Goal: Transaction & Acquisition: Subscribe to service/newsletter

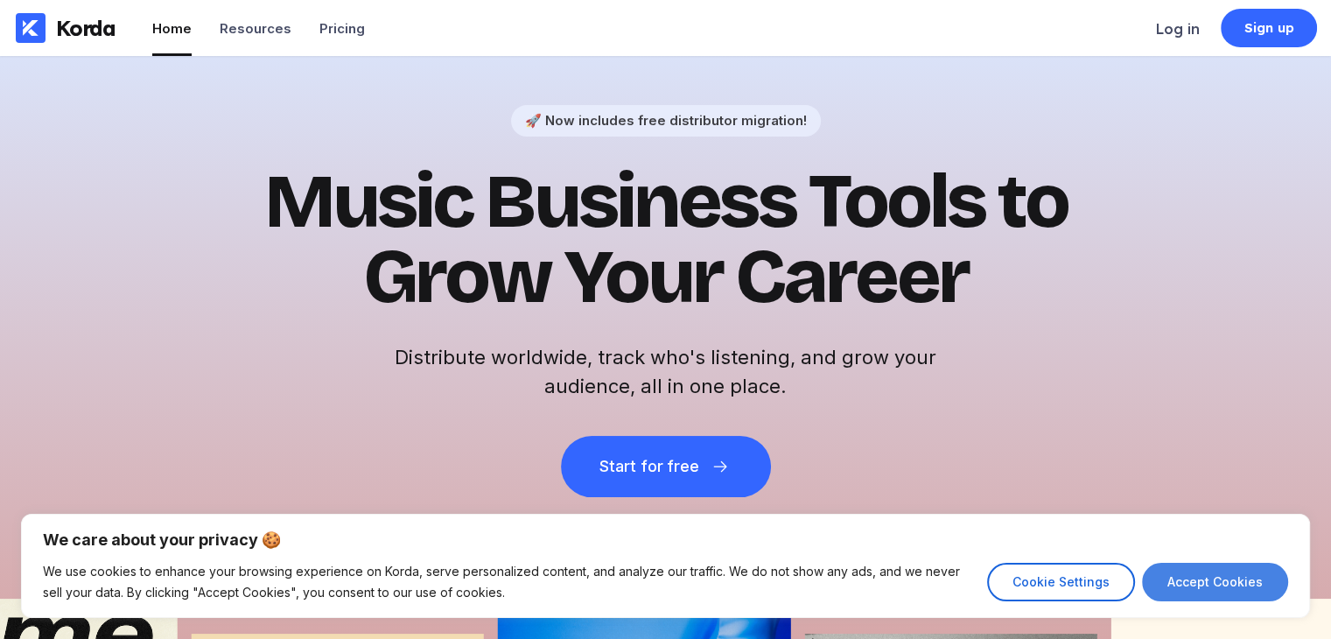
click at [1202, 582] on button "Accept Cookies" at bounding box center [1215, 582] width 146 height 39
checkbox input "true"
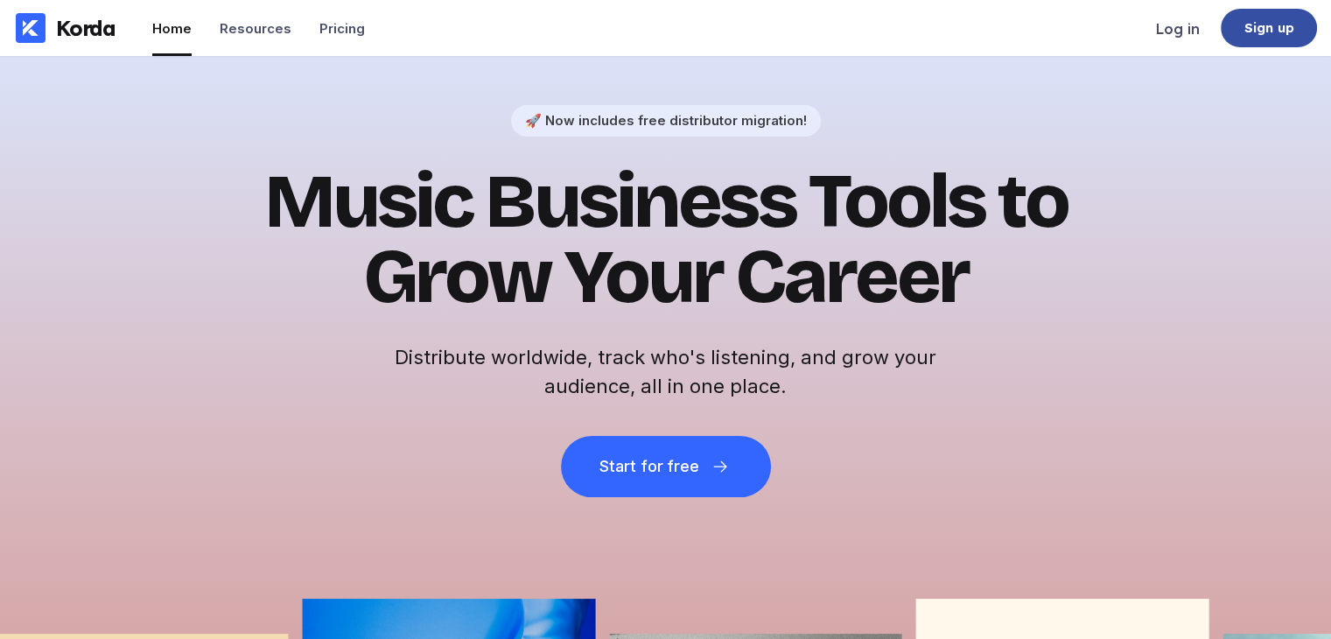
click at [1230, 28] on div "Sign up" at bounding box center [1269, 28] width 96 height 39
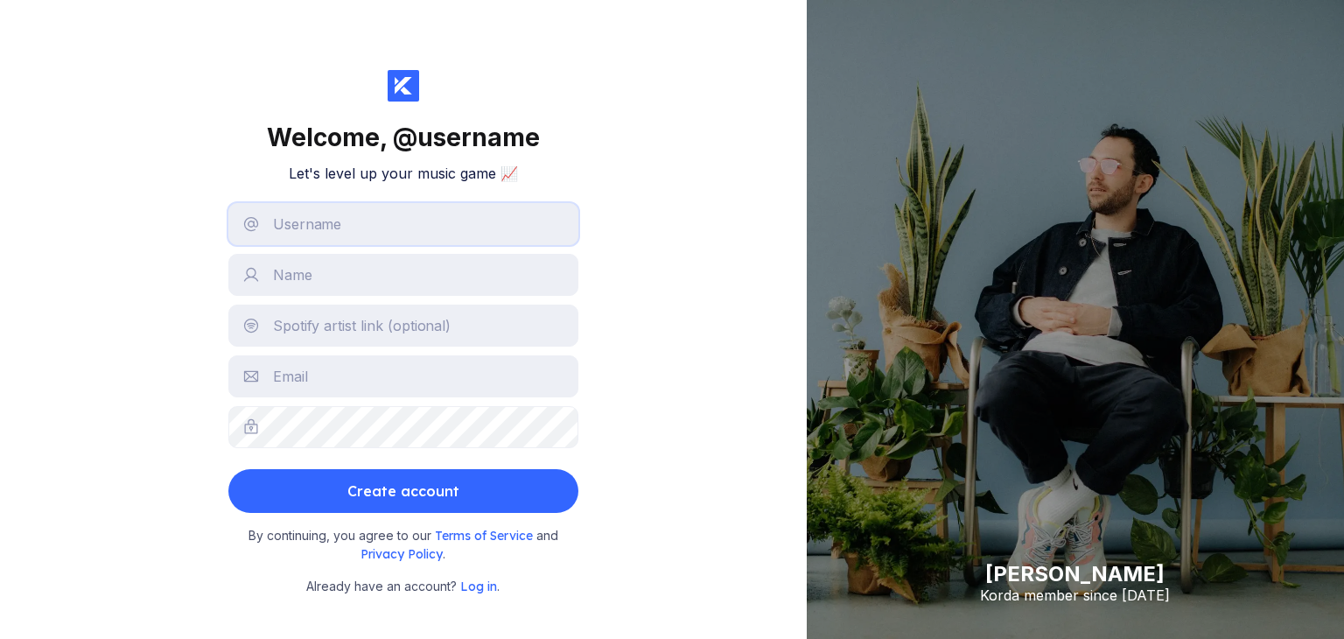
click at [534, 229] on input "text" at bounding box center [403, 224] width 350 height 42
drag, startPoint x: 400, startPoint y: 228, endPoint x: 410, endPoint y: 231, distance: 10.0
click at [400, 230] on input "text" at bounding box center [403, 224] width 350 height 42
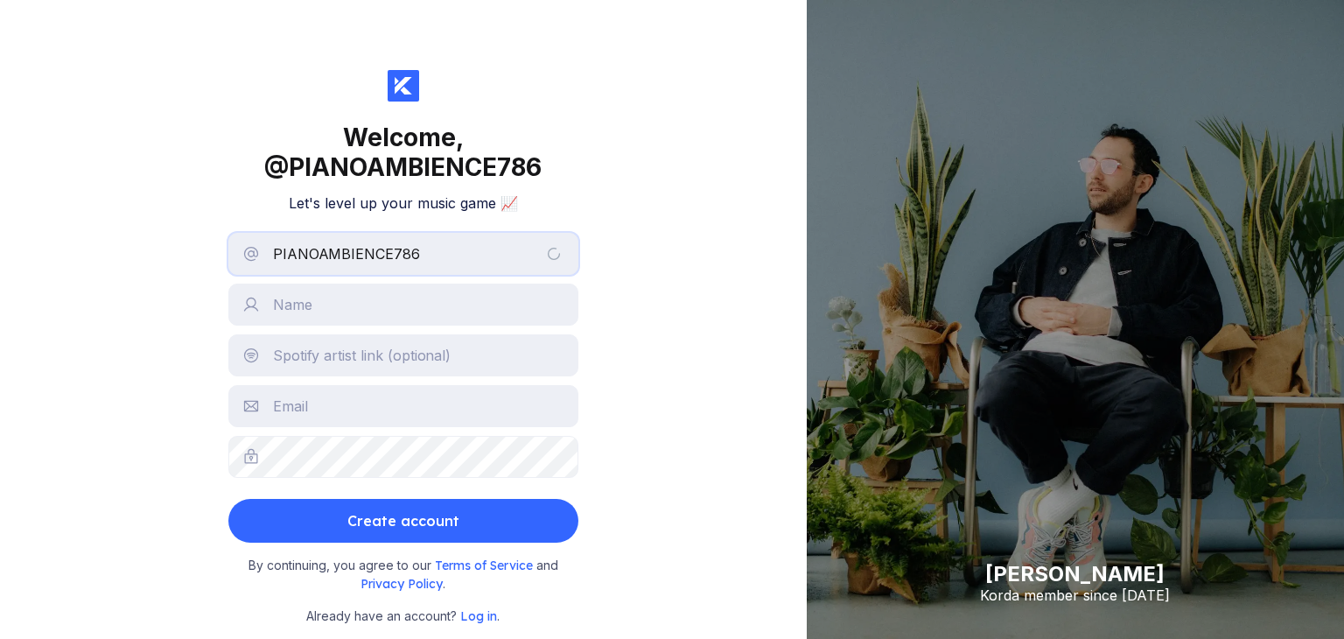
type input "PIANOAMBIENCE786"
click at [371, 311] on input "text" at bounding box center [403, 305] width 350 height 42
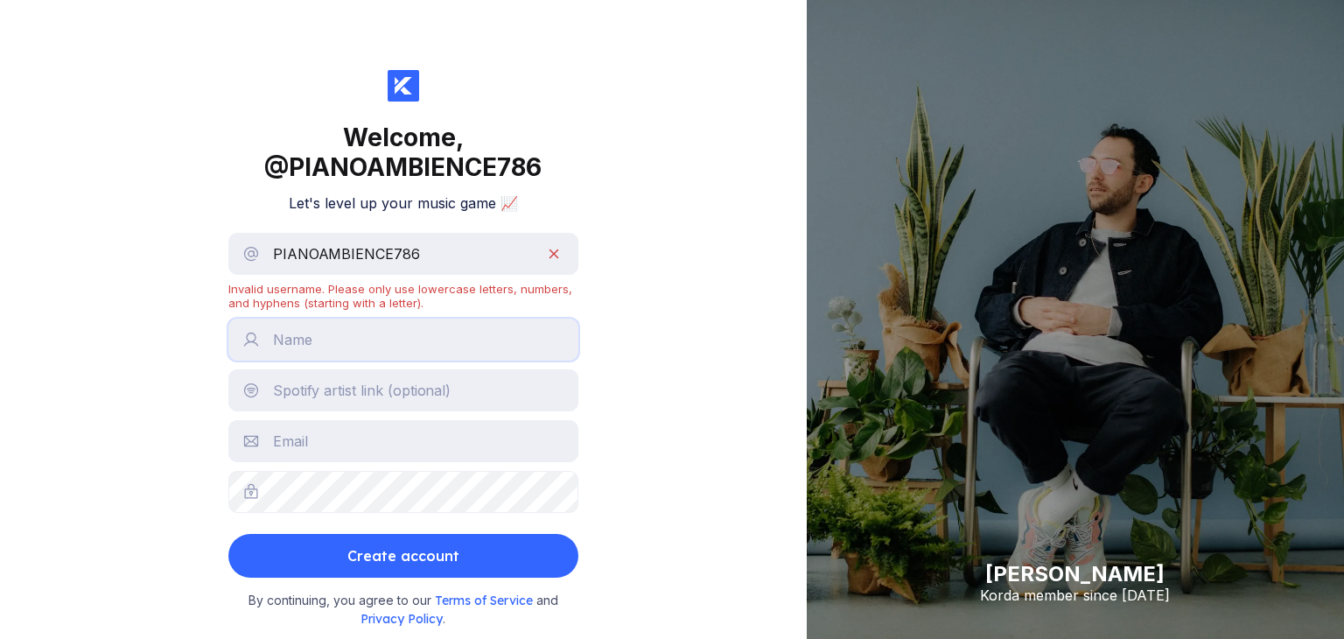
type input "[PERSON_NAME]"
click at [437, 249] on input "PIANOAMBIENCE786" at bounding box center [403, 254] width 350 height 42
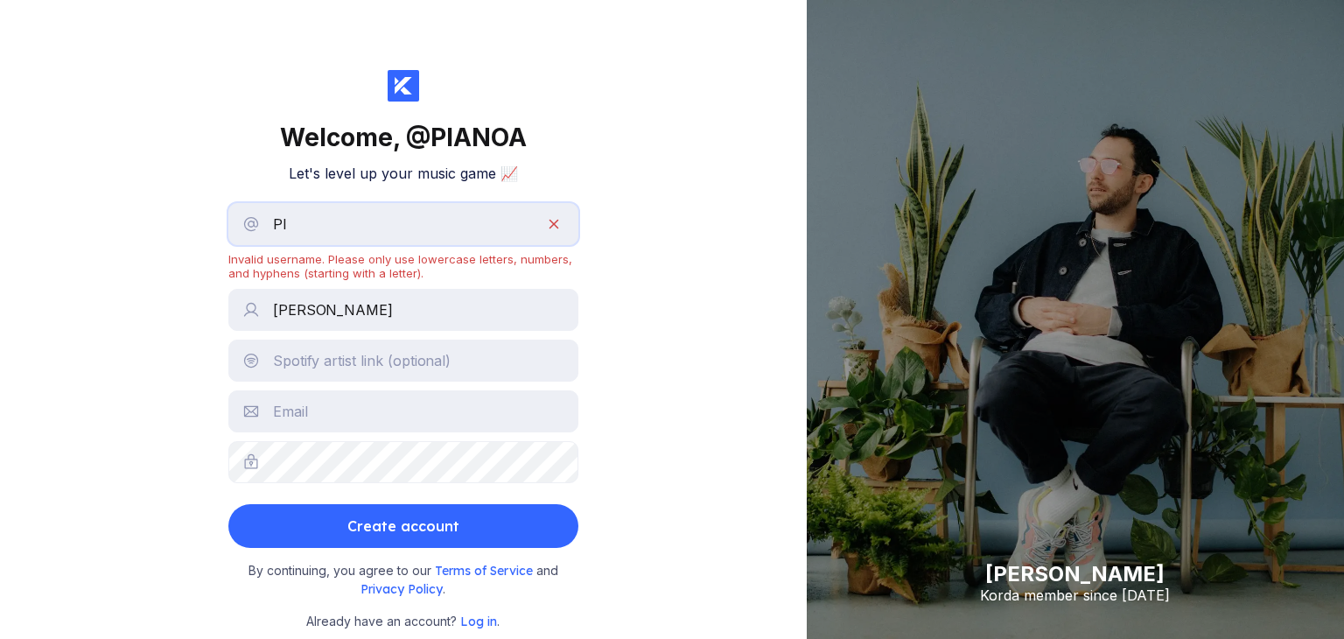
type input "P"
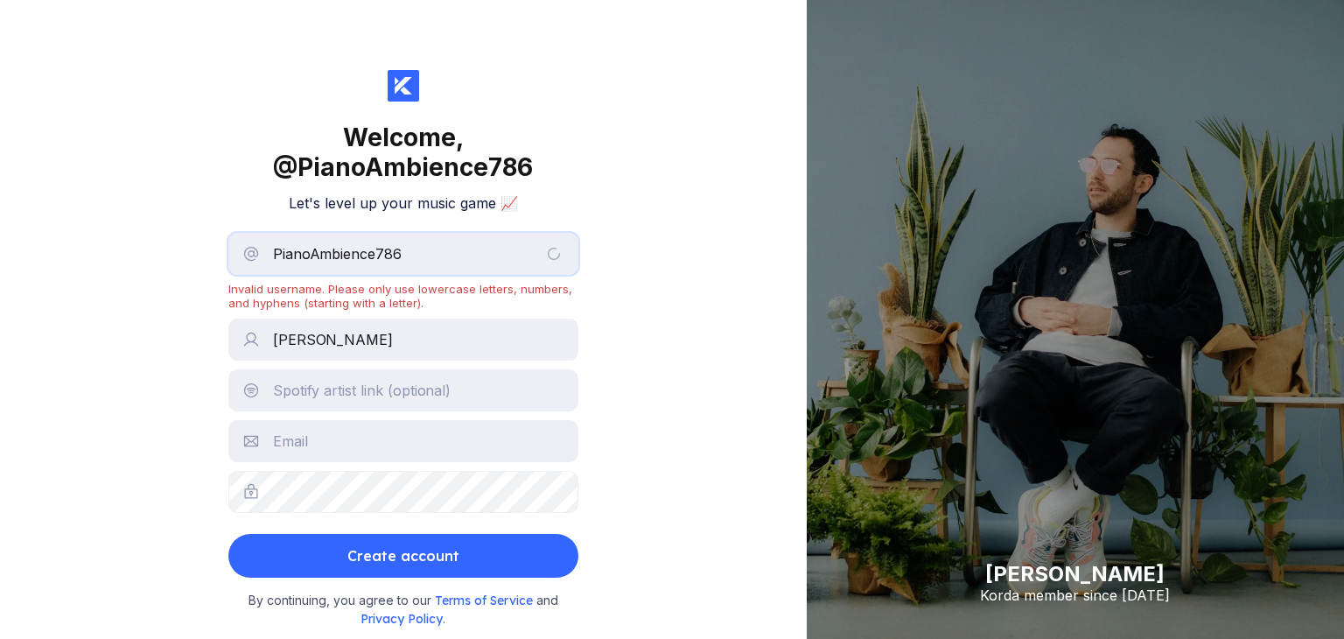
type input "PianoAmbience786"
click at [369, 379] on input "text" at bounding box center [403, 390] width 350 height 42
paste input "https://open.spotify.com/artist/1h8rStiKU77Z0mgBEBa38t"
type input "https://open.spotify.com/artist/1h8rStiKU77Z0mgBEBa38t"
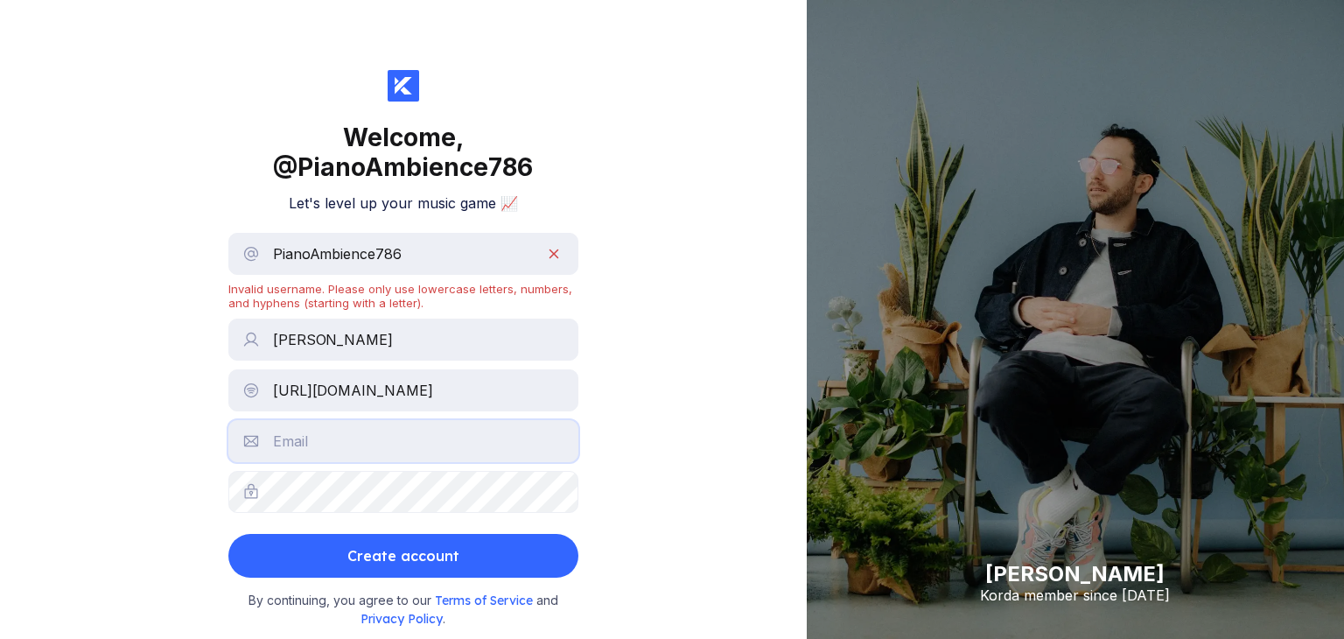
scroll to position [0, 0]
click at [369, 439] on input "text" at bounding box center [403, 441] width 350 height 42
type input "raplore5@gmail.com"
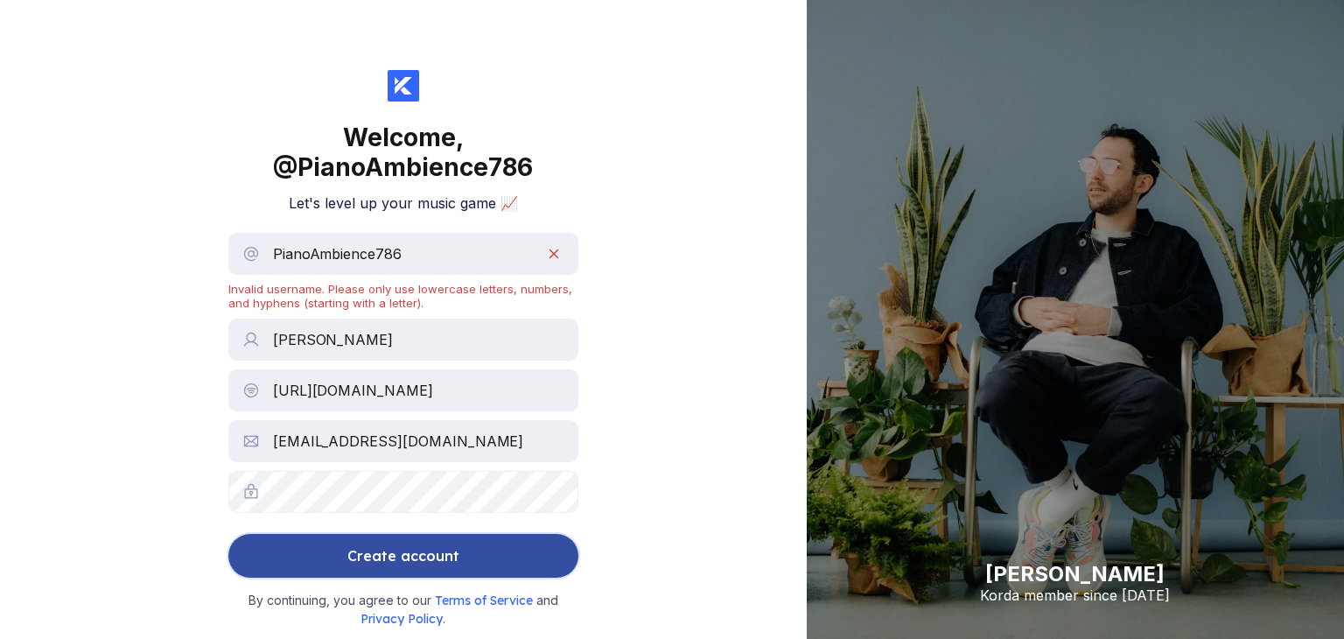
click at [392, 542] on div "Create account" at bounding box center [403, 555] width 112 height 35
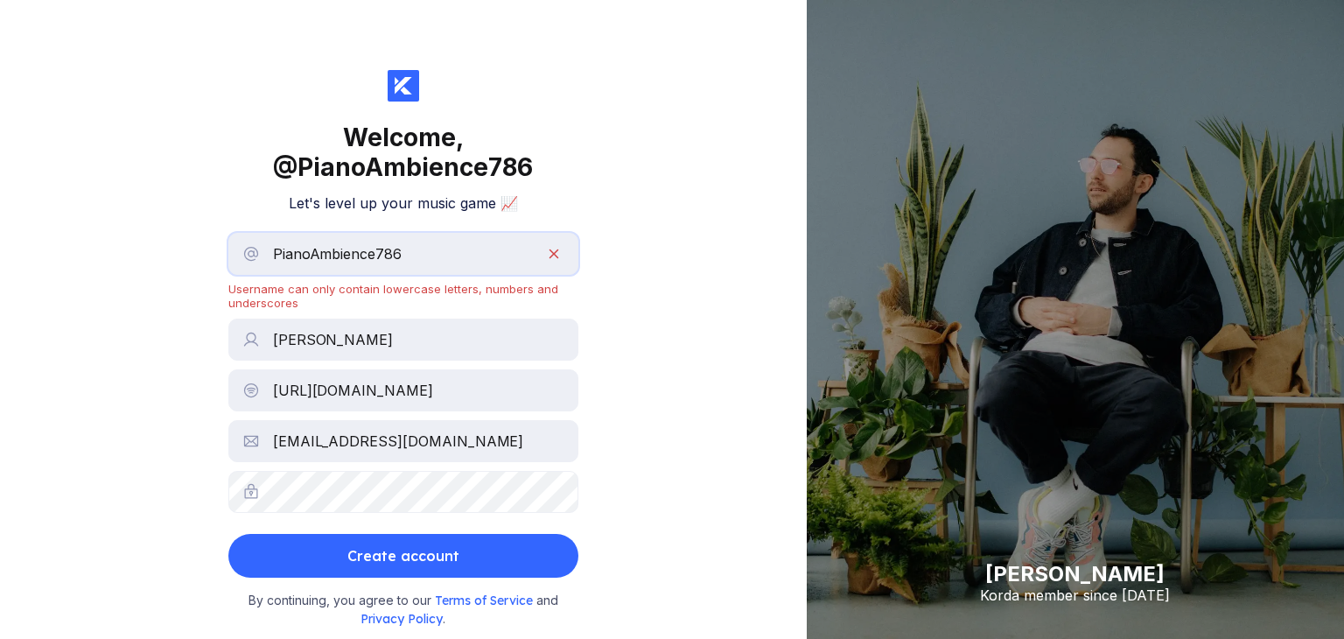
click at [313, 260] on input "PianoAmbience786" at bounding box center [403, 254] width 350 height 42
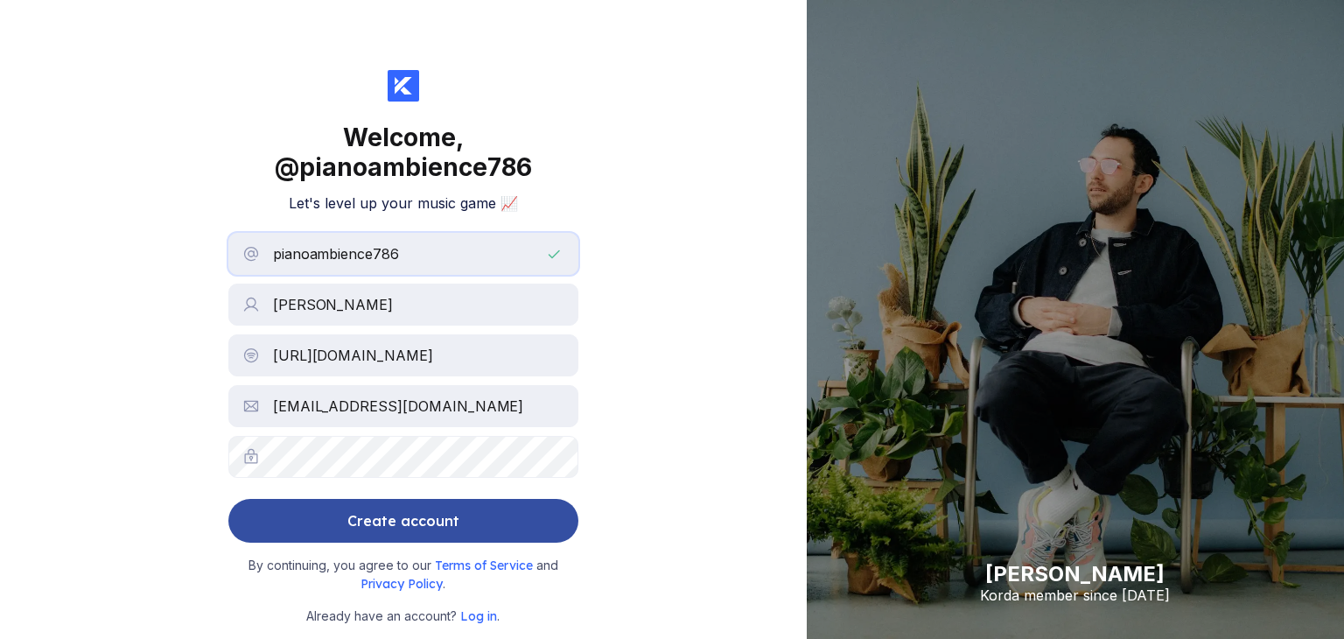
type input "pianoambience786"
click at [387, 523] on div "Create account" at bounding box center [403, 520] width 112 height 35
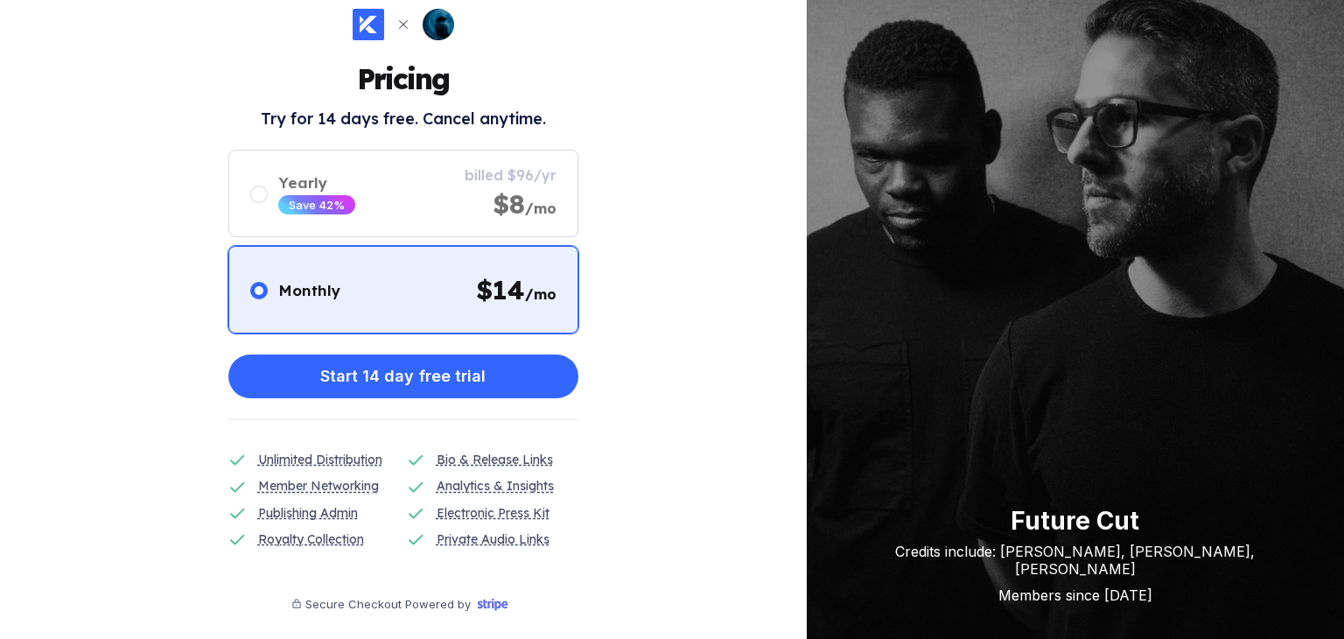
scroll to position [55, 0]
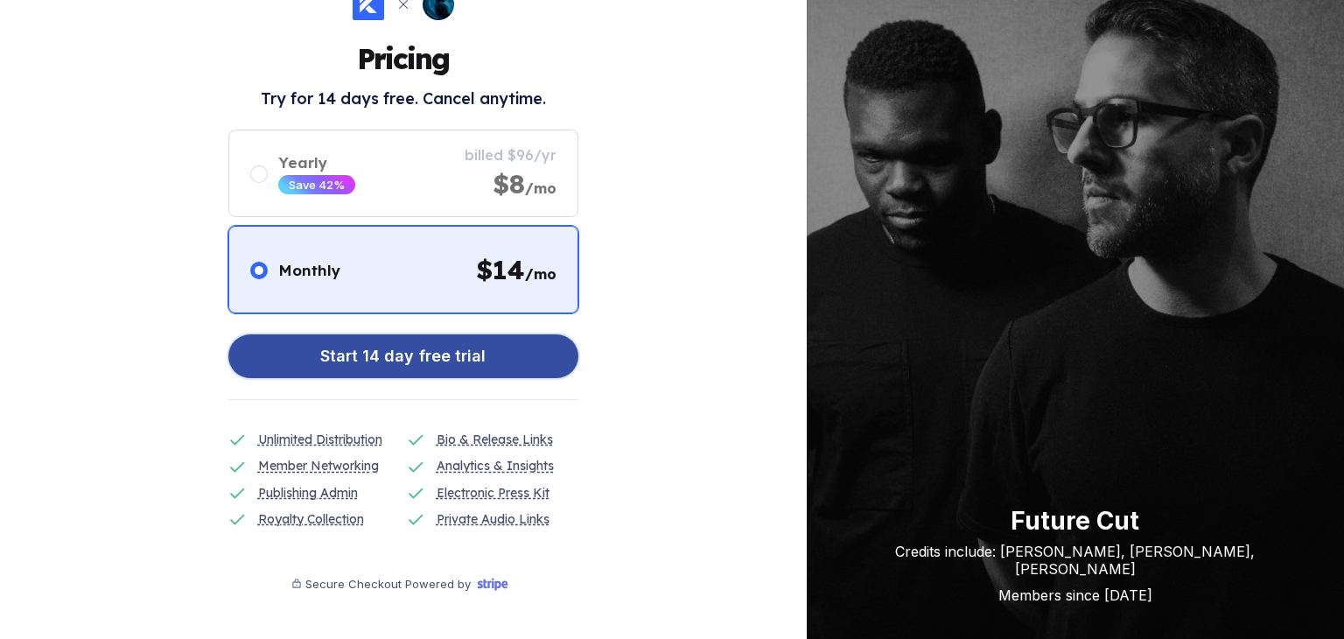
click at [507, 360] on button "Start 14 day free trial" at bounding box center [403, 356] width 350 height 44
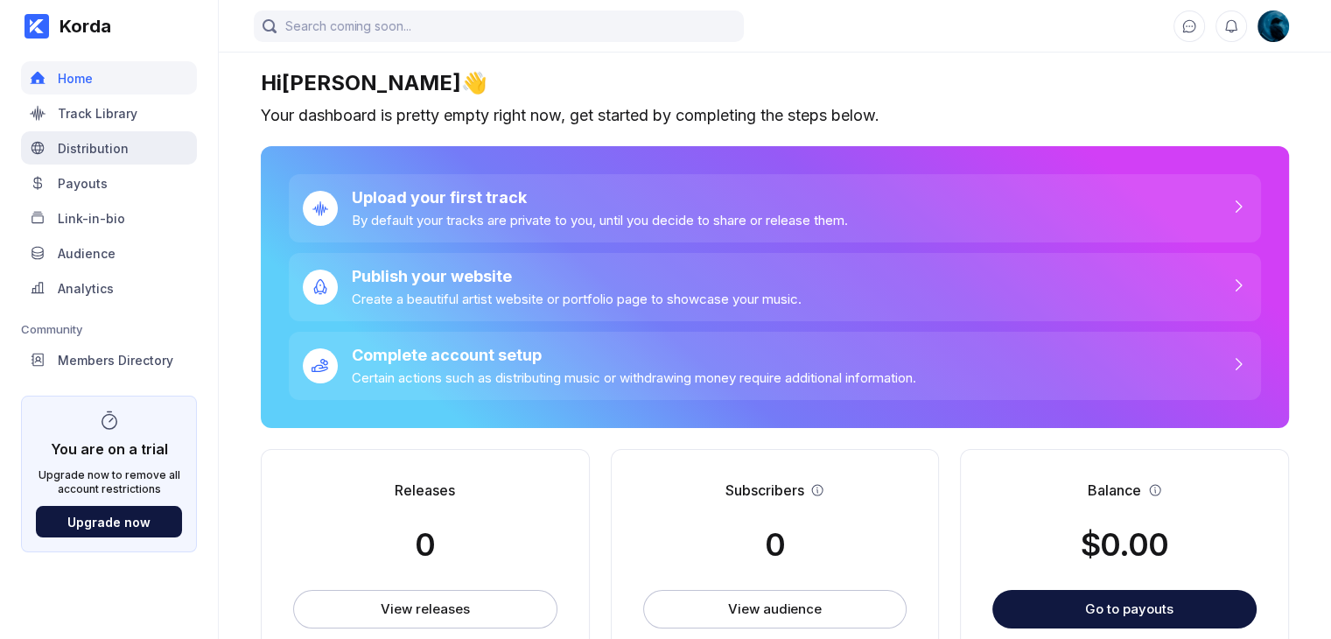
click at [148, 158] on div "Distribution" at bounding box center [109, 147] width 176 height 33
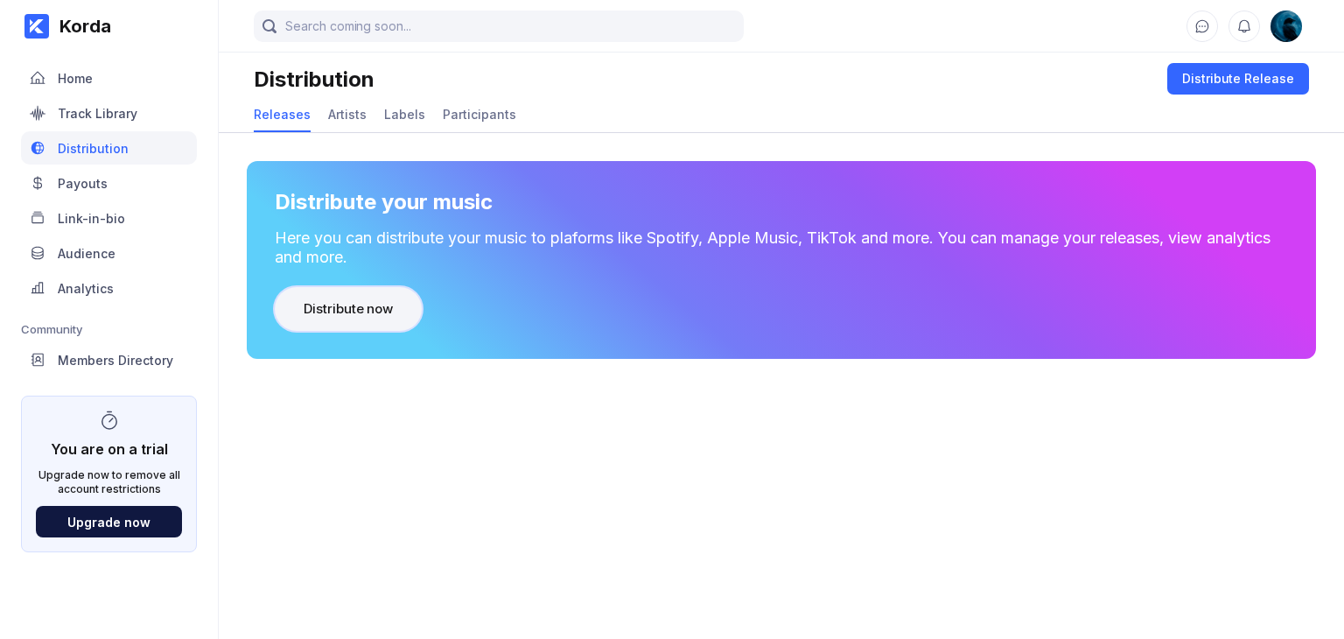
click at [366, 300] on div "Distribute now" at bounding box center [348, 309] width 89 height 18
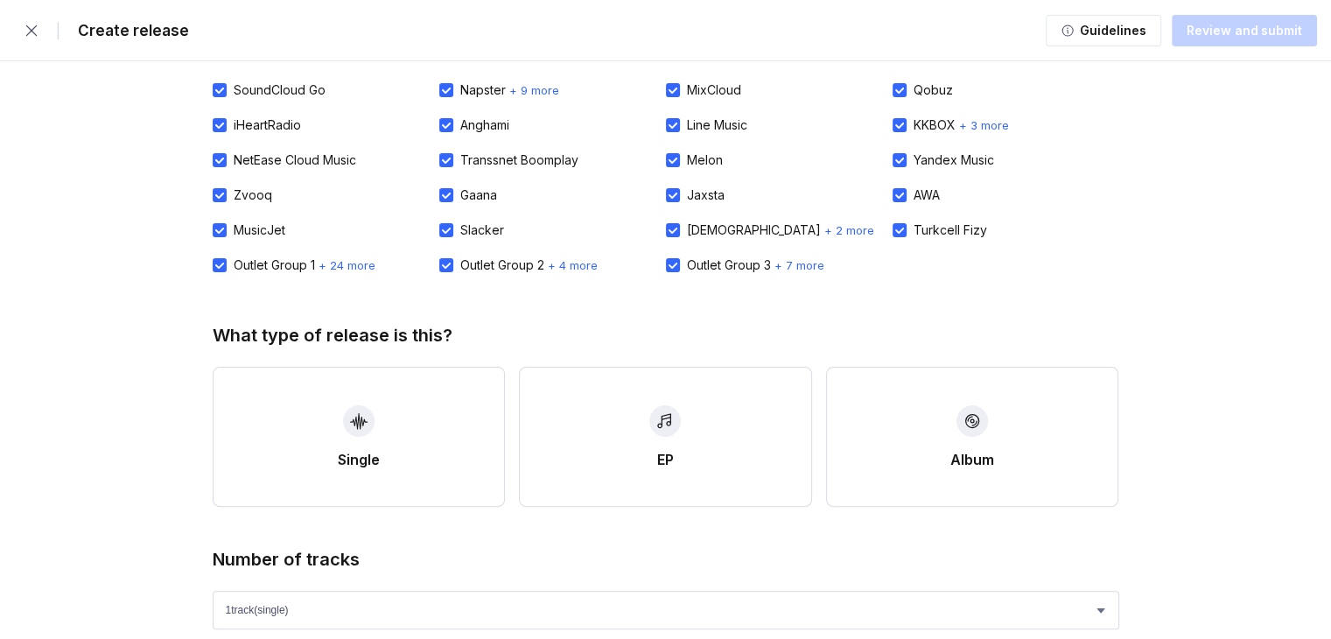
scroll to position [613, 0]
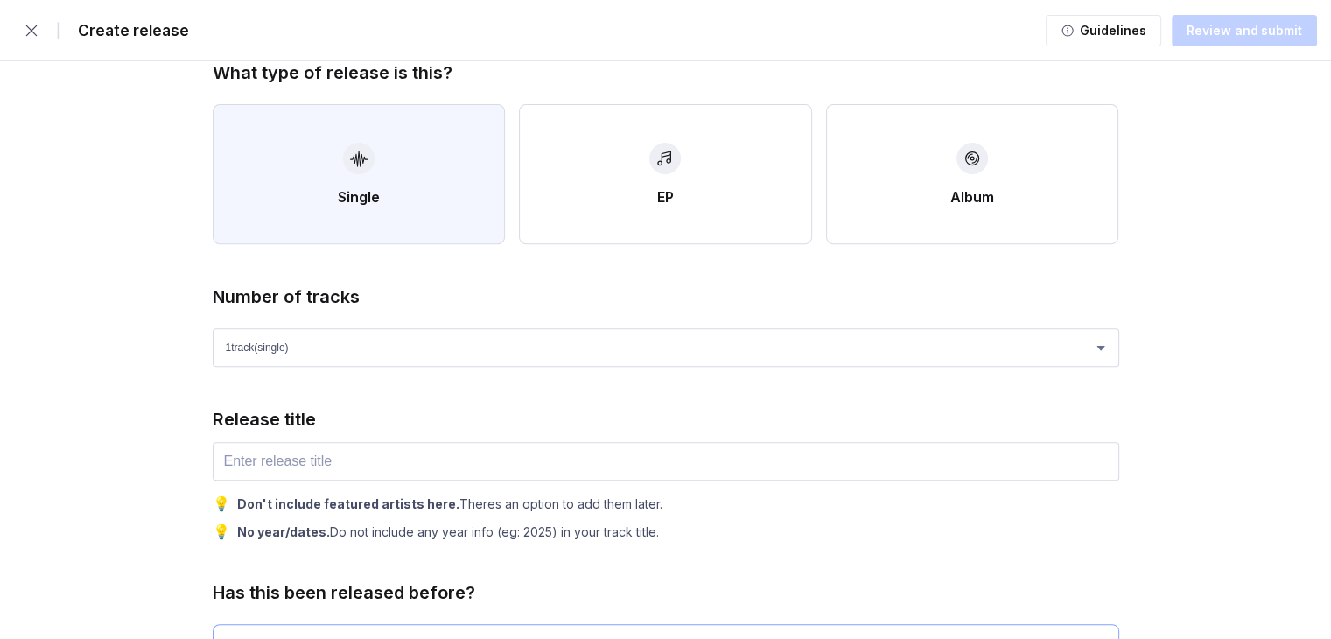
click at [438, 186] on button "Single" at bounding box center [359, 174] width 293 height 140
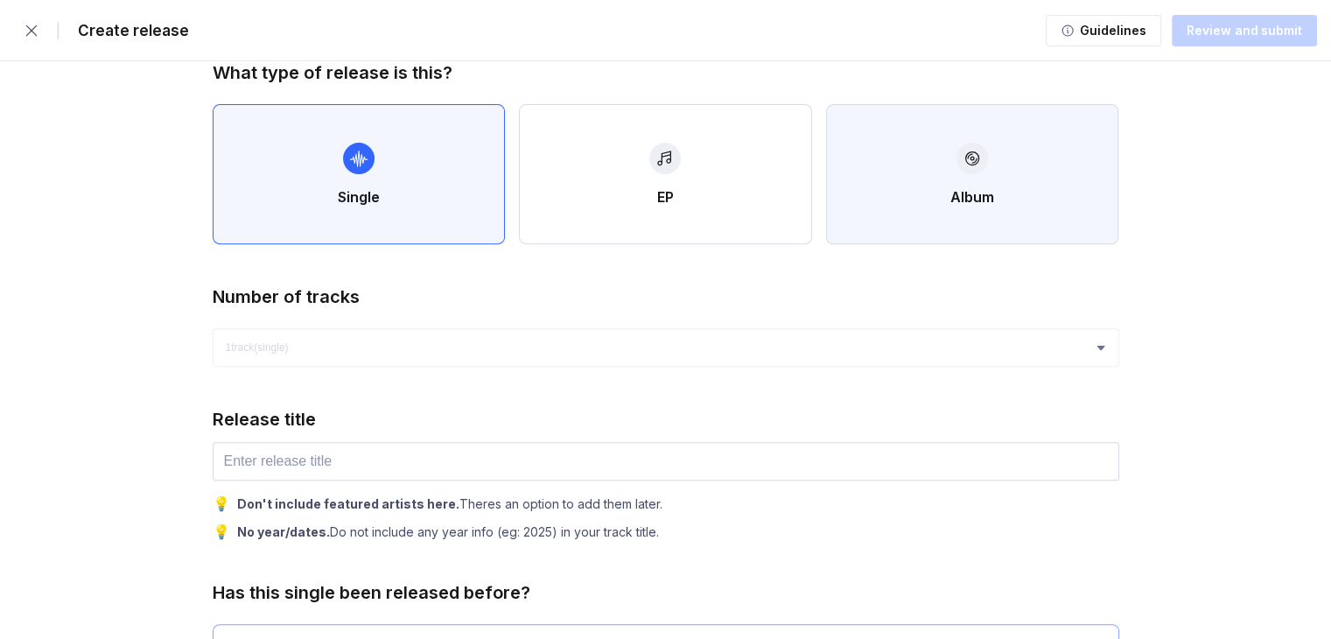
click at [972, 191] on div "Album" at bounding box center [973, 197] width 44 height 18
select select "4"
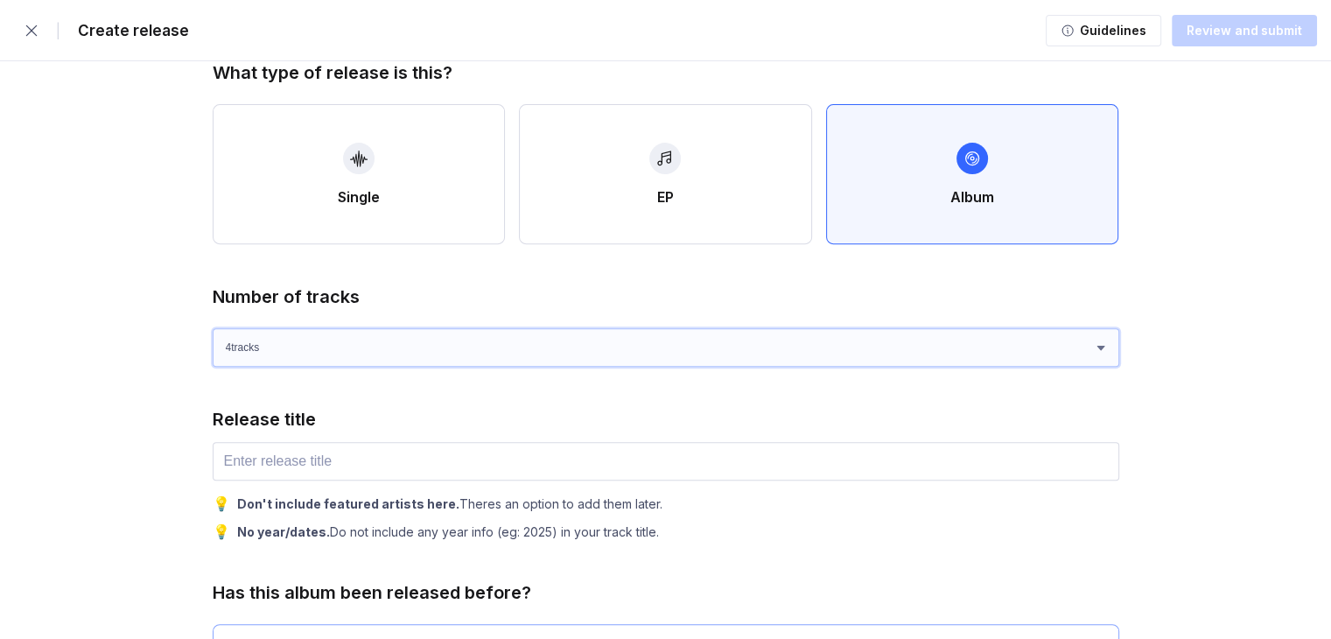
click at [592, 355] on select "1 track (single) 2 track s 3 track s 4 track s" at bounding box center [666, 347] width 907 height 39
click at [589, 354] on select "1 track (single) 2 track s 3 track s 4 track s" at bounding box center [666, 347] width 907 height 39
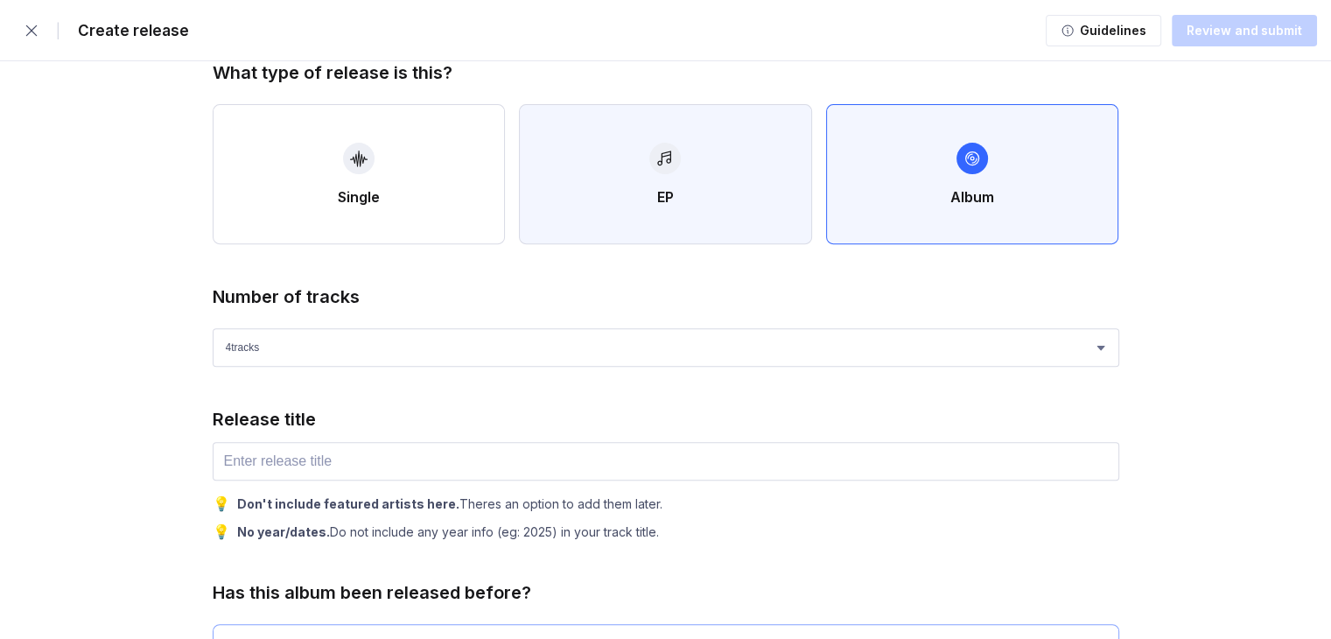
click at [662, 212] on button "EP" at bounding box center [665, 174] width 293 height 140
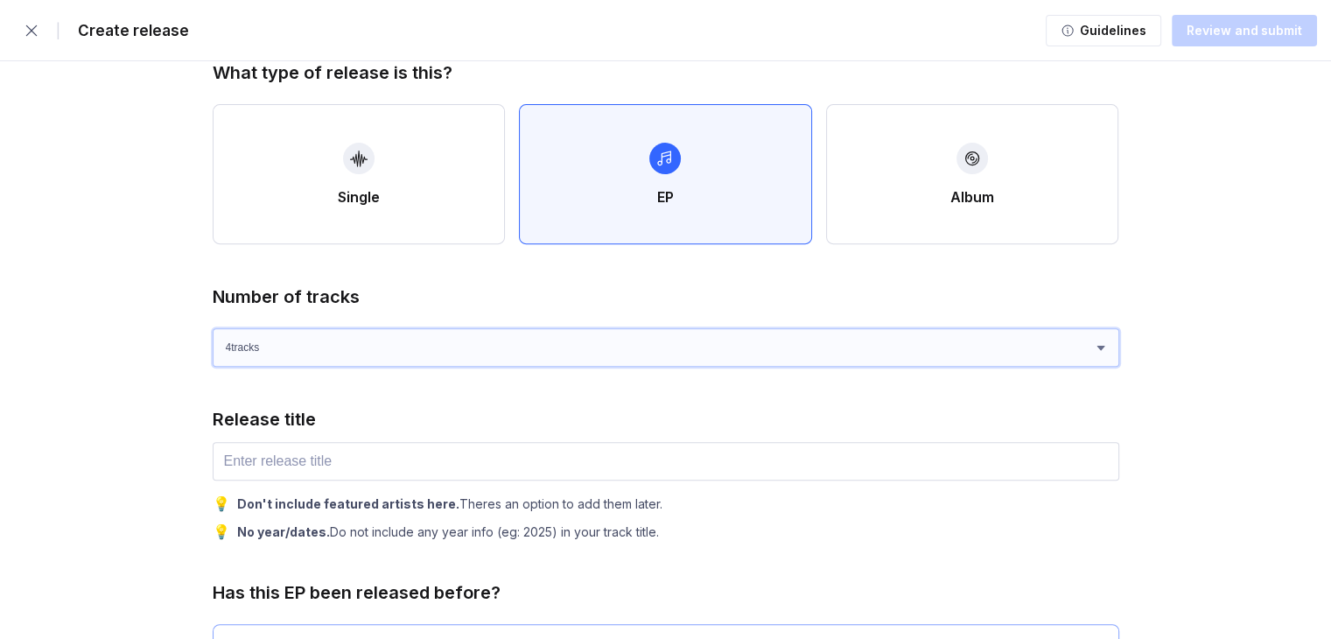
click at [621, 357] on select "1 track (single) 2 track s 3 track s 4 track s" at bounding box center [666, 347] width 907 height 39
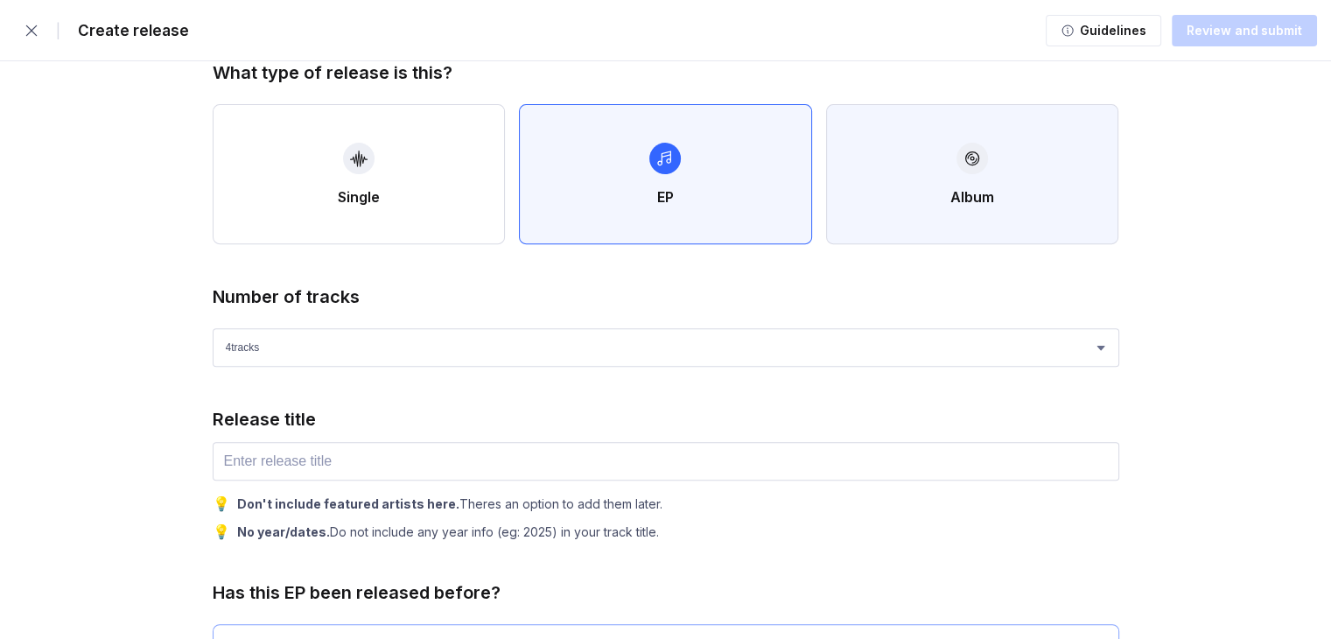
click at [888, 215] on button "Album" at bounding box center [972, 174] width 293 height 140
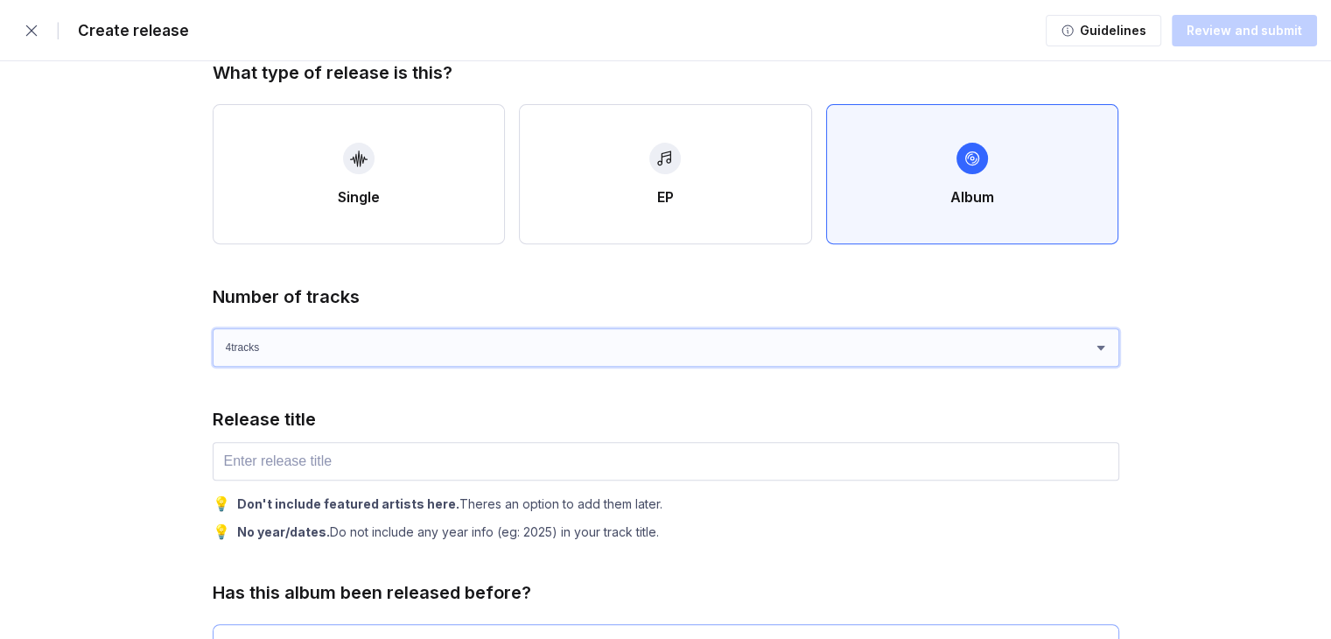
click at [763, 347] on select "1 track (single) 2 track s 3 track s 4 track s" at bounding box center [666, 347] width 907 height 39
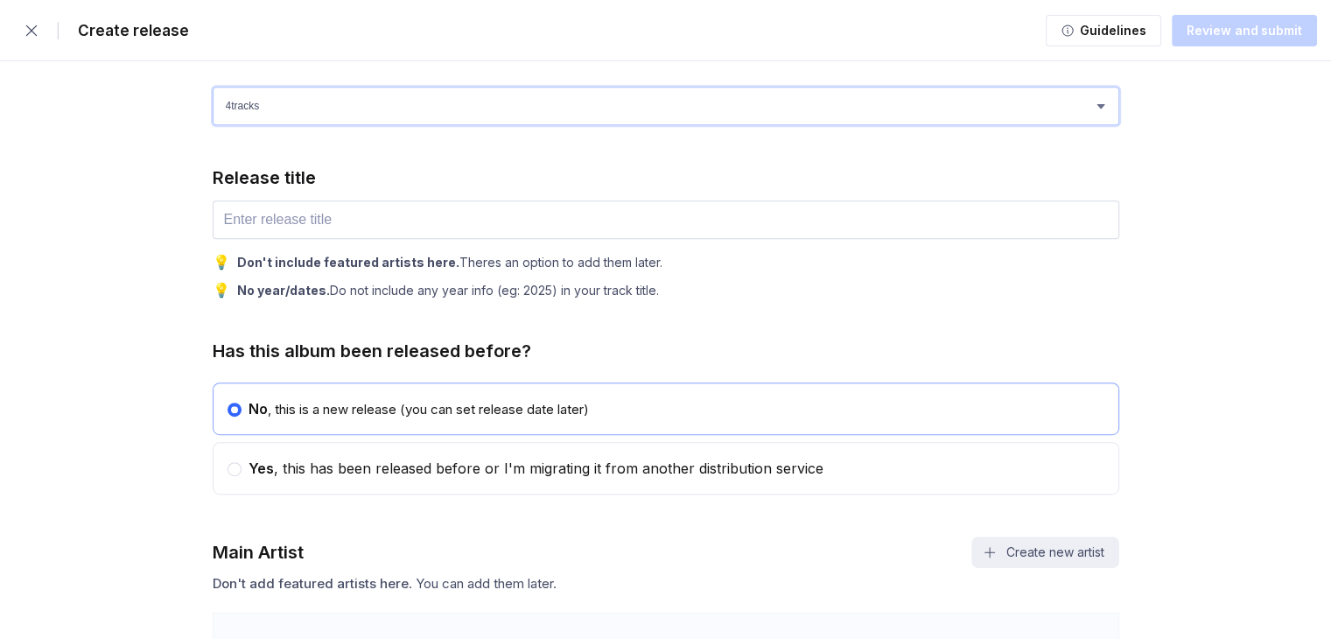
scroll to position [875, 0]
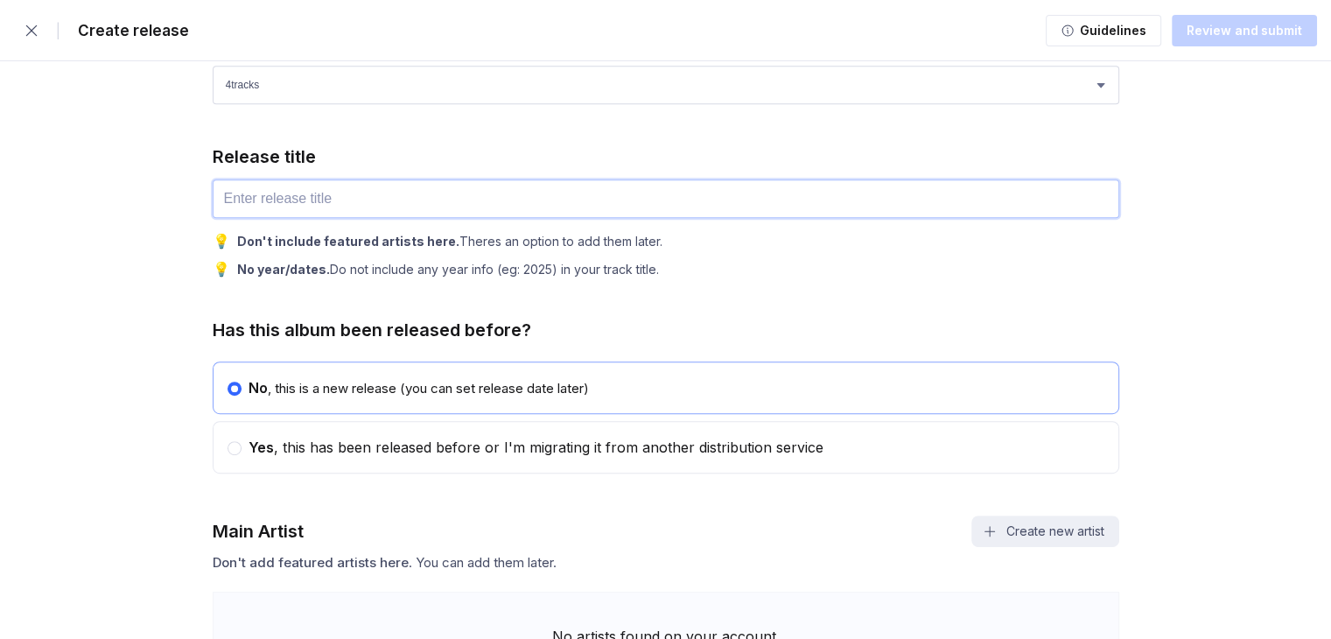
click at [411, 181] on input "text" at bounding box center [666, 198] width 907 height 39
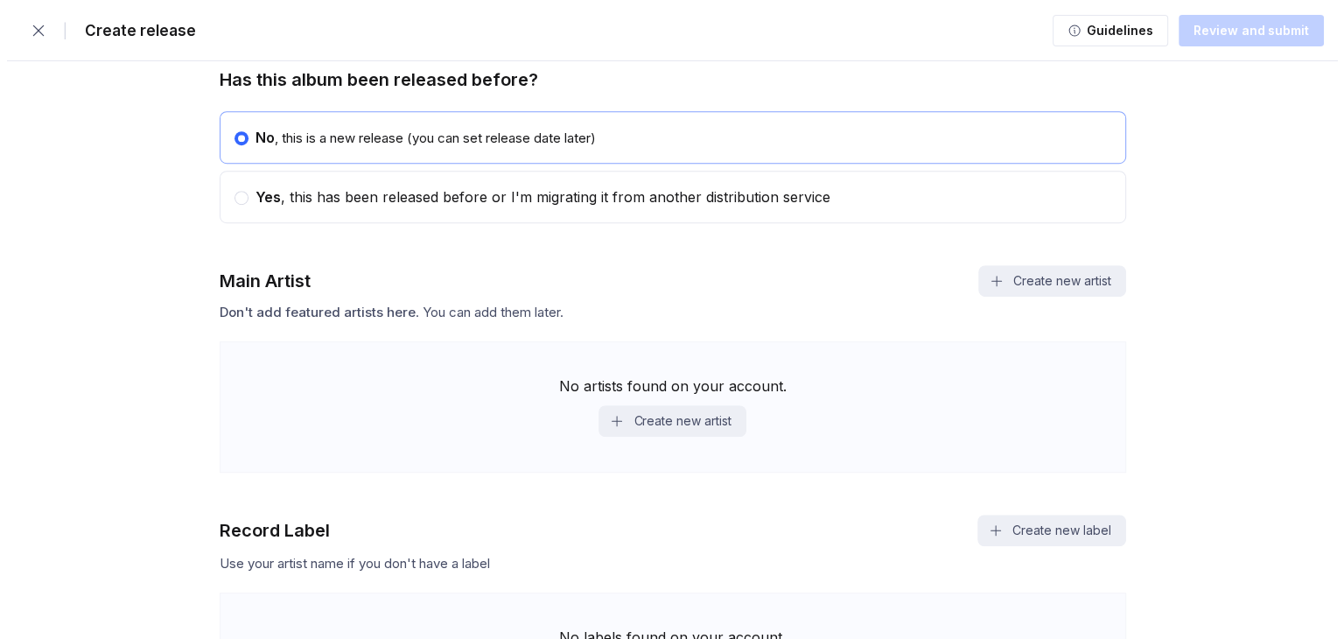
scroll to position [1127, 0]
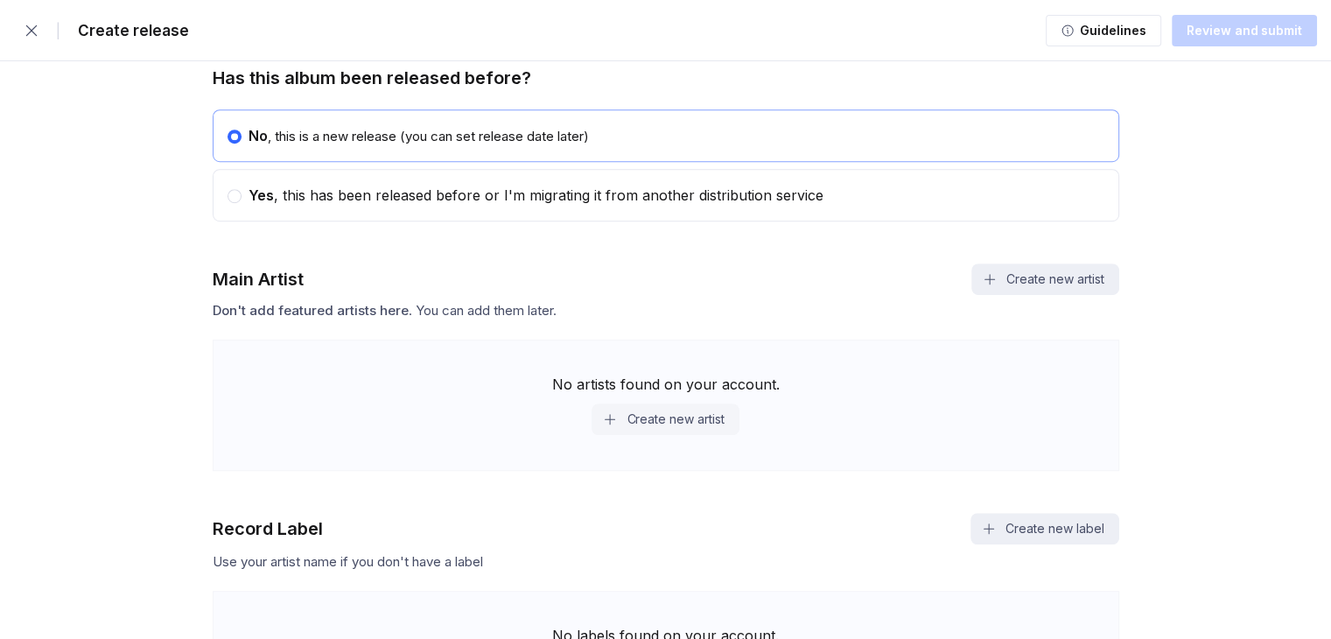
type input "A starry Midnight In June"
click at [633, 413] on button "Create new artist" at bounding box center [665, 420] width 147 height 32
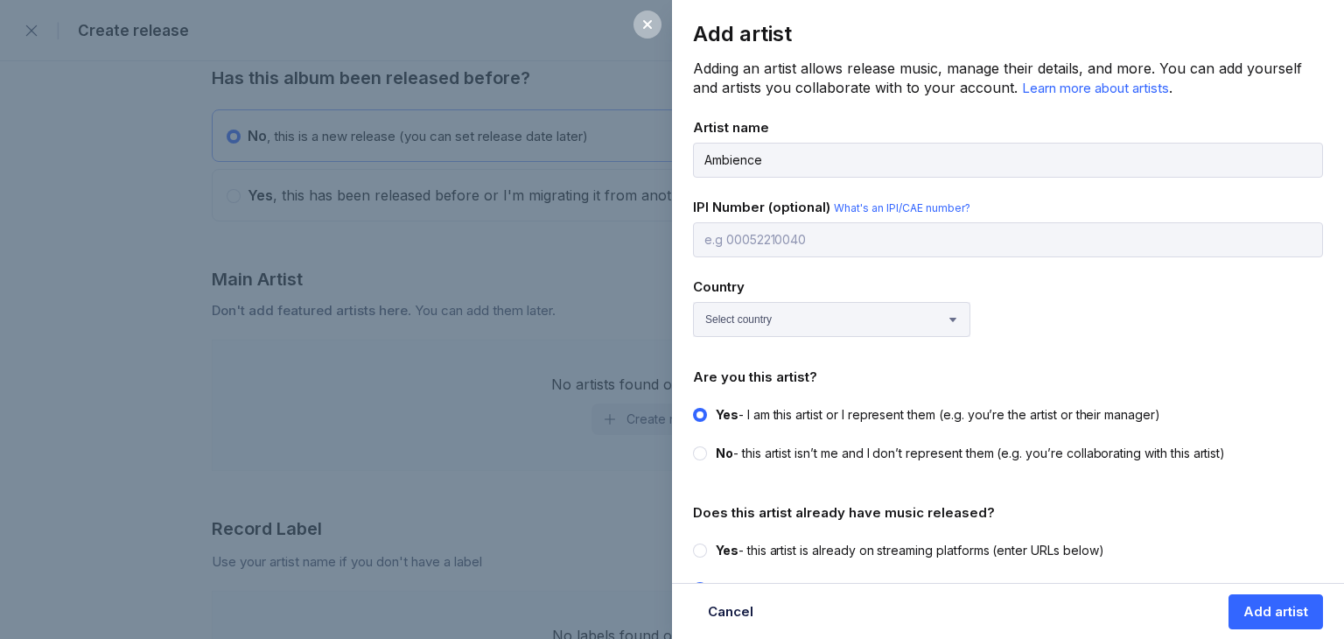
type input "Ambience"
click at [879, 338] on div "Add artist Adding an artist allows release music, manage their details, and mor…" at bounding box center [1008, 339] width 672 height 678
click at [873, 330] on select "Select country Afghanistan Åland Islands Albania Algeria American Samoa Andorra…" at bounding box center [831, 319] width 277 height 35
select select "GB"
click at [693, 302] on select "Select country Afghanistan Åland Islands Albania Algeria American Samoa Andorra…" at bounding box center [831, 319] width 277 height 35
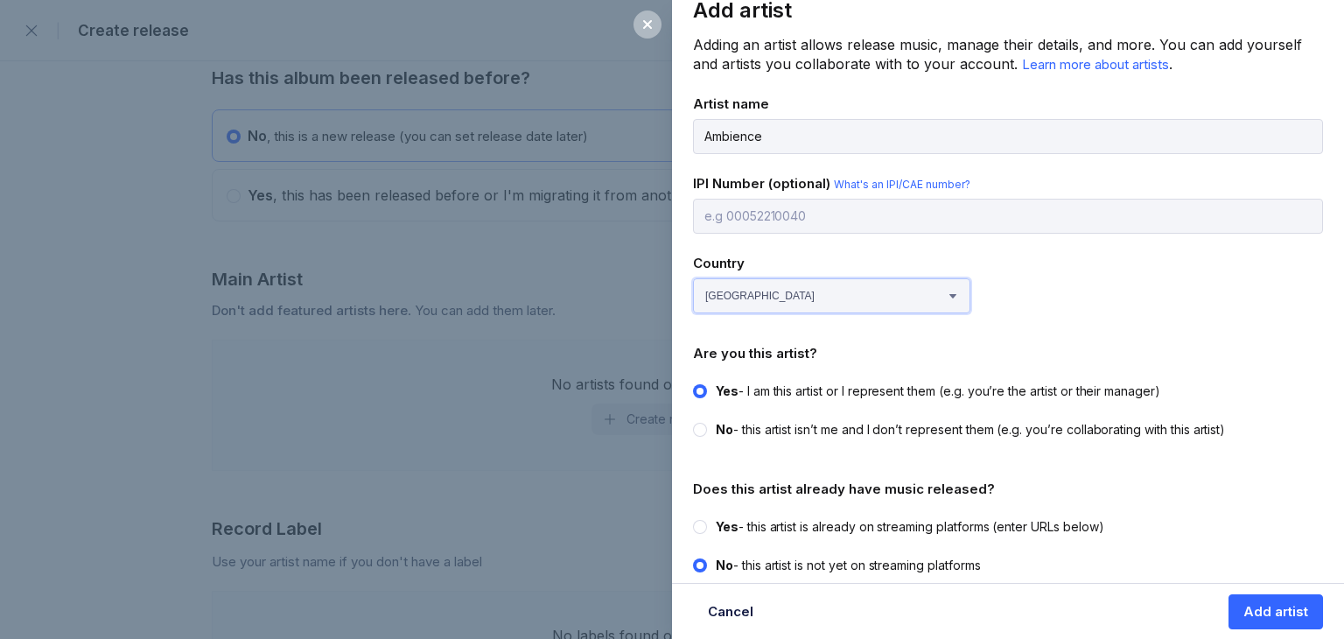
scroll to position [37, 0]
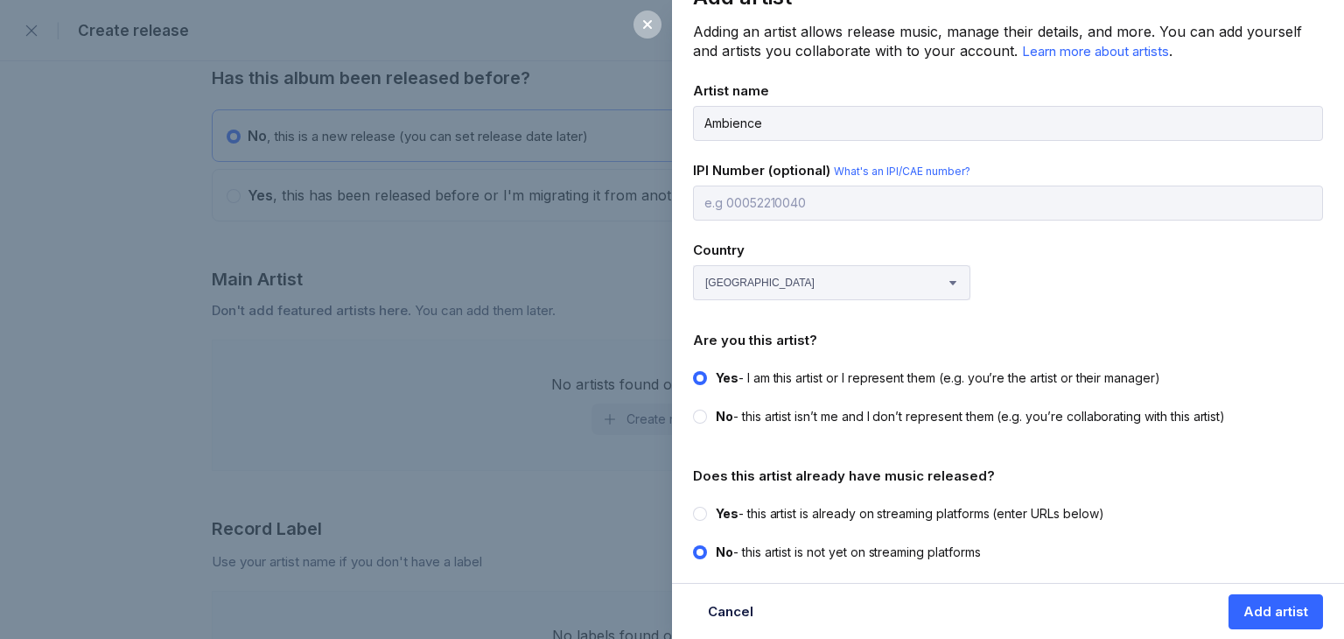
click at [954, 513] on div "Yes - this artist is already on streaming platforms (enter URLs below)" at bounding box center [910, 514] width 389 height 18
click at [694, 506] on input "Yes - this artist is already on streaming platforms (enter URLs below)" at bounding box center [693, 505] width 1 height 1
radio input "true"
radio input "false"
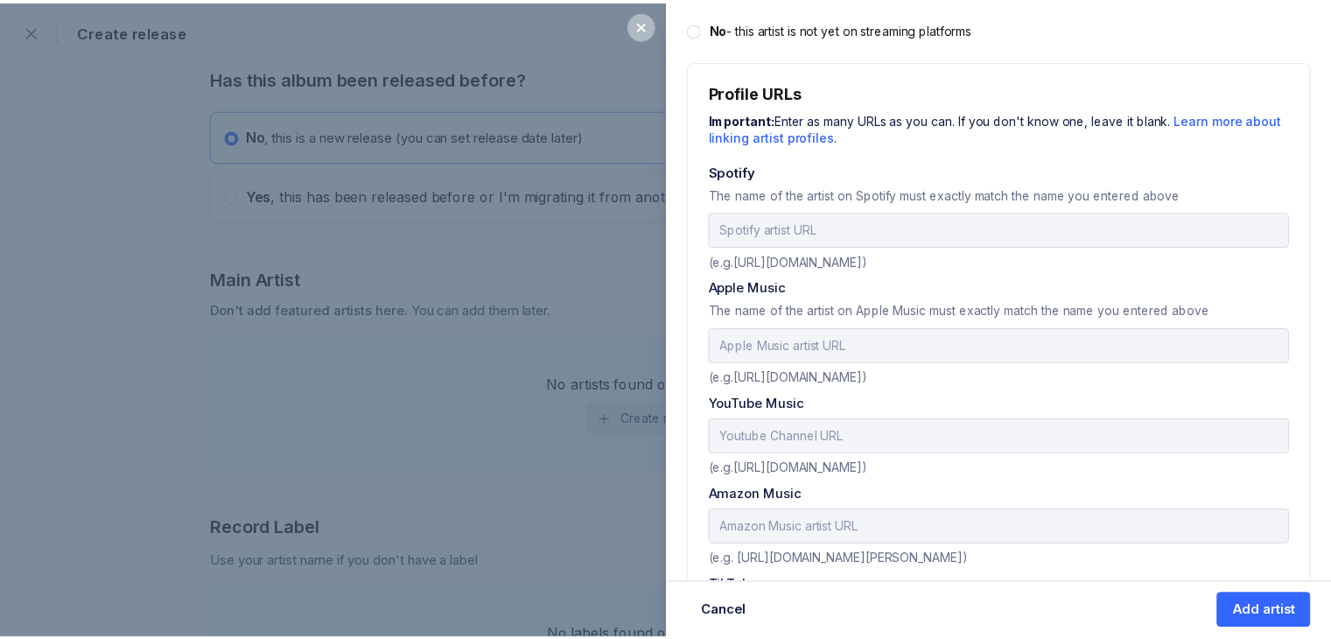
scroll to position [562, 0]
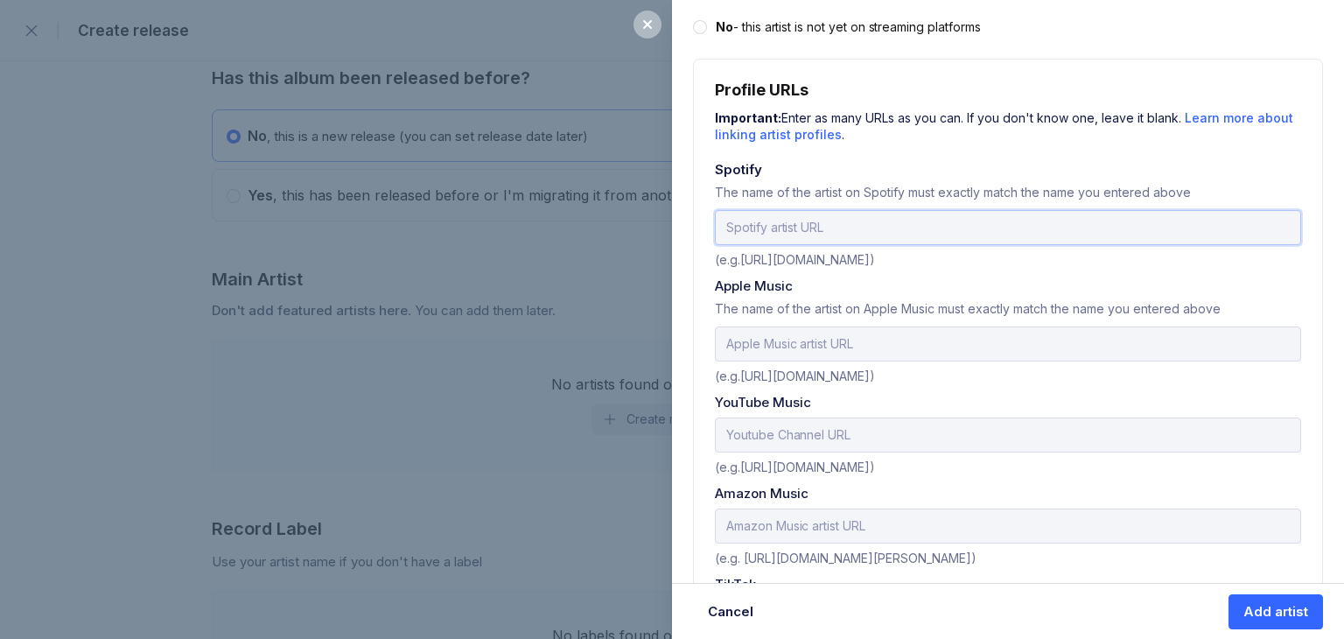
click at [858, 214] on input "url" at bounding box center [1008, 227] width 586 height 35
paste input "https://open.spotify.com/artist/1h8rStiKU77Z0mgBEBa38t"
type input "https://open.spotify.com/artist/1h8rStiKU77Z0mgBEBa38t"
click at [1289, 609] on div "Add artist" at bounding box center [1276, 612] width 65 height 18
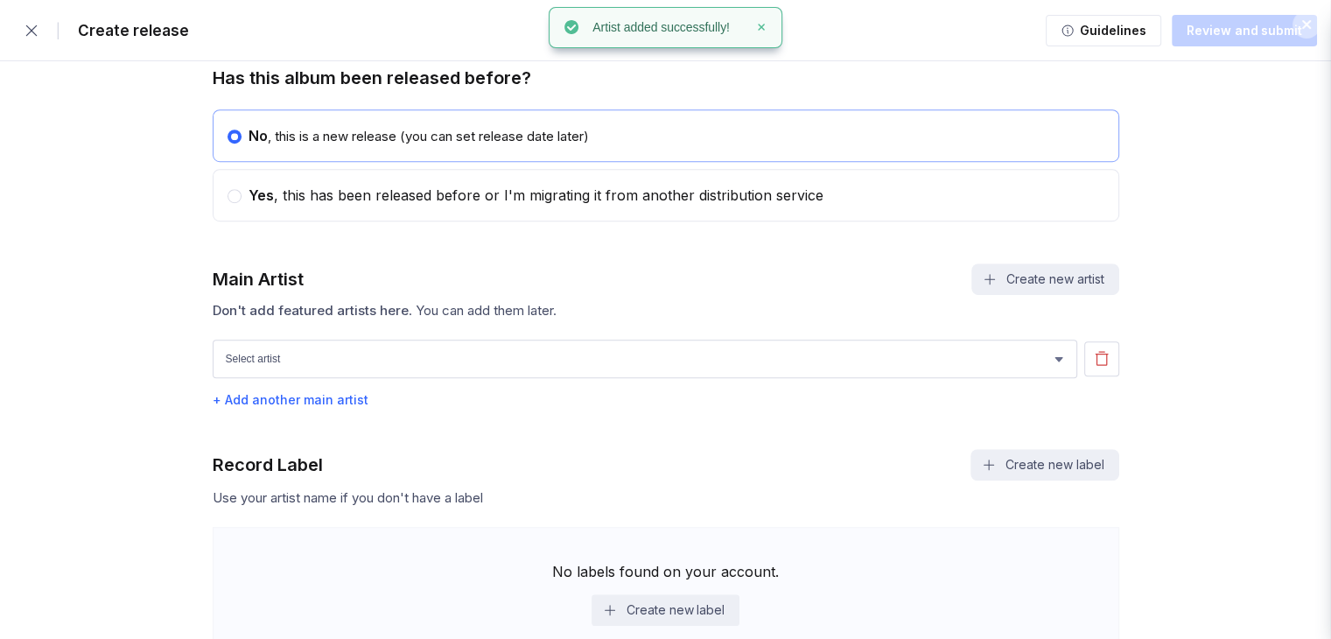
scroll to position [0, 0]
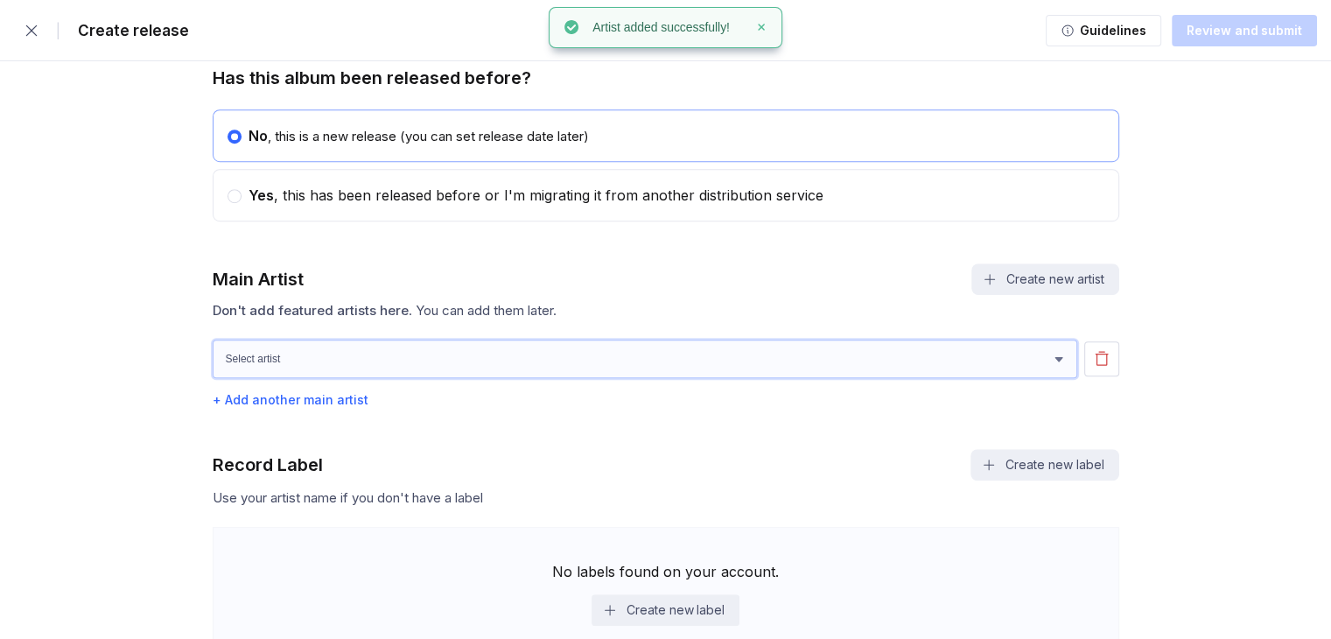
click at [550, 366] on select "[PERSON_NAME] [PERSON_NAME]" at bounding box center [645, 359] width 865 height 39
select select "2558b1f4-2bd4-44a0-bed0-a4df6a4ddd26"
click at [213, 340] on select "[PERSON_NAME] [PERSON_NAME]" at bounding box center [645, 359] width 865 height 39
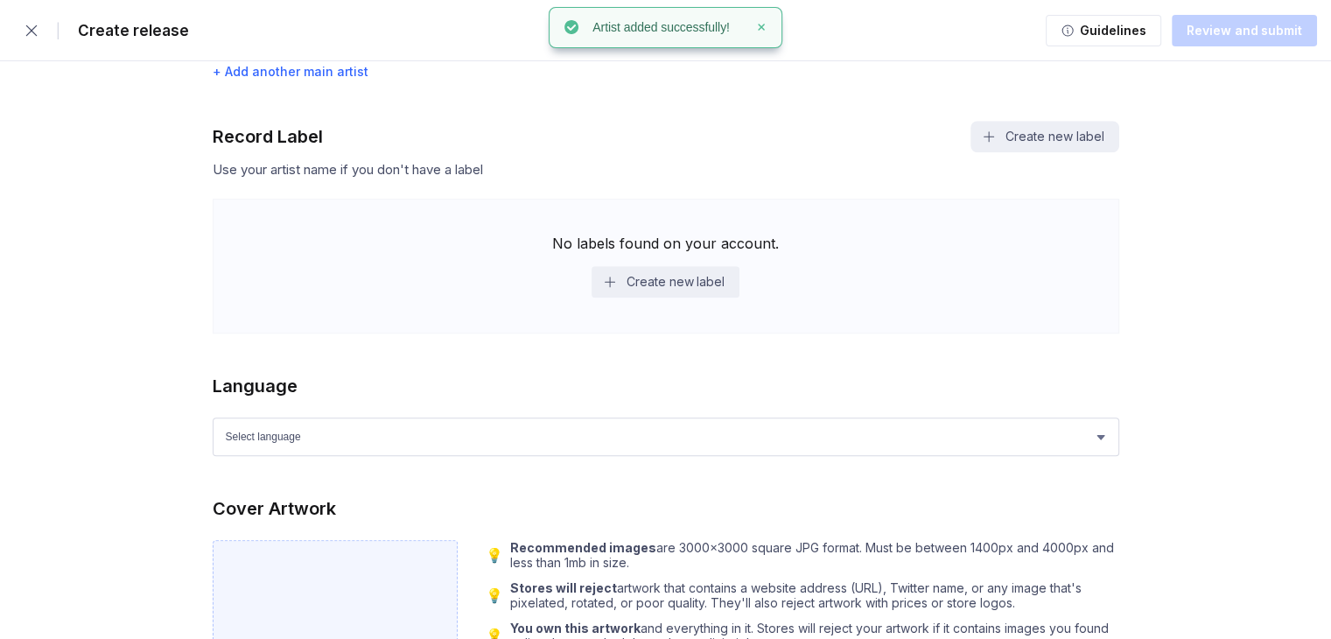
scroll to position [1478, 0]
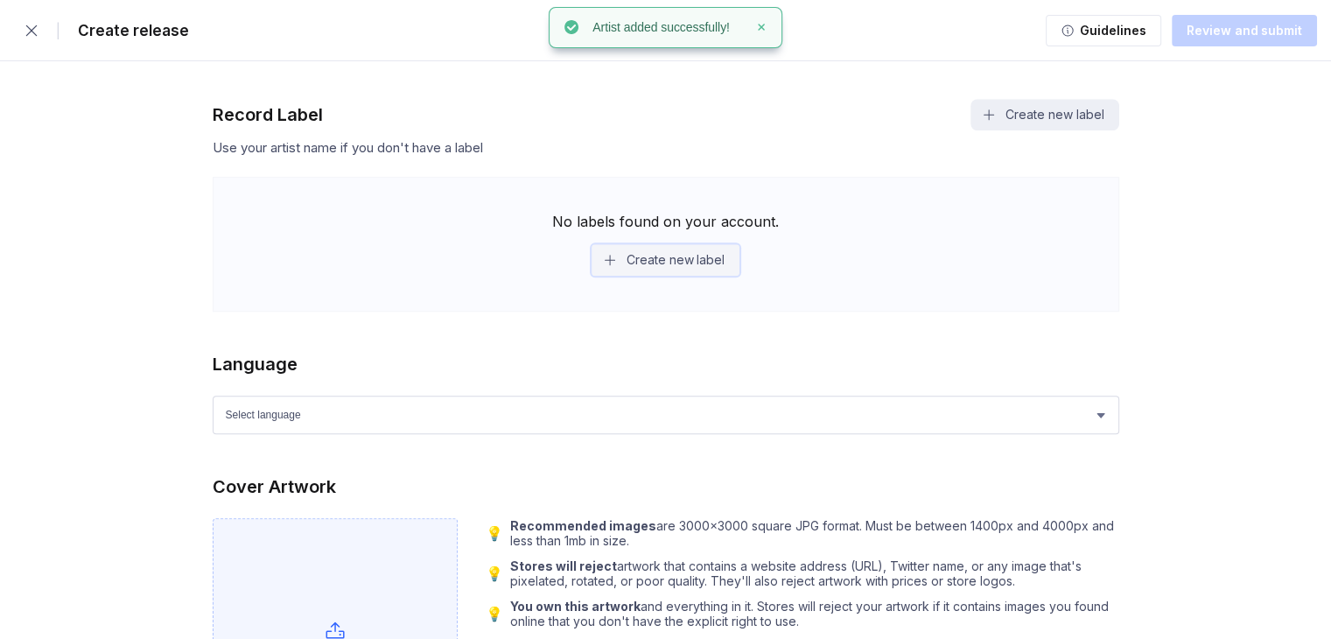
click at [636, 258] on button "Create new label" at bounding box center [666, 260] width 148 height 32
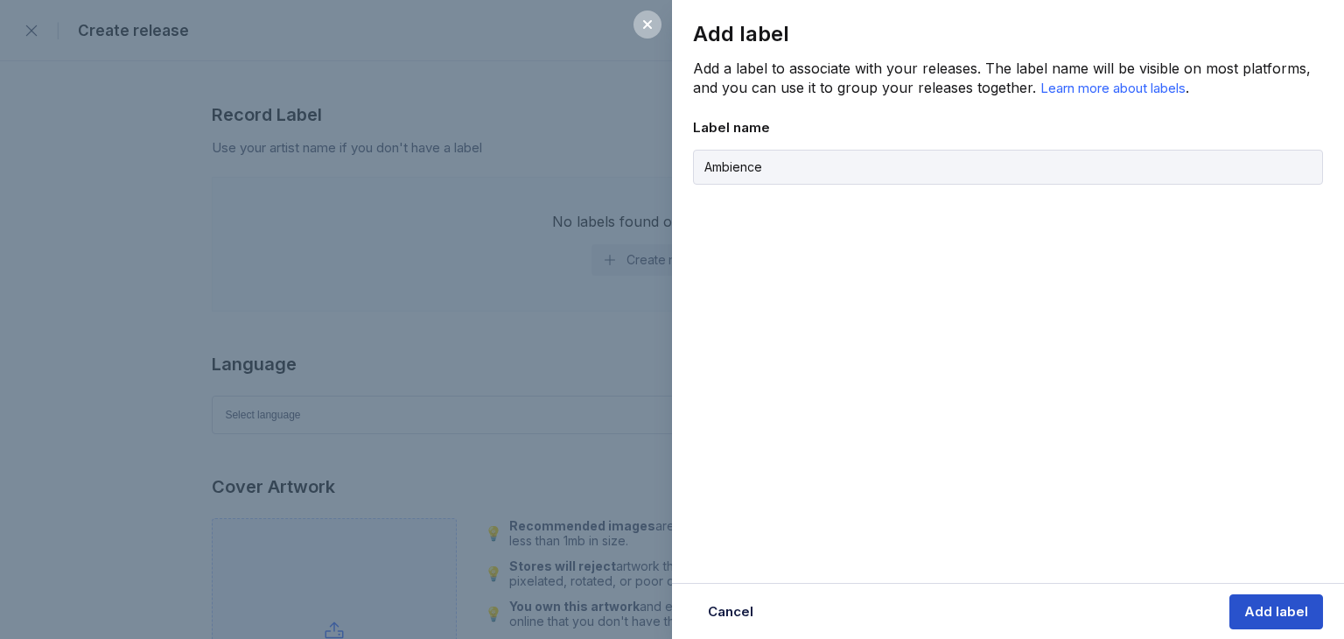
type input "Ambience"
click at [1309, 613] on button "Add label" at bounding box center [1277, 611] width 94 height 35
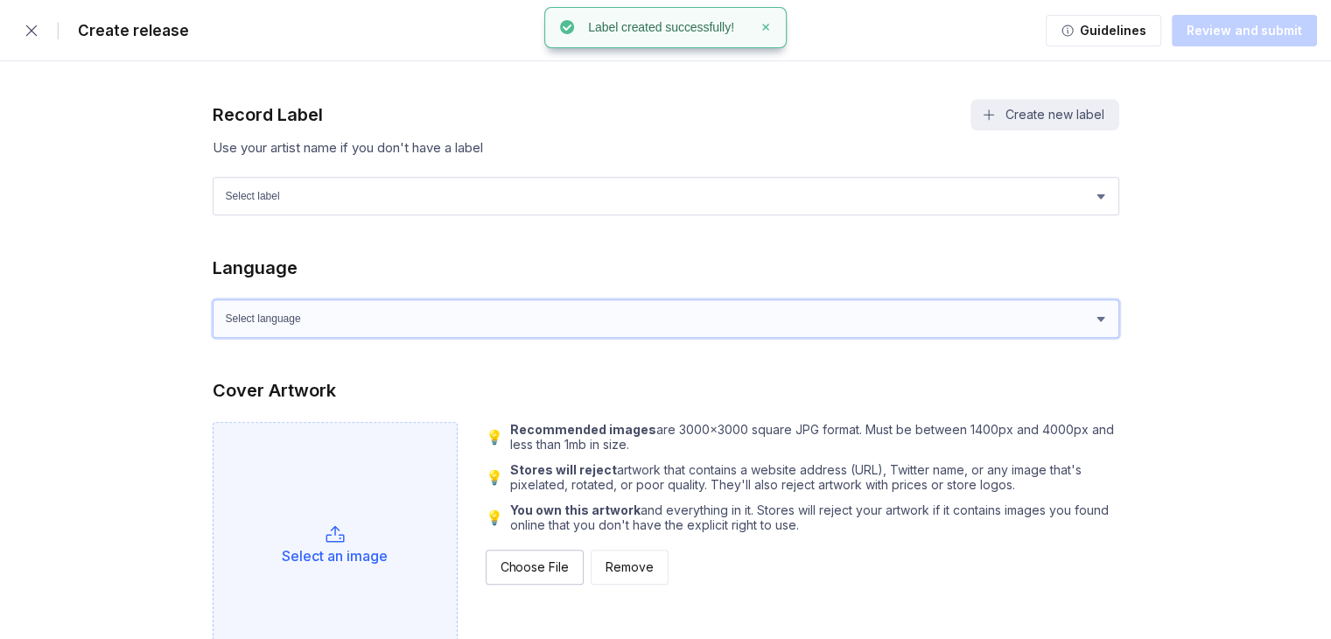
click at [479, 321] on select "Select language Afrikaans Akan Albanian Amharic Arabic Armenian Assamese Azerba…" at bounding box center [666, 318] width 907 height 39
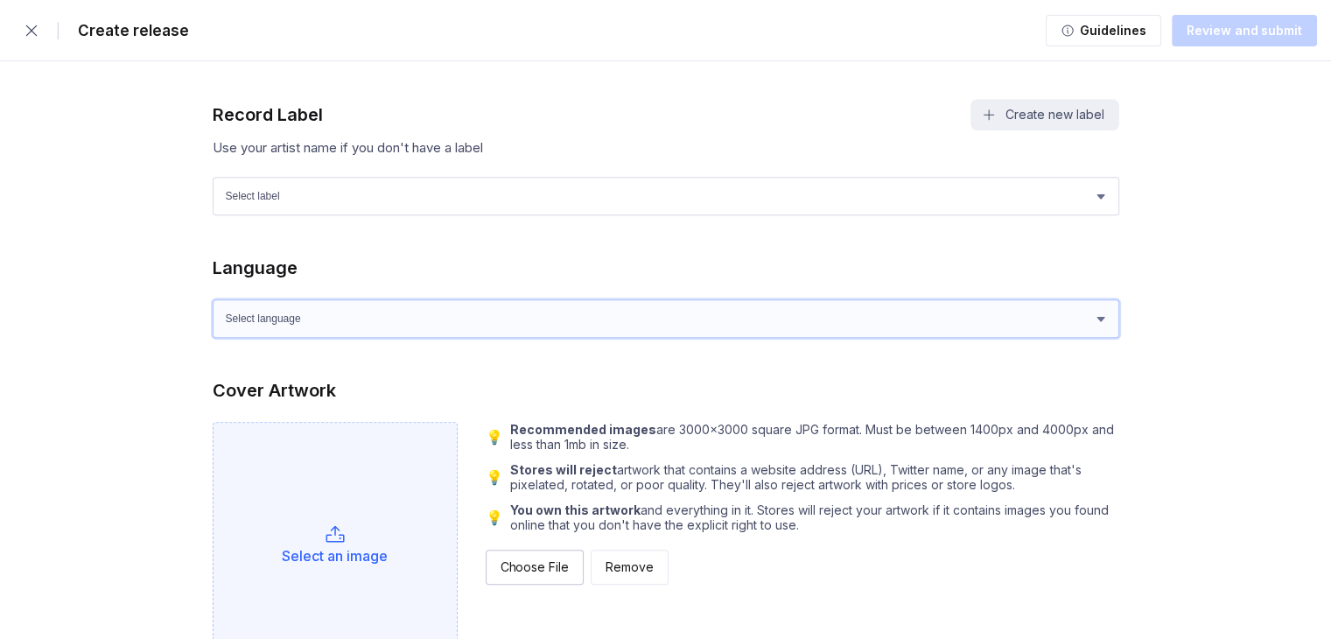
select select "en"
click at [213, 299] on select "Select language Afrikaans Akan Albanian Amharic Arabic Armenian Assamese Azerba…" at bounding box center [666, 318] width 907 height 39
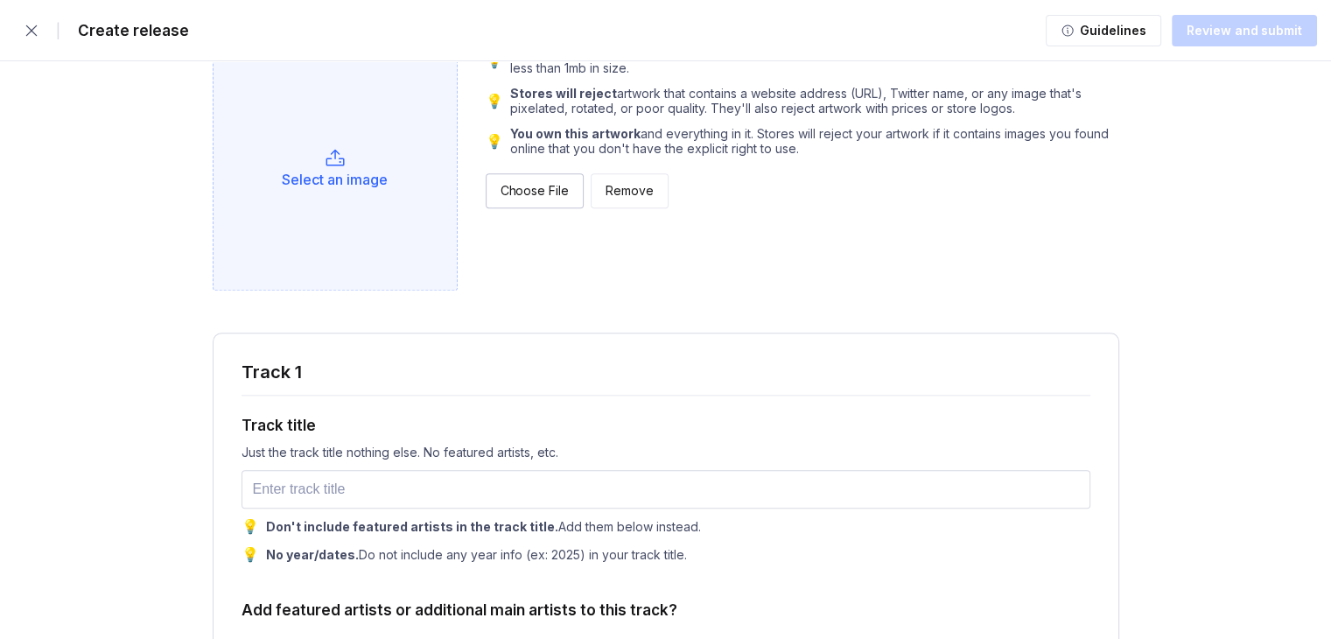
scroll to position [1828, 0]
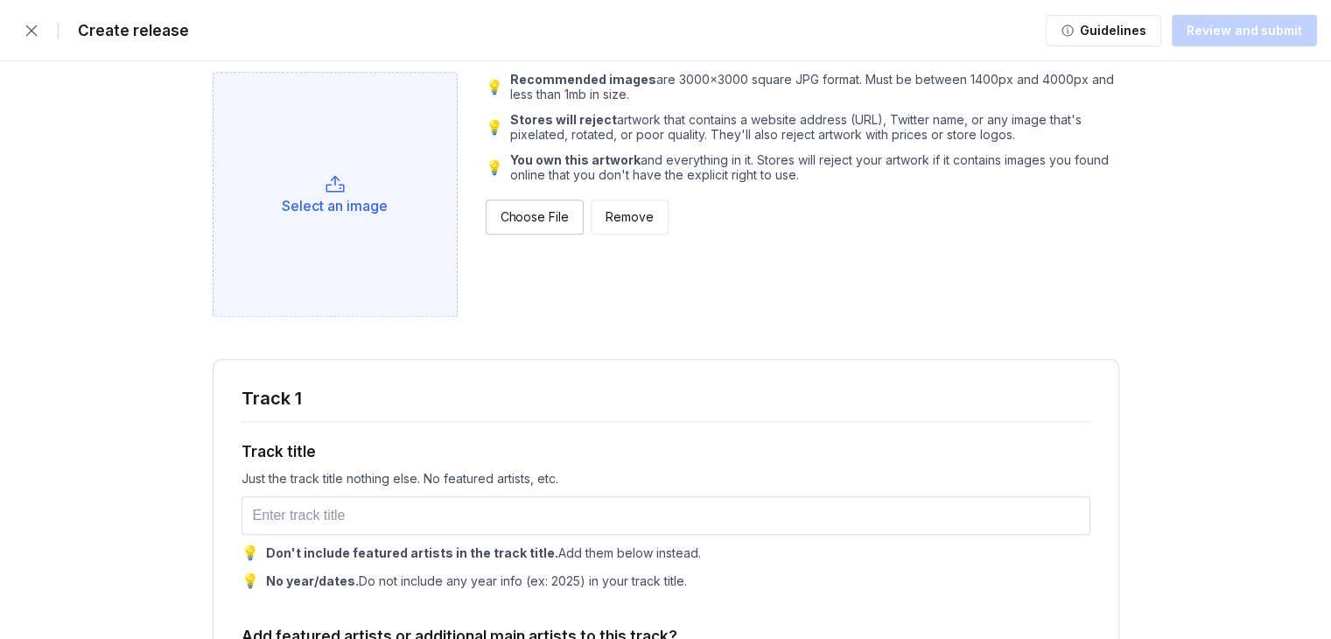
click at [284, 189] on div "Select an image" at bounding box center [335, 194] width 245 height 245
click at [410, 145] on div "Select an image" at bounding box center [335, 194] width 245 height 245
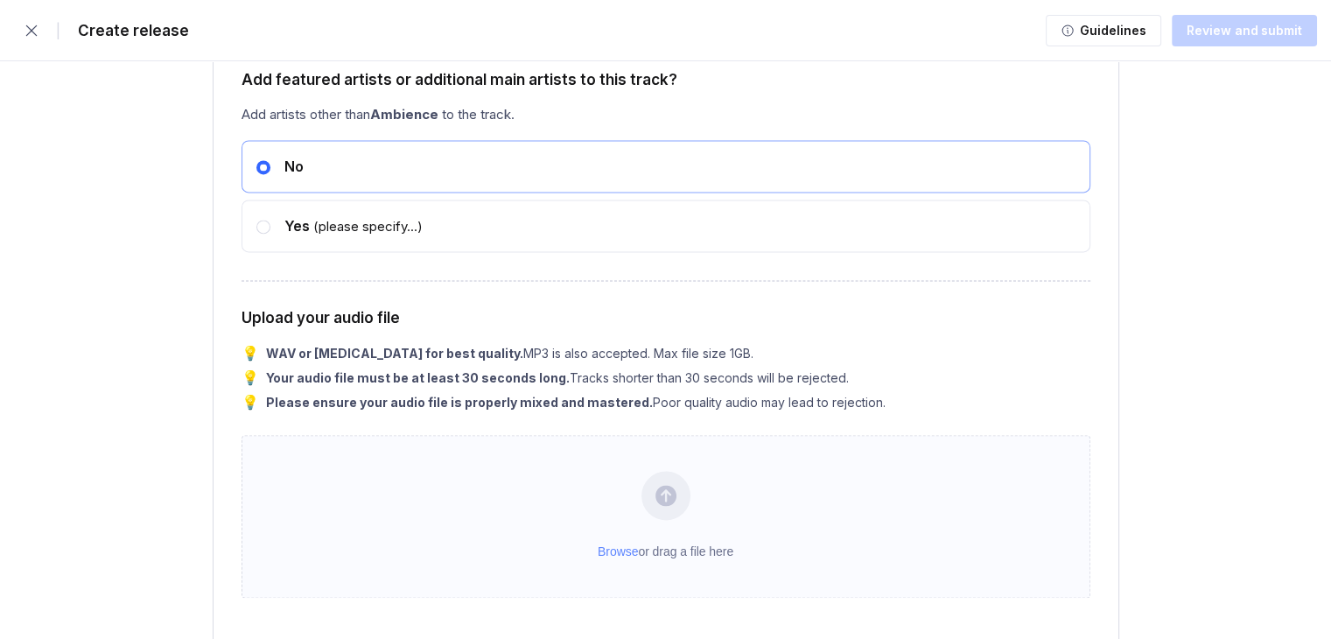
scroll to position [2615, 0]
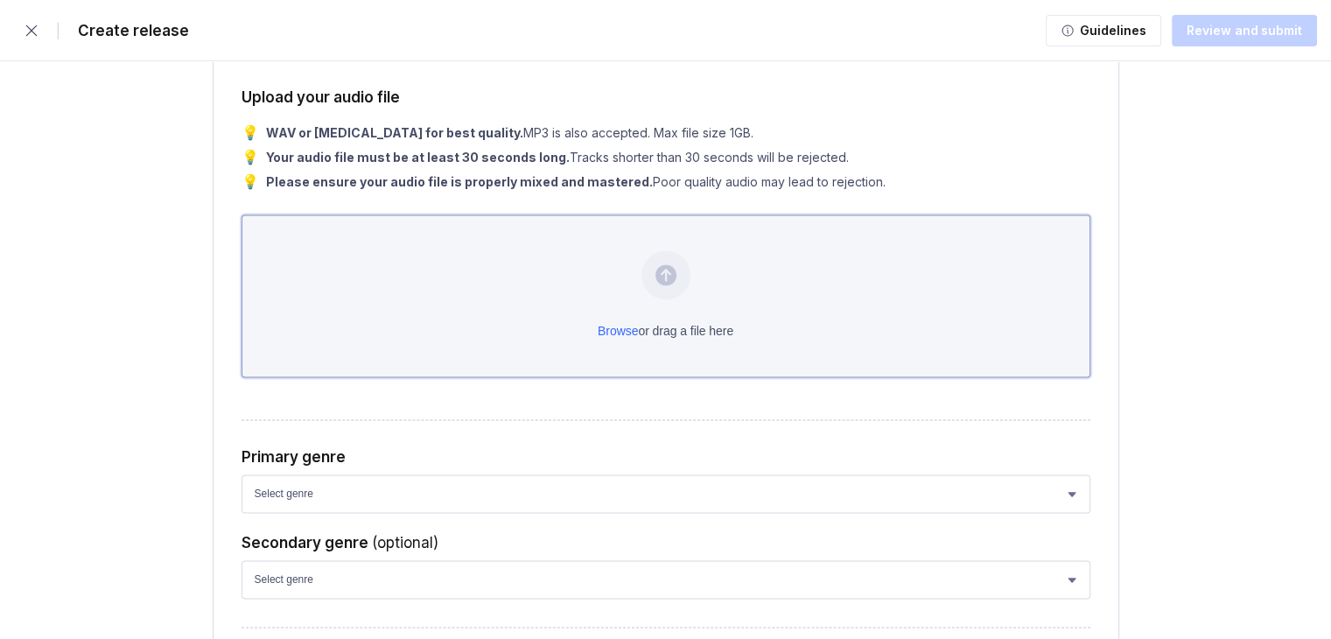
click at [688, 337] on div "Browse or drag a file here" at bounding box center [666, 295] width 849 height 163
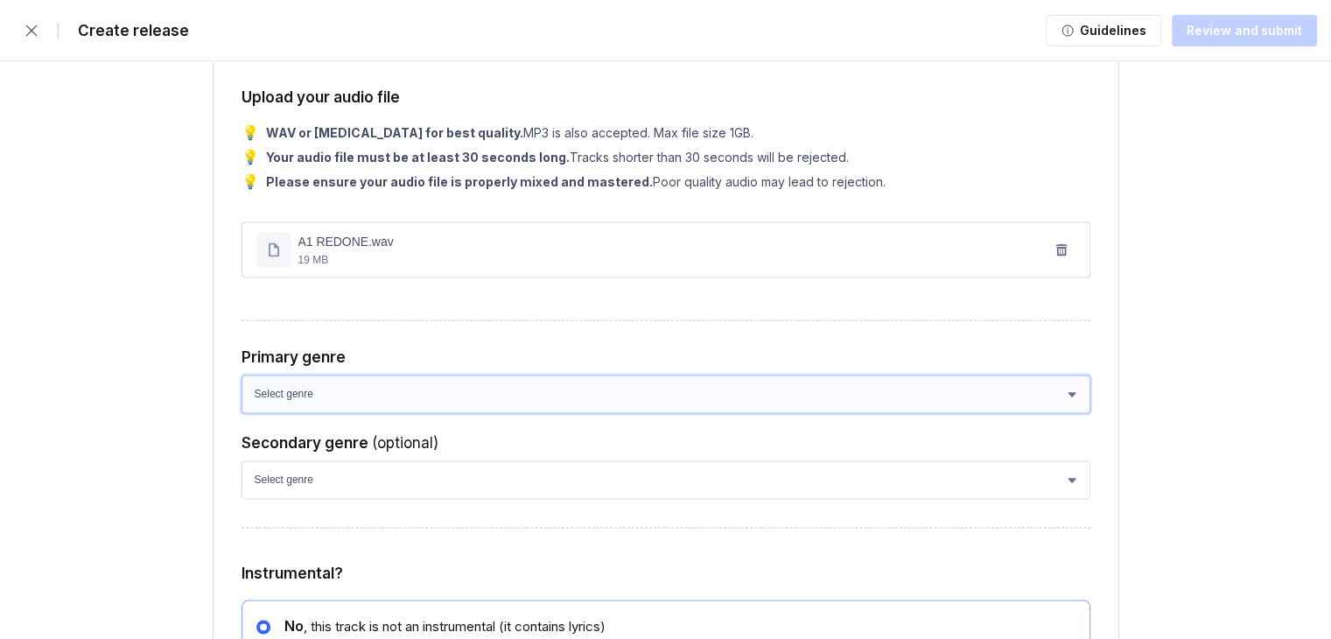
click at [493, 383] on select "Select genre African Afro-Beat Afro-Pop Afro-Soul Alternative Alternative Rock …" at bounding box center [666, 394] width 849 height 39
select select "d0cf7fa3-ea62-4a92-983b-0202921b6bcd"
click at [242, 381] on select "Select genre African Afro-Beat Afro-Pop Afro-Soul Alternative Alternative Rock …" at bounding box center [666, 394] width 849 height 39
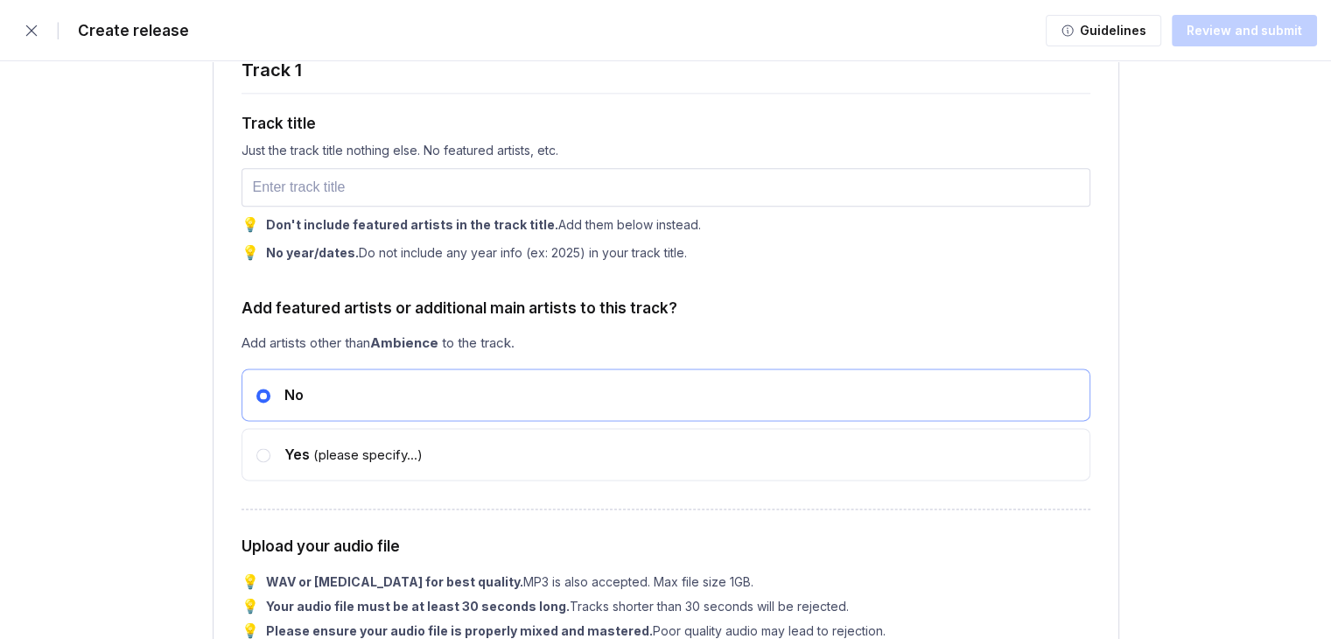
scroll to position [2003, 0]
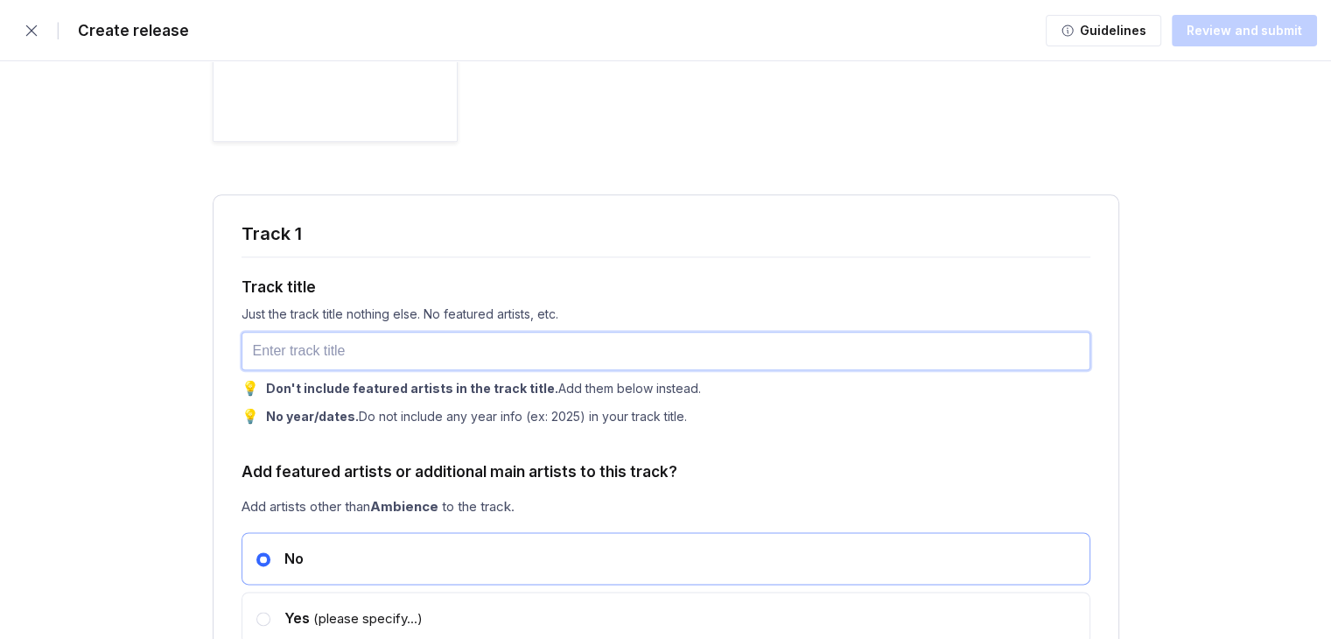
click at [367, 354] on input "text" at bounding box center [666, 351] width 849 height 39
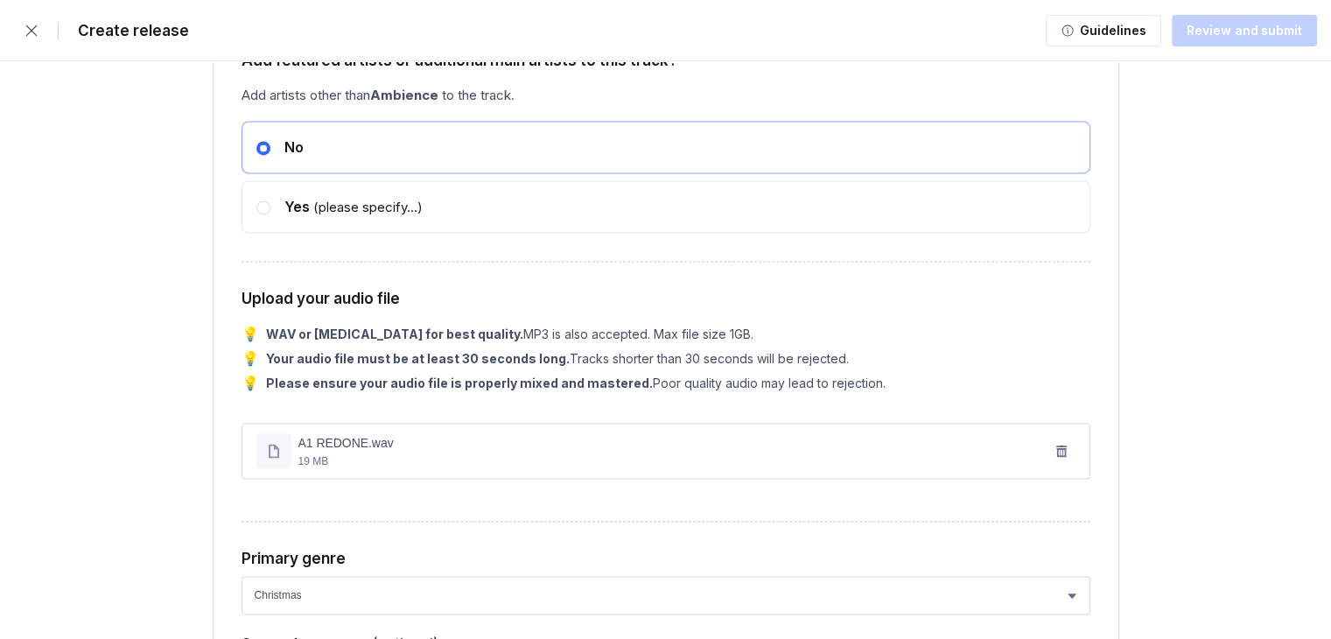
scroll to position [2528, 0]
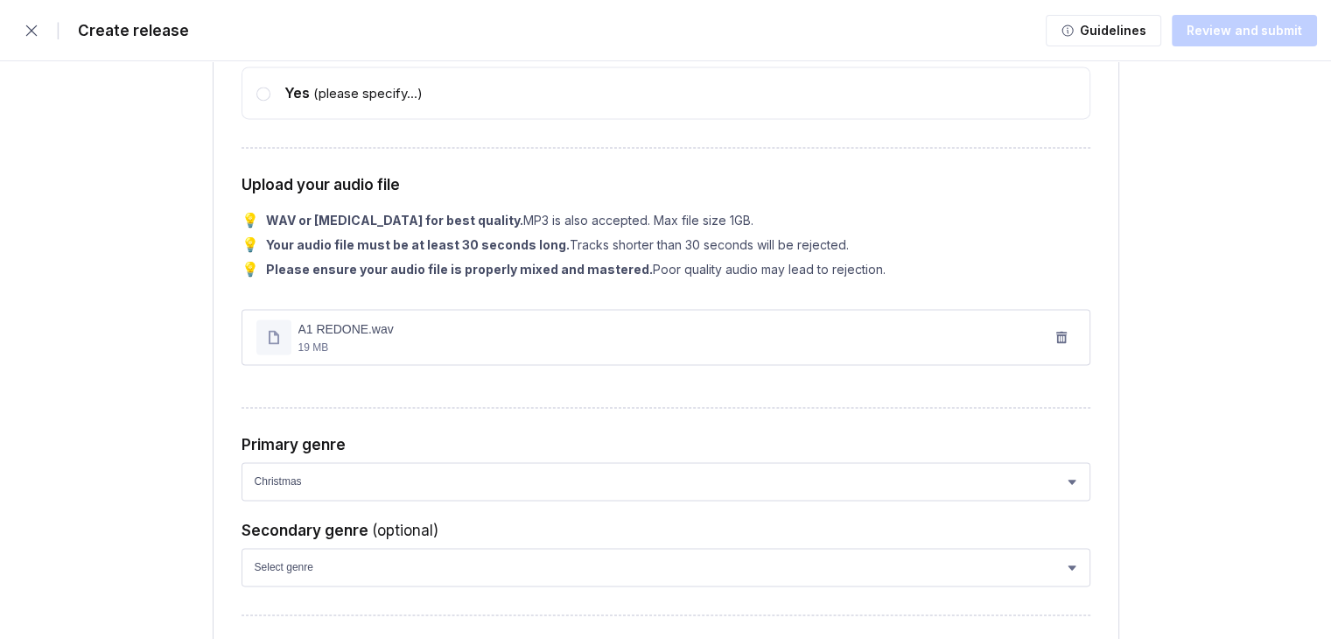
type input "A Flurry of Junes midnight"
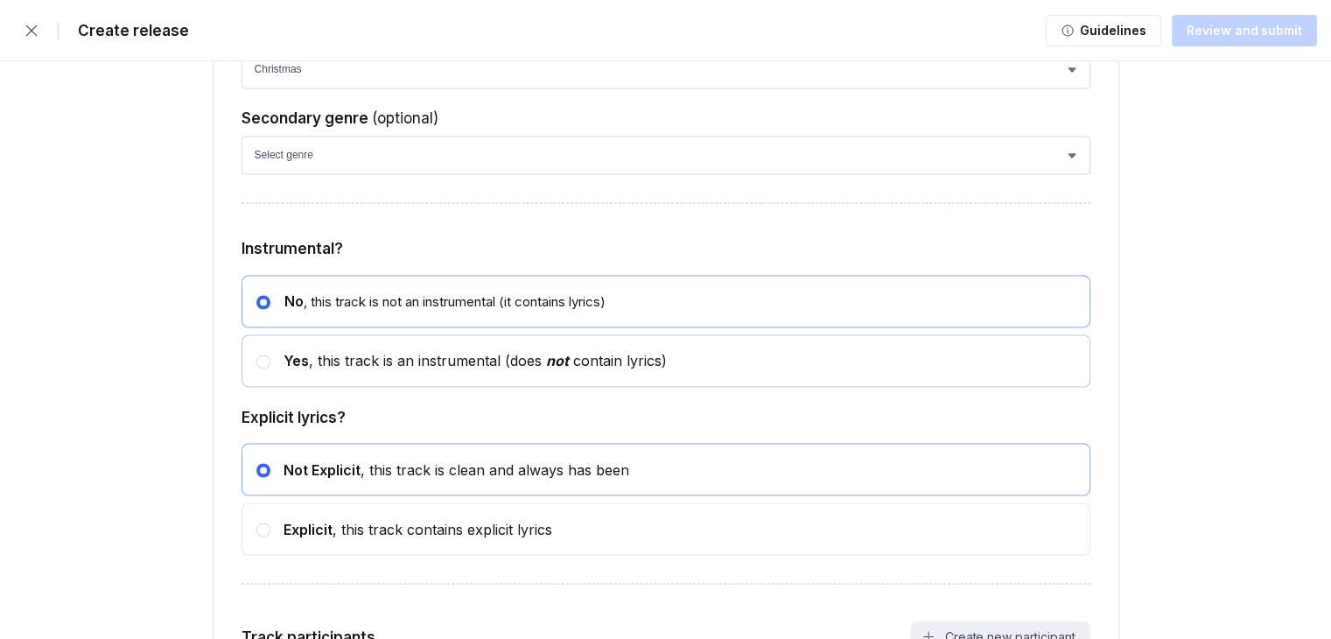
scroll to position [3053, 0]
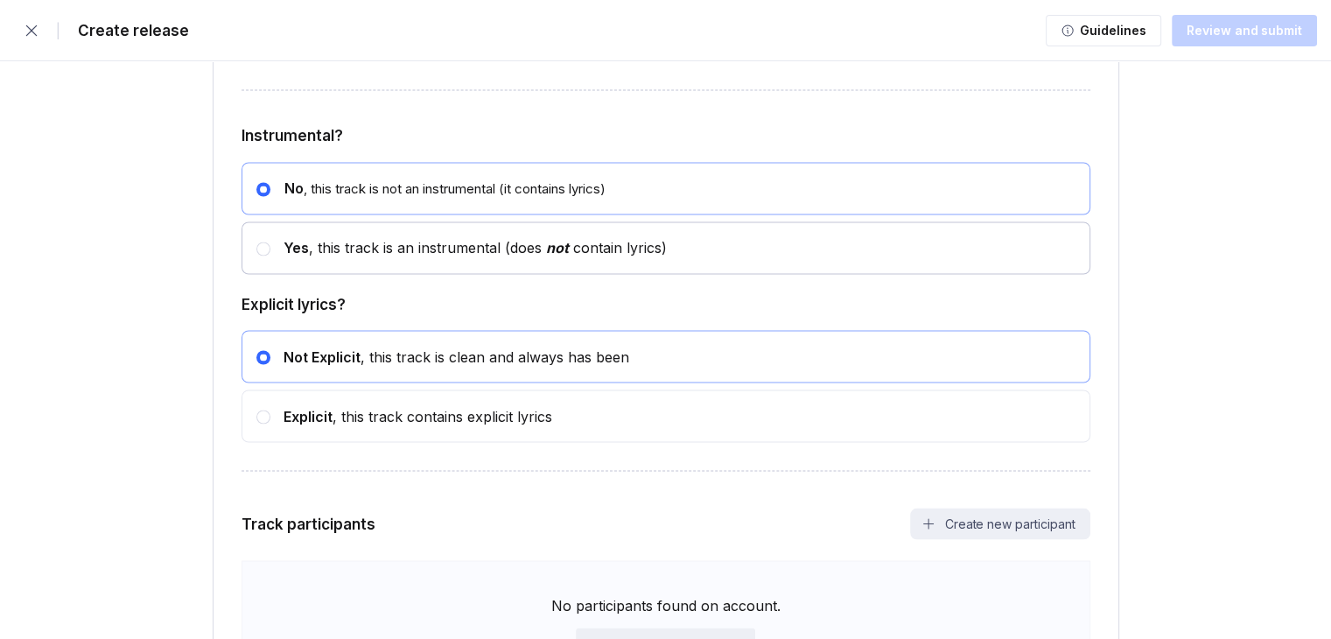
click at [355, 256] on div "Yes , this track is an instrumental (does not contain lyrics)" at bounding box center [468, 248] width 397 height 18
radio input "false"
radio input "true"
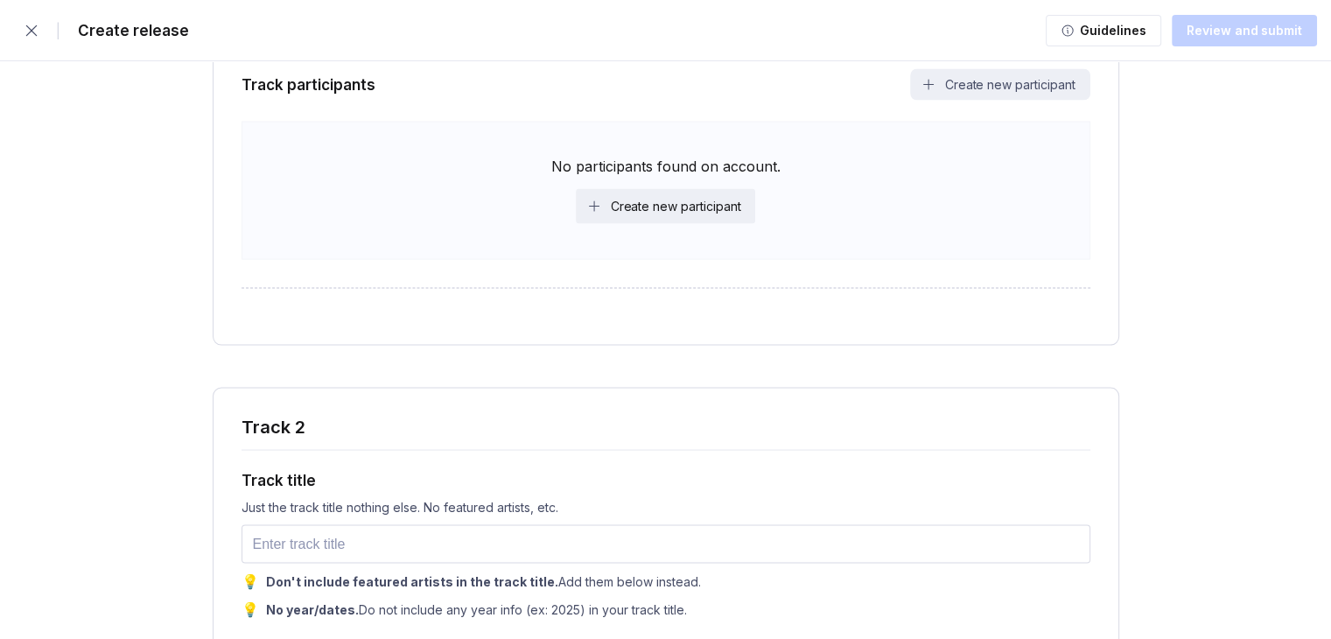
scroll to position [3228, 0]
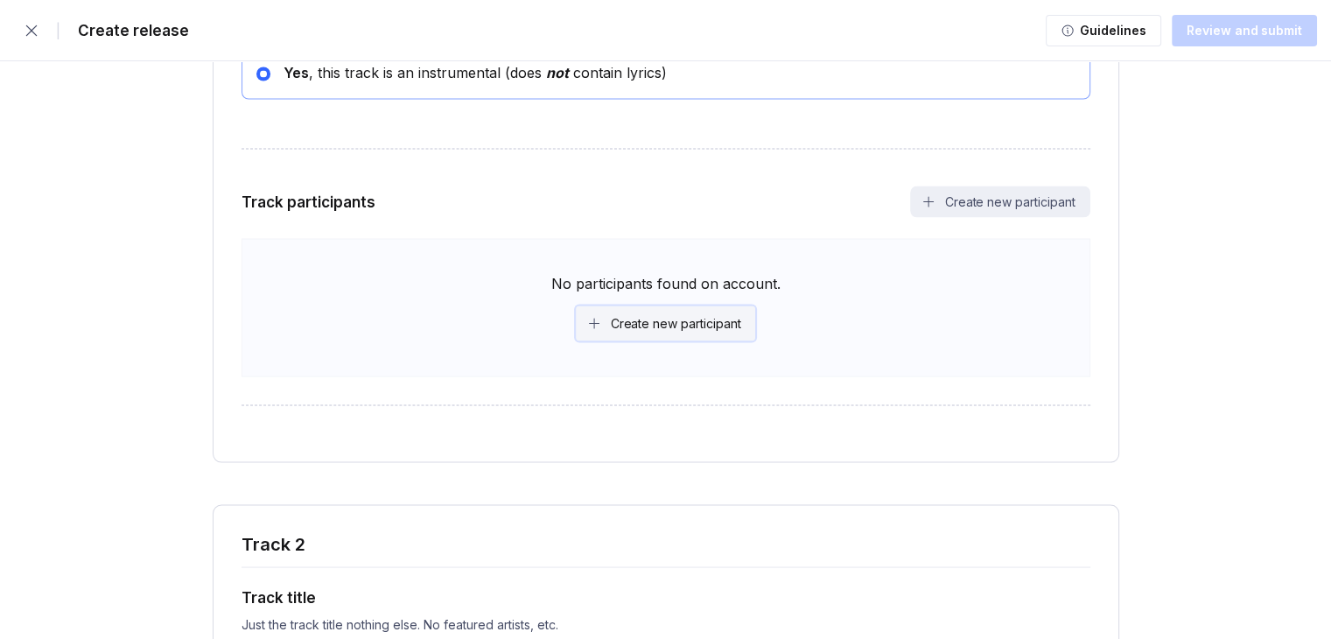
click at [630, 325] on div "Create new participant" at bounding box center [676, 323] width 130 height 18
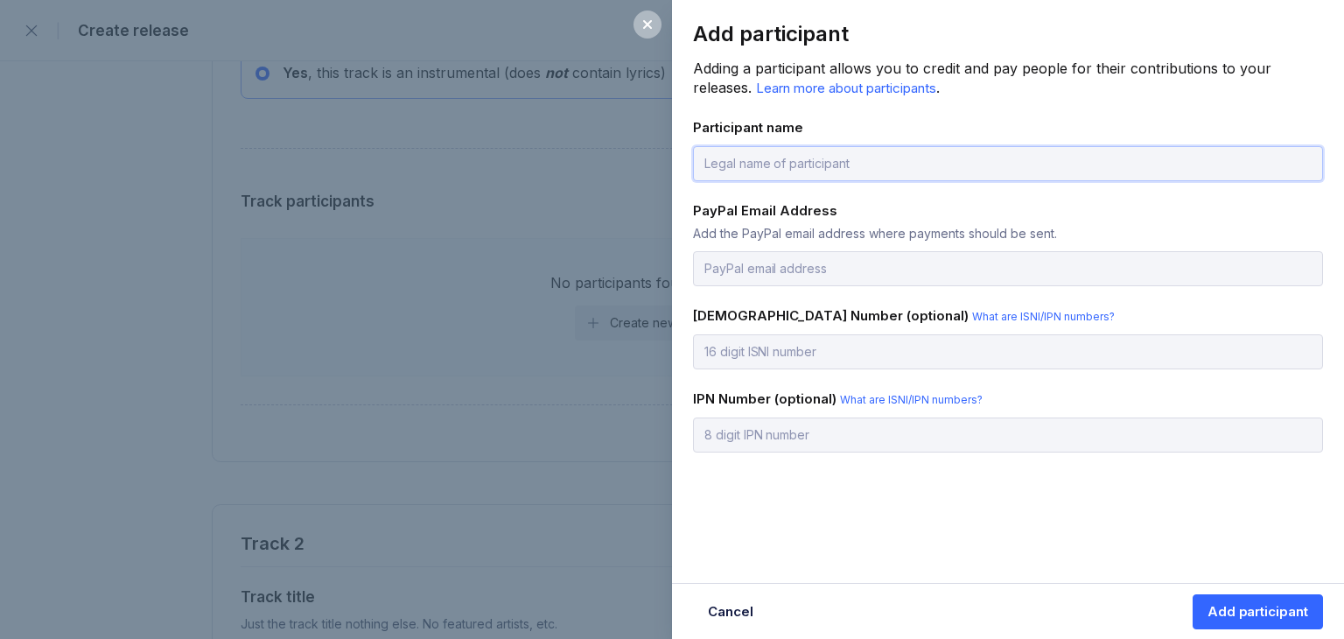
click at [765, 148] on input "text" at bounding box center [1008, 163] width 630 height 35
type input "m"
type input "[PERSON_NAME]"
click at [775, 267] on input "email" at bounding box center [1008, 268] width 630 height 35
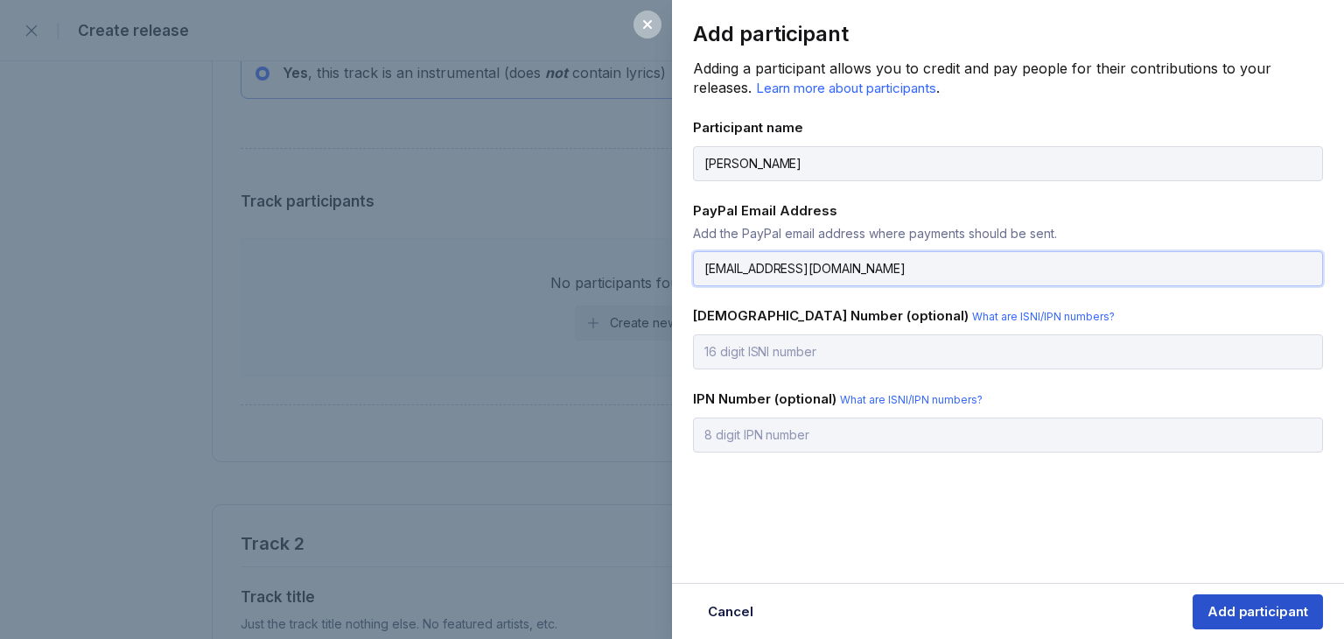
type input "bigstretch2017@gmail.com"
click at [1238, 617] on div "Add participant" at bounding box center [1258, 612] width 101 height 18
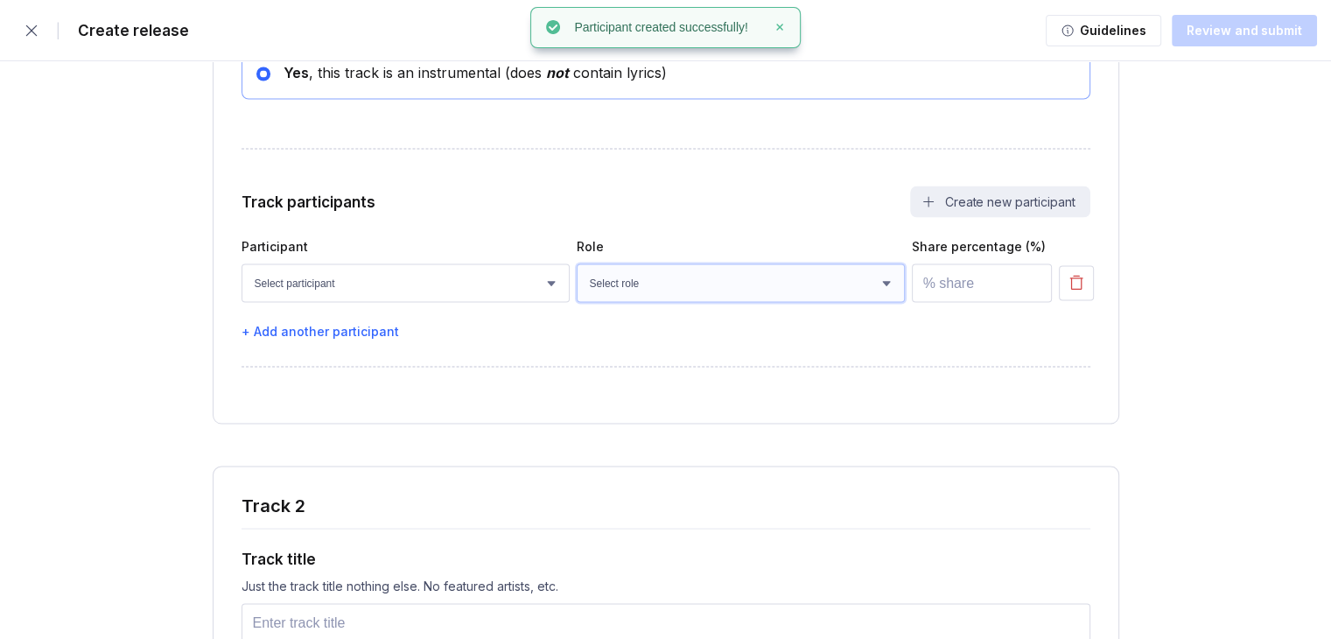
click at [650, 286] on select "Select role Actor A&R Arranger Artwork Author (Lyrics) Bass Choir Composer (Mus…" at bounding box center [741, 282] width 328 height 39
select select "665fb200-ff39-47e2-b169-38a171b83805"
click at [577, 270] on select "Select role Actor A&R Arranger Artwork Author (Lyrics) Bass Choir Composer (Mus…" at bounding box center [741, 282] width 328 height 39
click at [473, 297] on select "Select participant [PERSON_NAME]" at bounding box center [406, 282] width 328 height 39
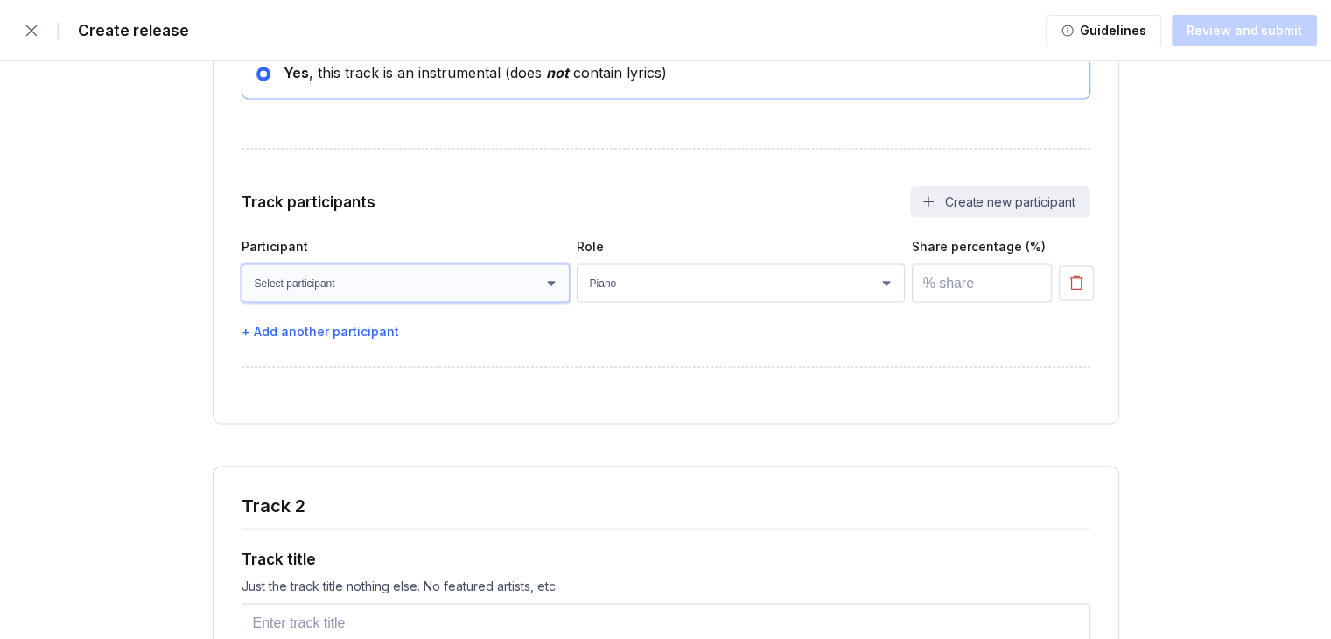
select select "783360c7-e0bc-4953-8c70-2e6e887c905c"
click at [242, 270] on select "Select participant [PERSON_NAME]" at bounding box center [406, 282] width 328 height 39
click at [934, 284] on input "number" at bounding box center [982, 282] width 140 height 39
type input "100"
click at [1055, 287] on div "Select participant Muhammad Ali Select role Actor A&R Arranger Artwork Author (…" at bounding box center [666, 282] width 849 height 39
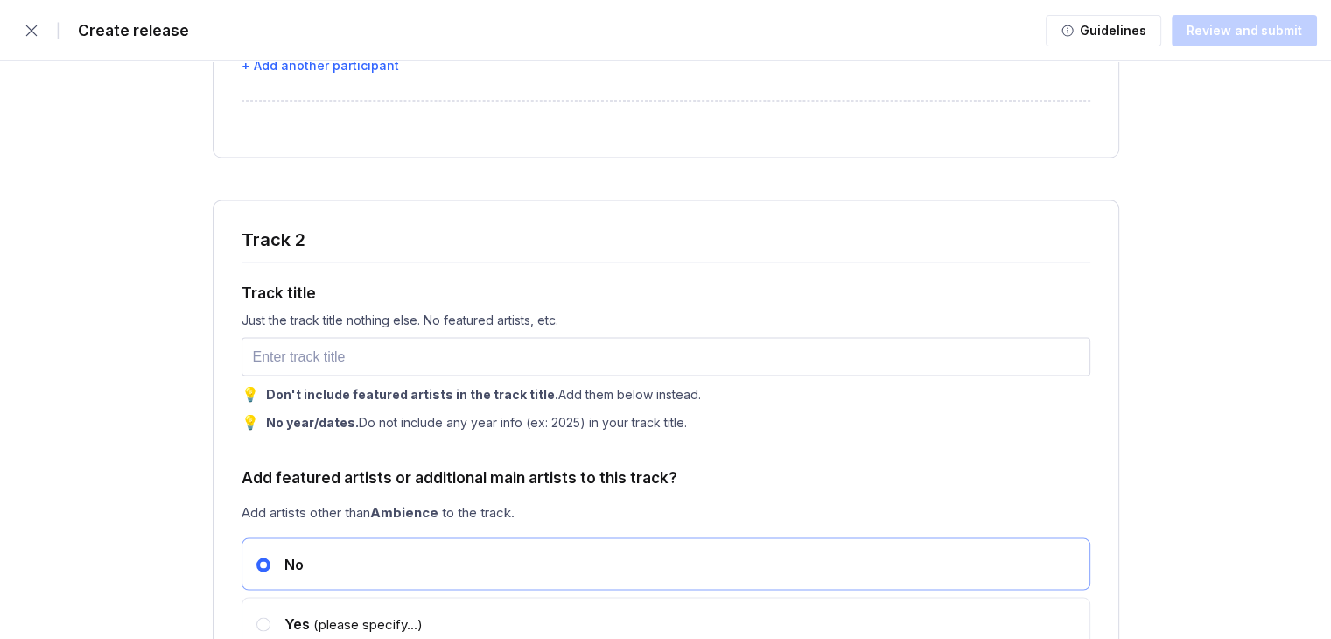
scroll to position [3666, 0]
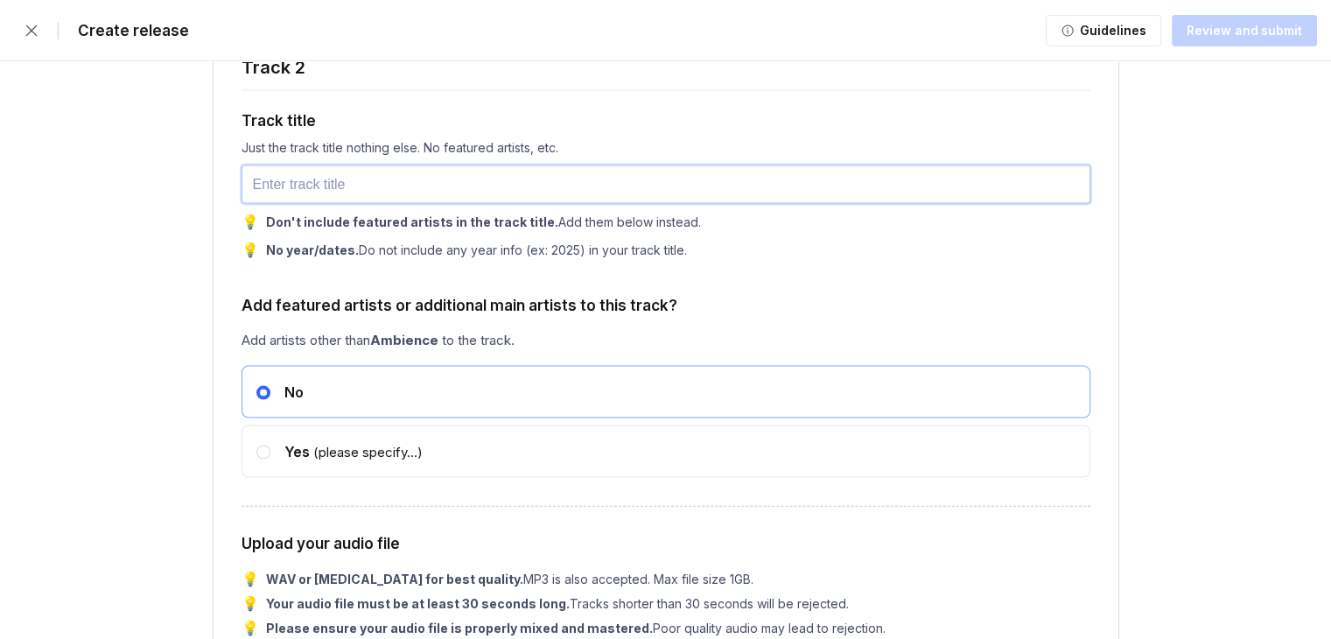
click at [634, 194] on input "text" at bounding box center [666, 184] width 849 height 39
type input "Winters midnight song"
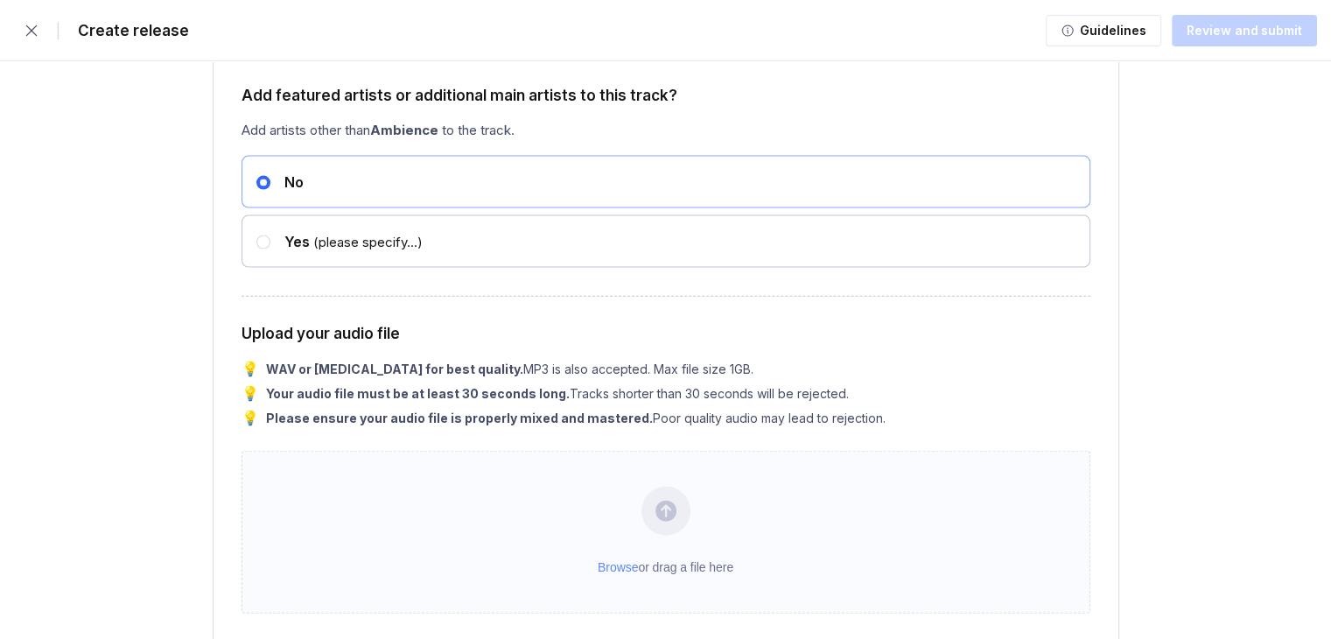
scroll to position [4016, 0]
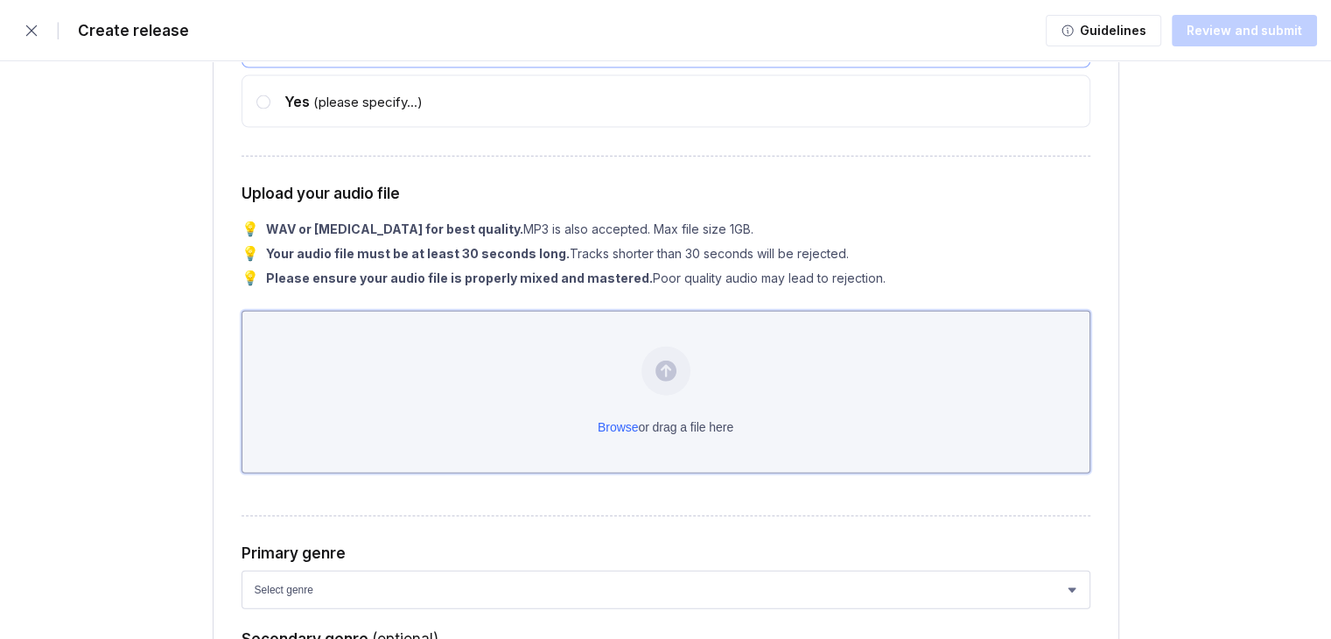
click at [388, 411] on div "Browse or drag a file here" at bounding box center [666, 392] width 849 height 163
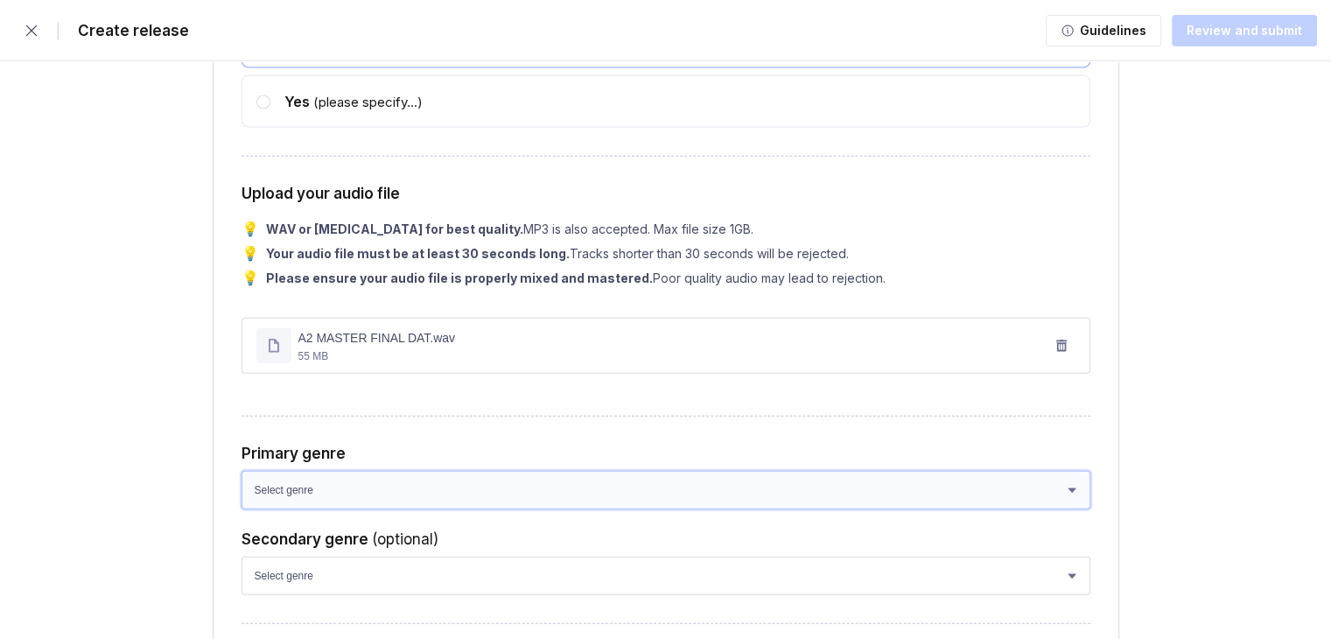
click at [439, 496] on select "Select genre African Afro-Beat Afro-Pop Afro-Soul Alternative Alternative Rock …" at bounding box center [666, 490] width 849 height 39
select select "93461e79-da43-4c51-a2f3-46b7f1775184"
click at [242, 484] on select "Select genre African Afro-Beat Afro-Pop Afro-Soul Alternative Alternative Rock …" at bounding box center [666, 490] width 849 height 39
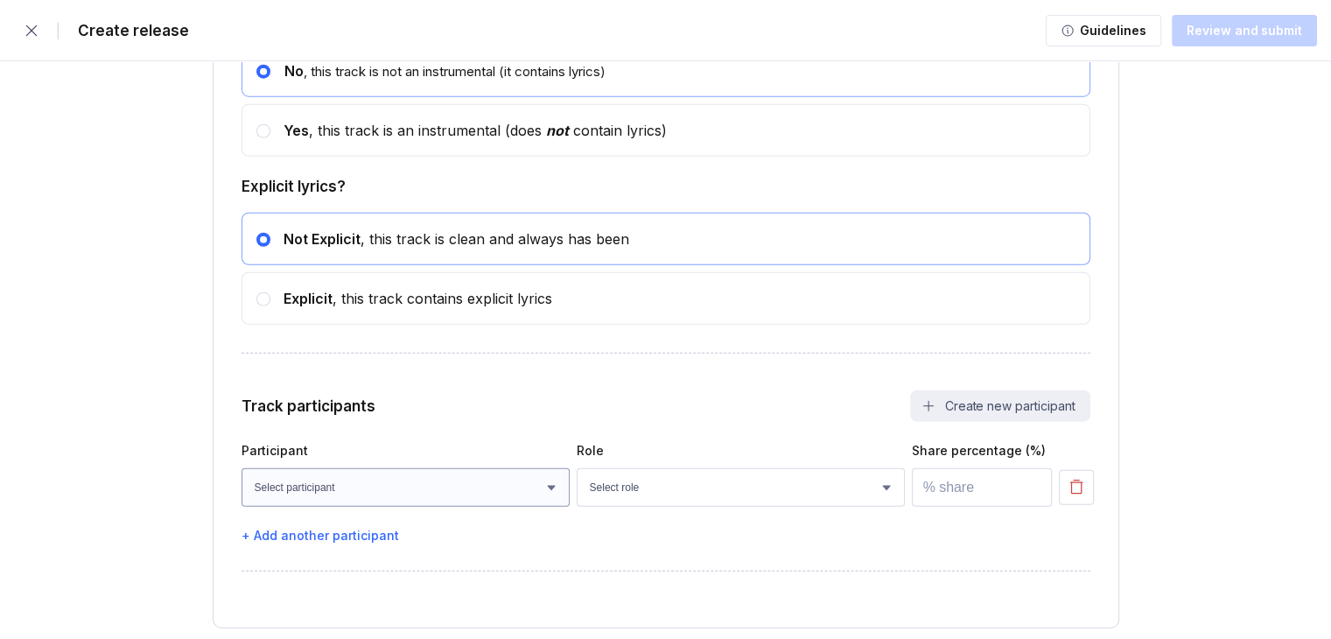
scroll to position [4804, 0]
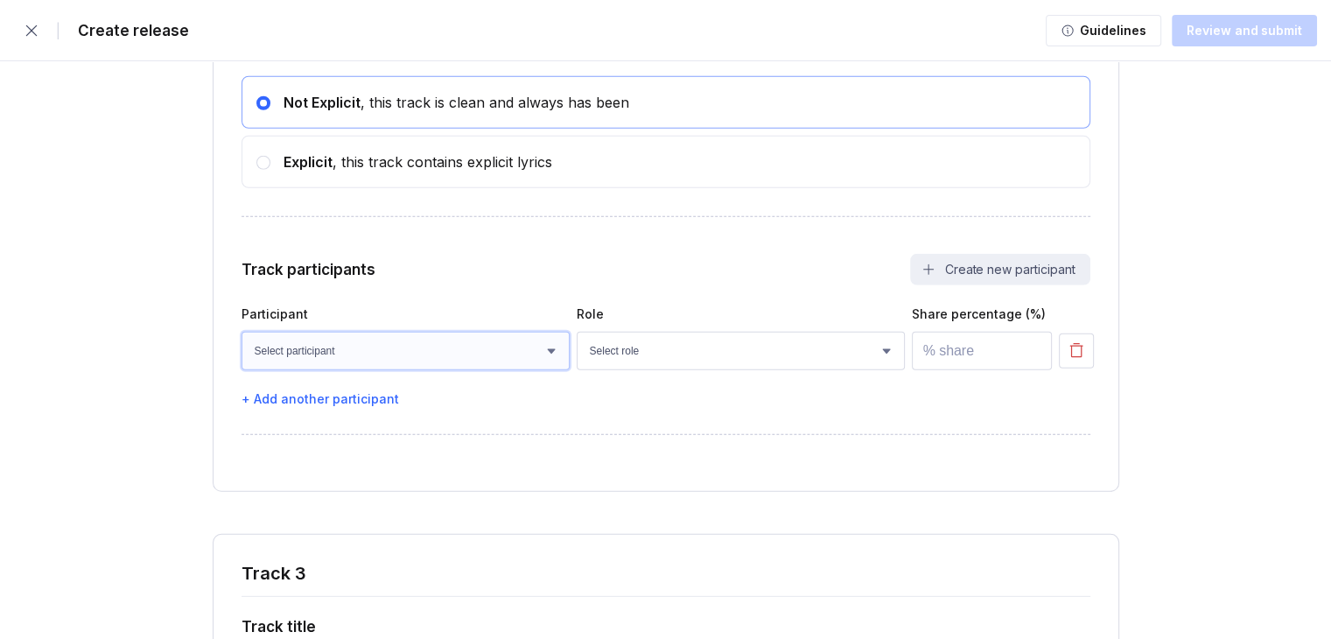
click at [475, 365] on select "Select participant [PERSON_NAME]" at bounding box center [406, 351] width 328 height 39
select select "783360c7-e0bc-4953-8c70-2e6e887c905c"
click at [242, 345] on select "Select participant [PERSON_NAME]" at bounding box center [406, 351] width 328 height 39
click at [940, 370] on input "number" at bounding box center [982, 351] width 140 height 39
type input "100"
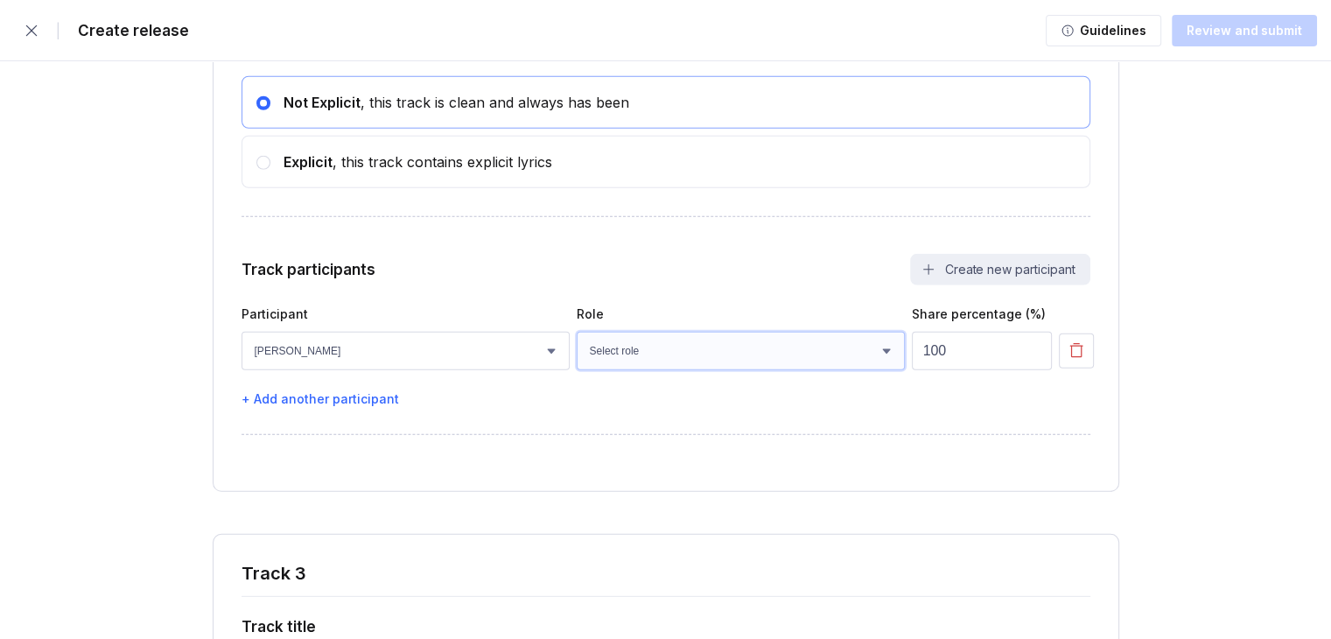
click at [808, 370] on select "Select role Actor A&R Arranger Artwork Author (Lyrics) Bass Choir Composer (Mus…" at bounding box center [741, 351] width 328 height 39
select select "665fb200-ff39-47e2-b169-38a171b83805"
click at [577, 345] on select "Select role Actor A&R Arranger Artwork Author (Lyrics) Bass Choir Composer (Mus…" at bounding box center [741, 351] width 328 height 39
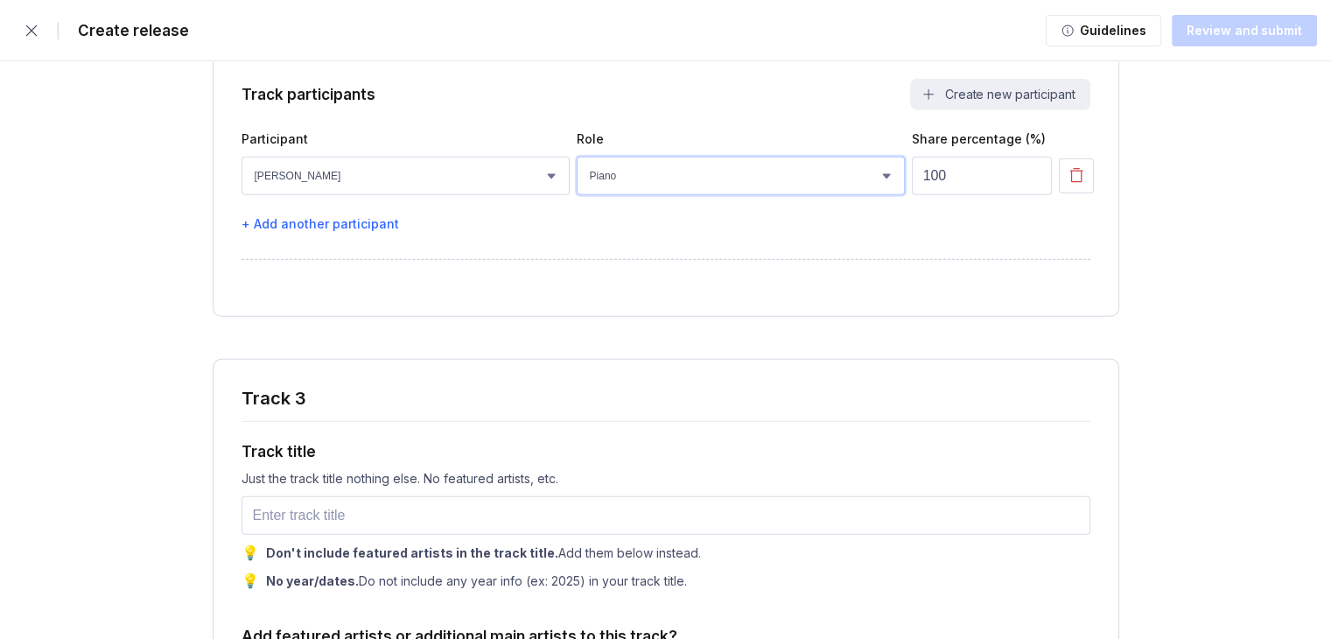
scroll to position [5241, 0]
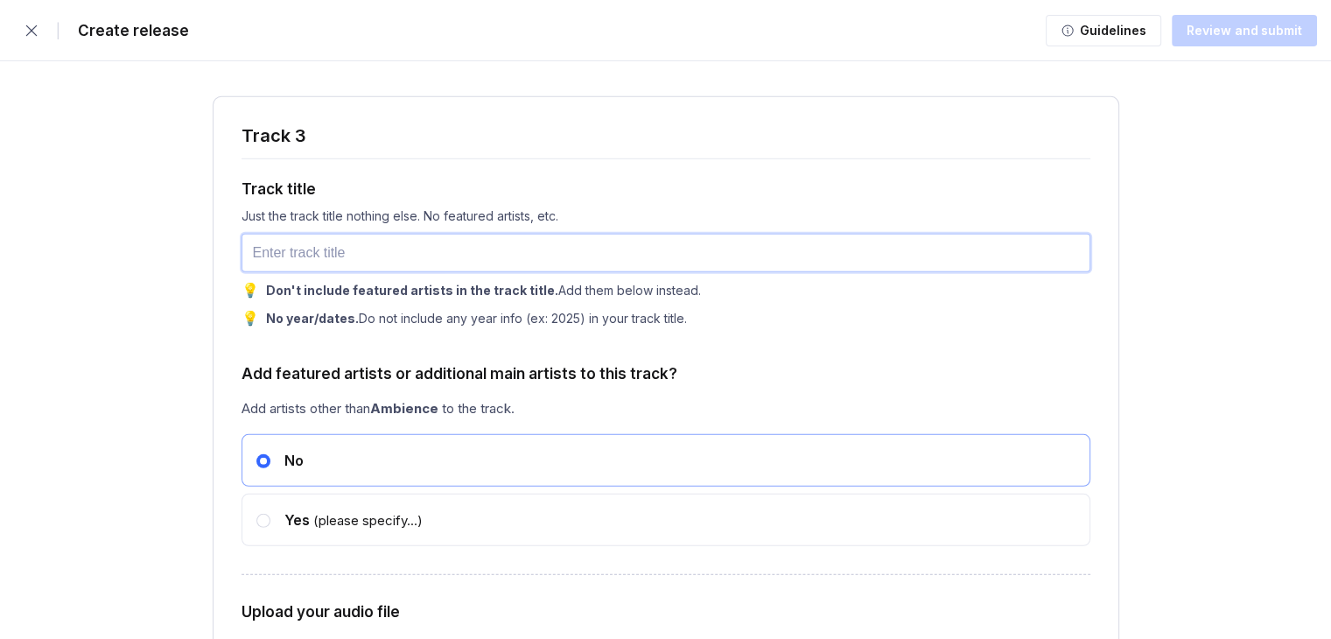
click at [404, 253] on input "text" at bounding box center [666, 253] width 849 height 39
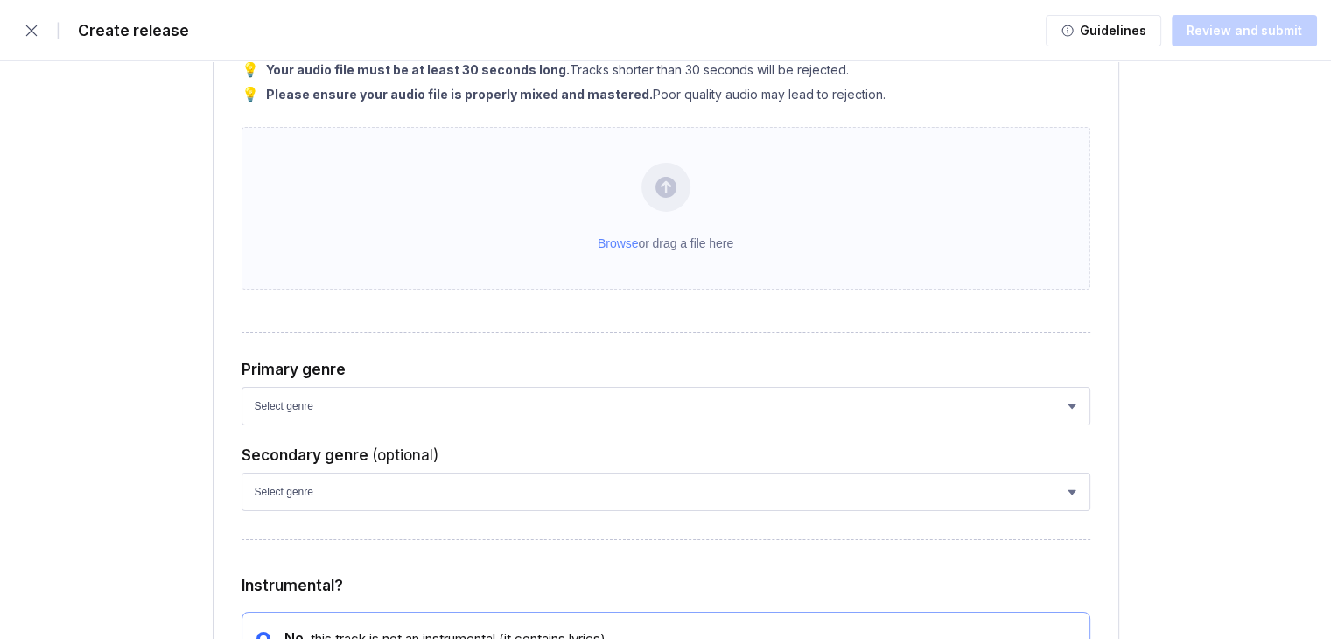
scroll to position [5853, 0]
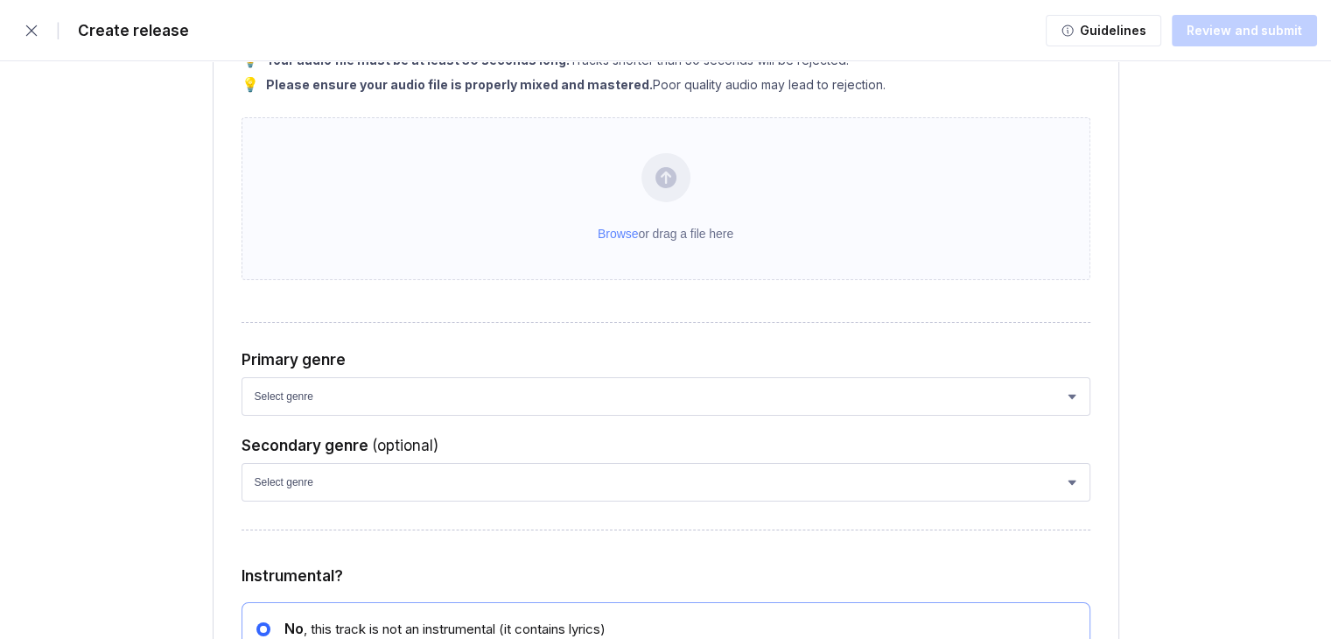
type input "Winter solstice Chill..."
click at [419, 410] on select "Select genre African Afro-Beat Afro-Pop Afro-Soul Alternative Alternative Rock …" at bounding box center [666, 396] width 849 height 39
select select "93461e79-da43-4c51-a2f3-46b7f1775184"
click at [242, 397] on select "Select genre African Afro-Beat Afro-Pop Afro-Soul Alternative Alternative Rock …" at bounding box center [666, 396] width 849 height 39
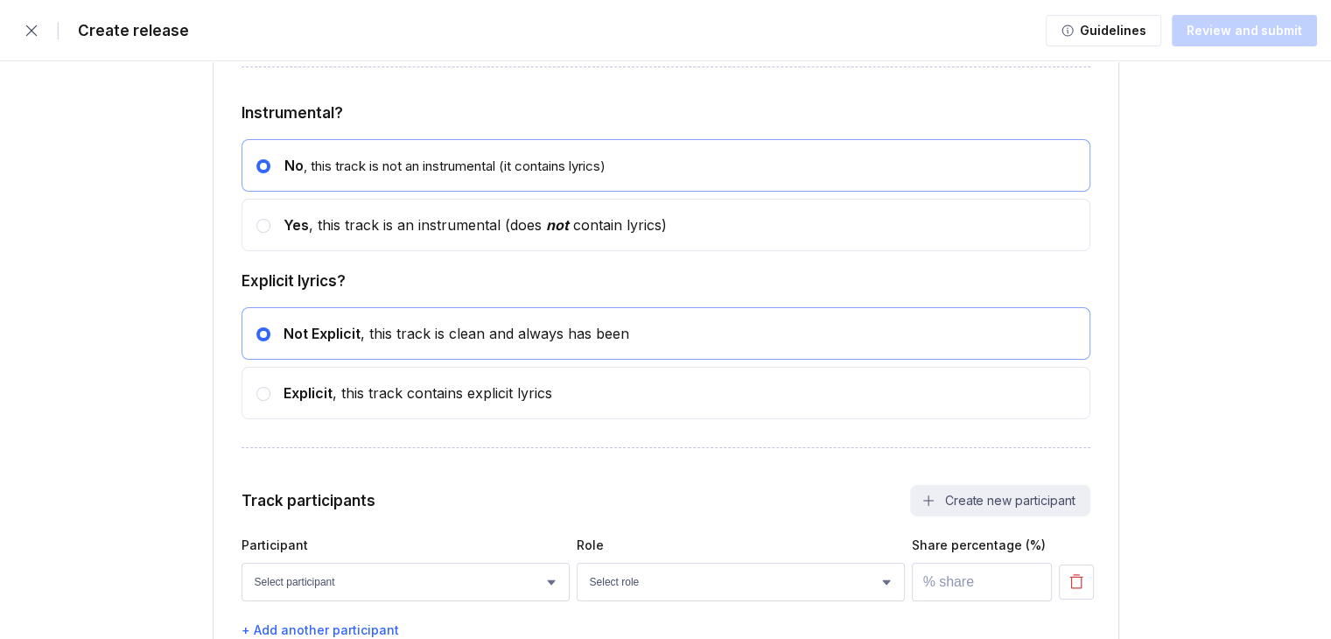
scroll to position [6553, 0]
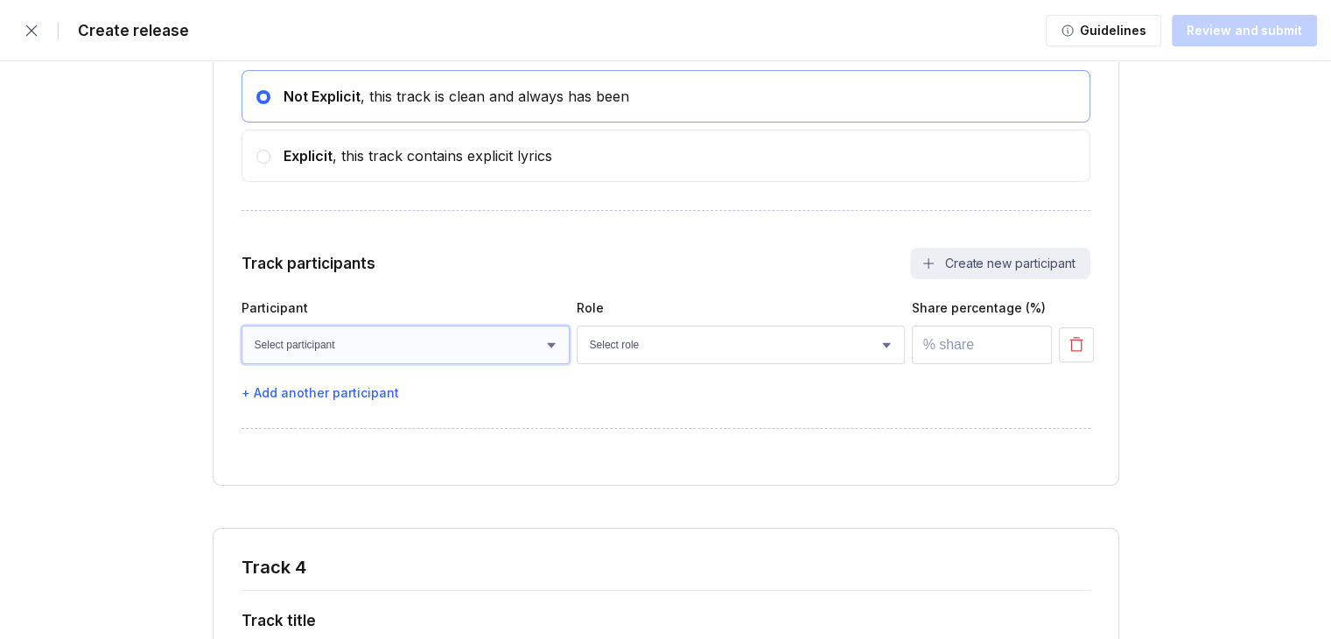
click at [377, 361] on select "Select participant [PERSON_NAME]" at bounding box center [406, 345] width 328 height 39
select select "783360c7-e0bc-4953-8c70-2e6e887c905c"
click at [242, 346] on select "Select participant [PERSON_NAME]" at bounding box center [406, 345] width 328 height 39
click at [649, 364] on select "Select role Actor A&R Arranger Artwork Author (Lyrics) Bass Choir Composer (Mus…" at bounding box center [741, 345] width 328 height 39
select select "665fb200-ff39-47e2-b169-38a171b83805"
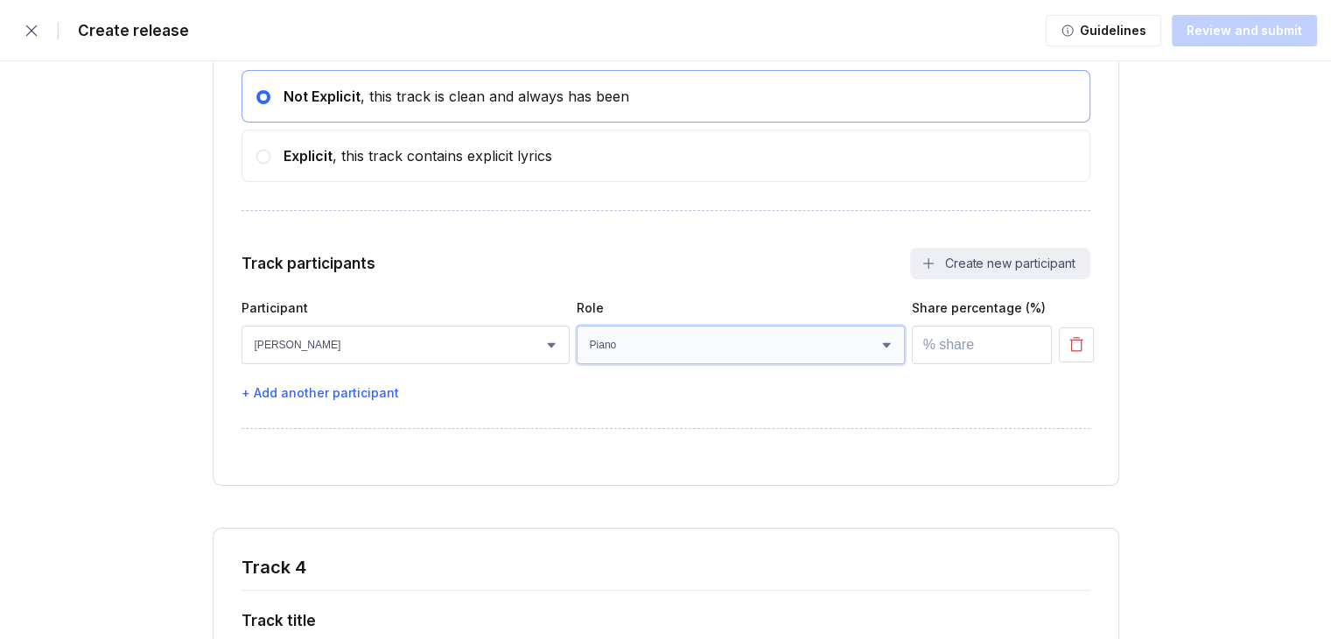
click at [577, 346] on select "Select role Actor A&R Arranger Artwork Author (Lyrics) Bass Choir Composer (Mus…" at bounding box center [741, 345] width 328 height 39
click at [918, 361] on input "number" at bounding box center [982, 345] width 140 height 39
type input "100"
click at [840, 279] on div "Track participants Create new participant" at bounding box center [666, 264] width 849 height 32
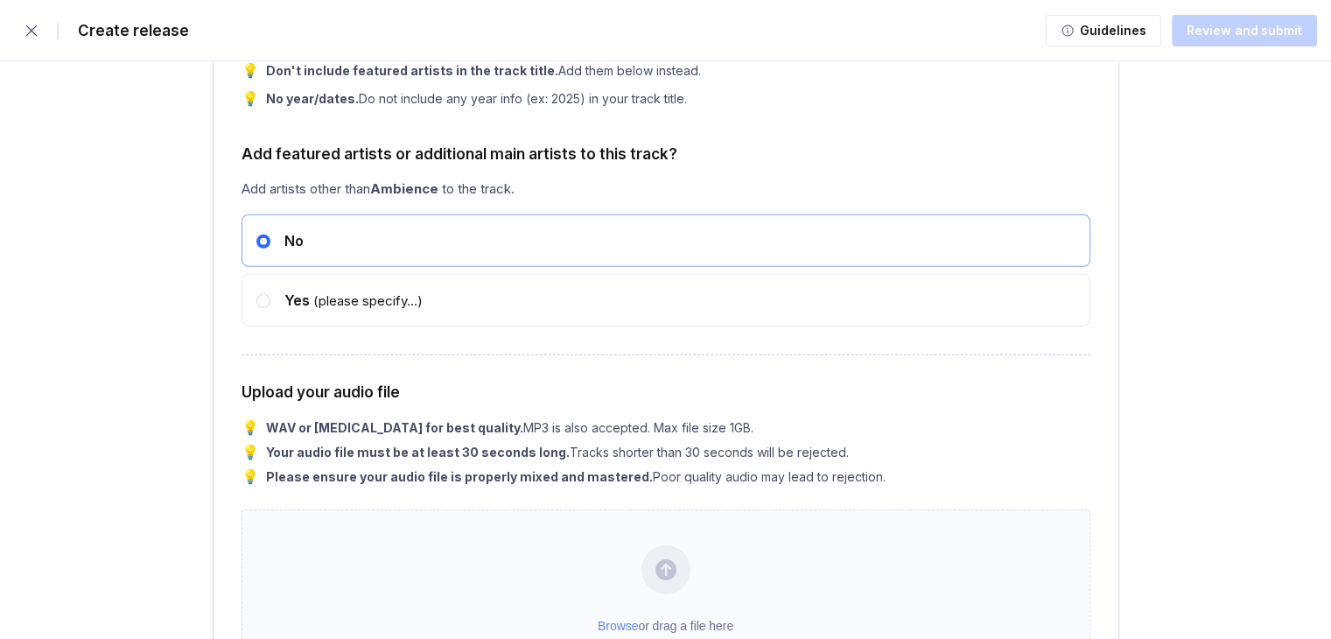
scroll to position [5678, 0]
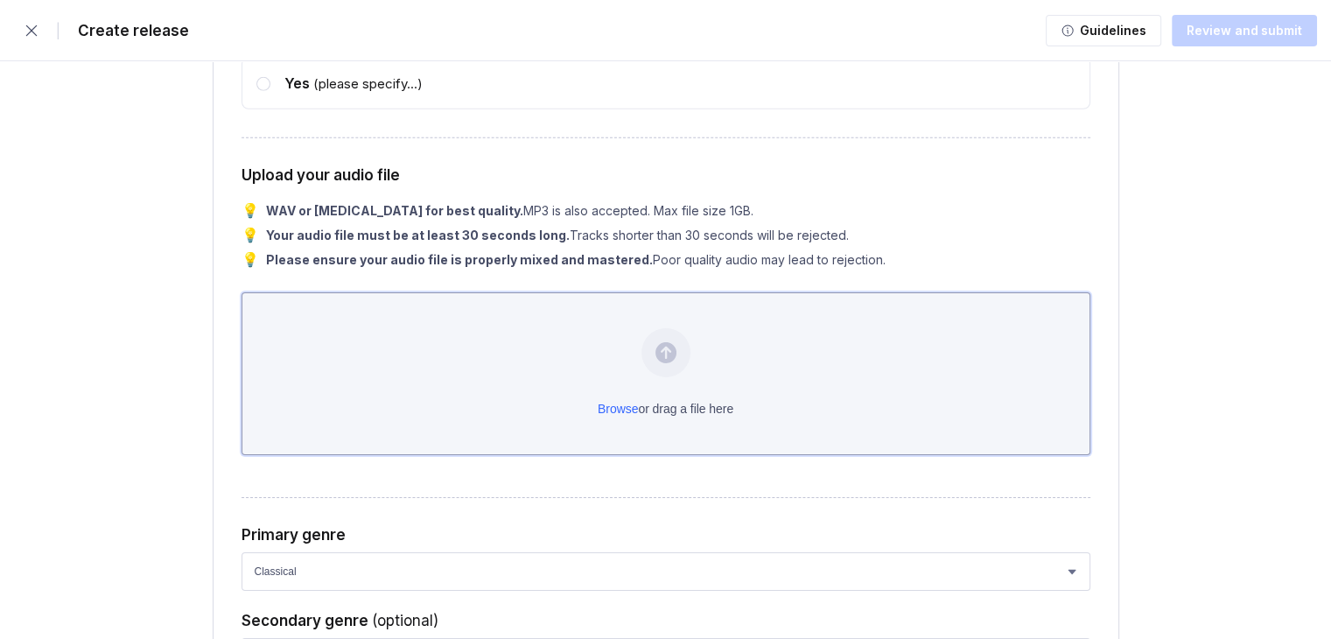
click at [696, 428] on div "Browse or drag a file here" at bounding box center [666, 373] width 849 height 163
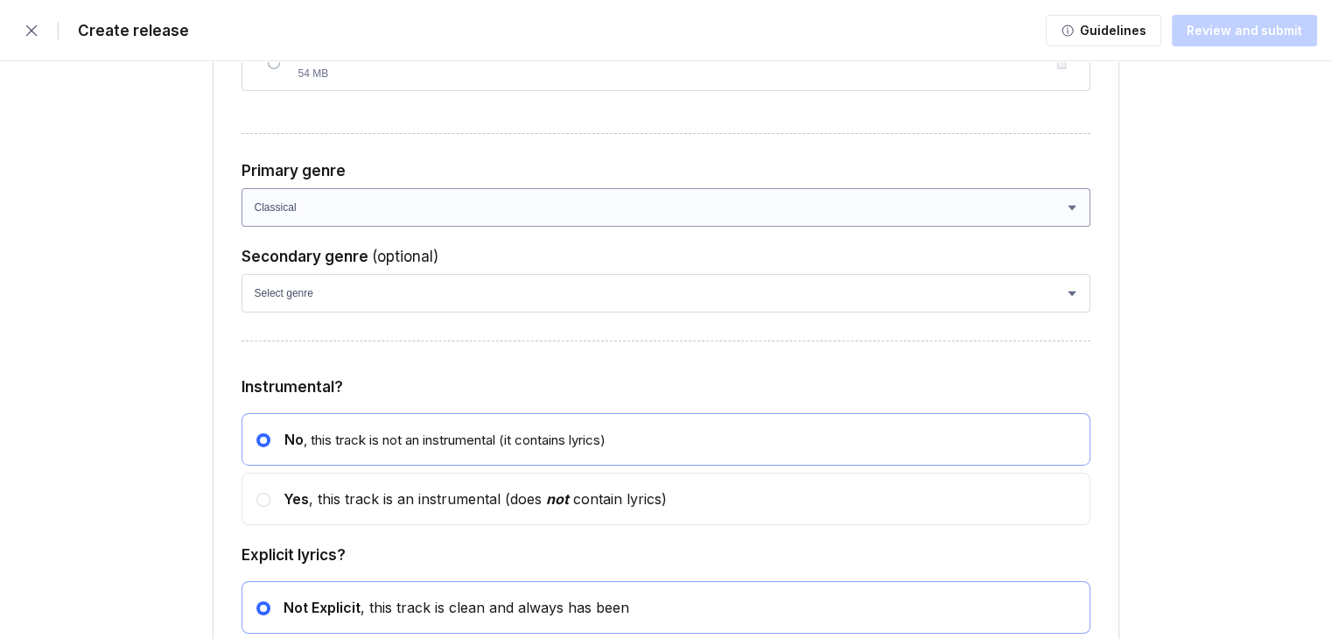
scroll to position [5941, 0]
click at [434, 228] on select "Select genre African Afro-Beat Afro-Pop Afro-Soul Alternative Alternative Rock …" at bounding box center [666, 209] width 849 height 39
click at [433, 228] on select "Select genre African Afro-Beat Afro-Pop Afro-Soul Alternative Alternative Rock …" at bounding box center [666, 209] width 849 height 39
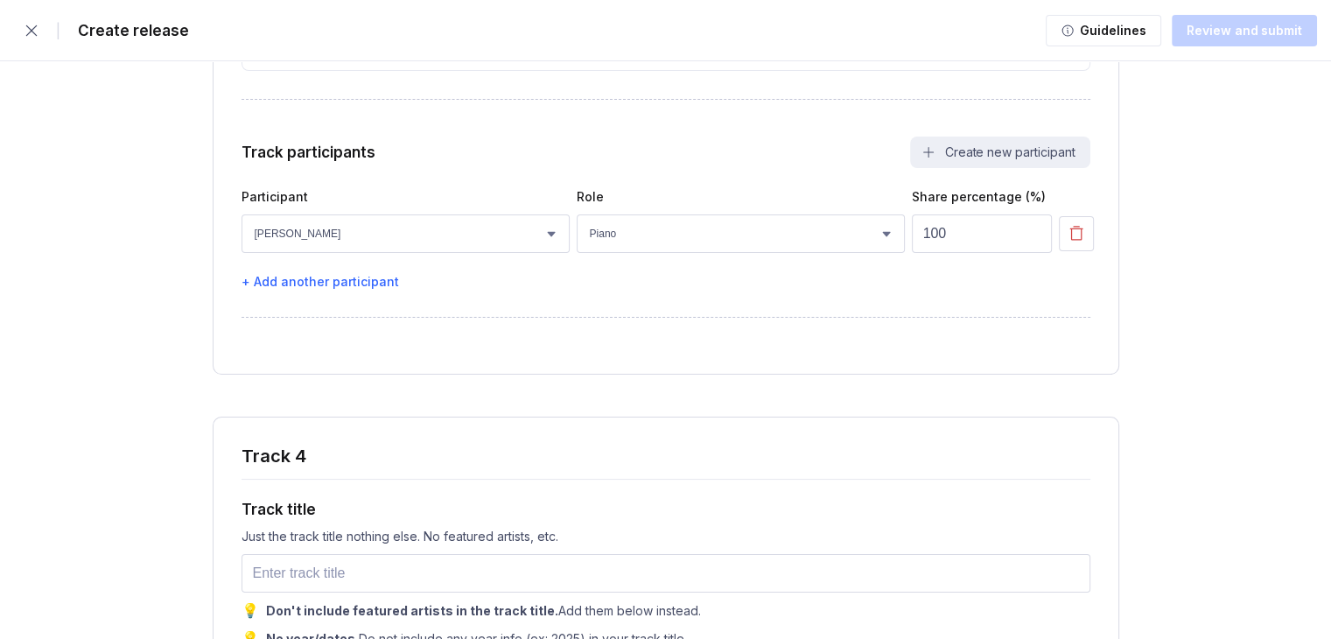
scroll to position [6904, 0]
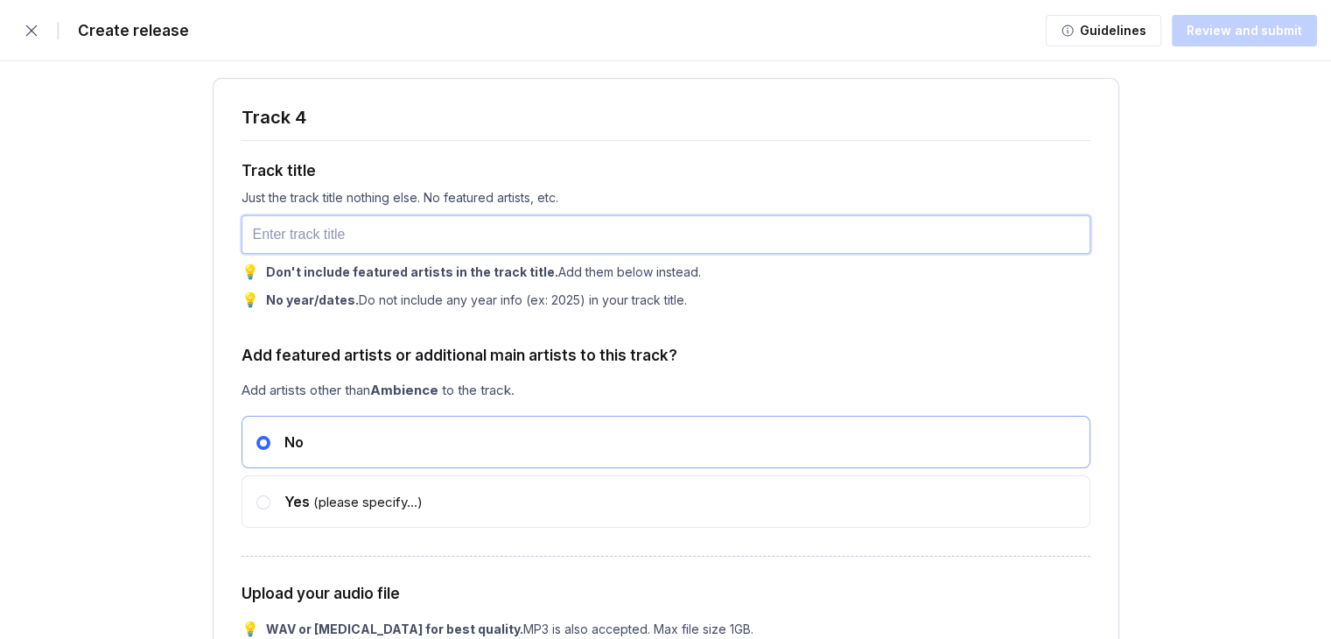
click at [538, 254] on input "text" at bounding box center [666, 234] width 849 height 39
type input "Winter snows calling"
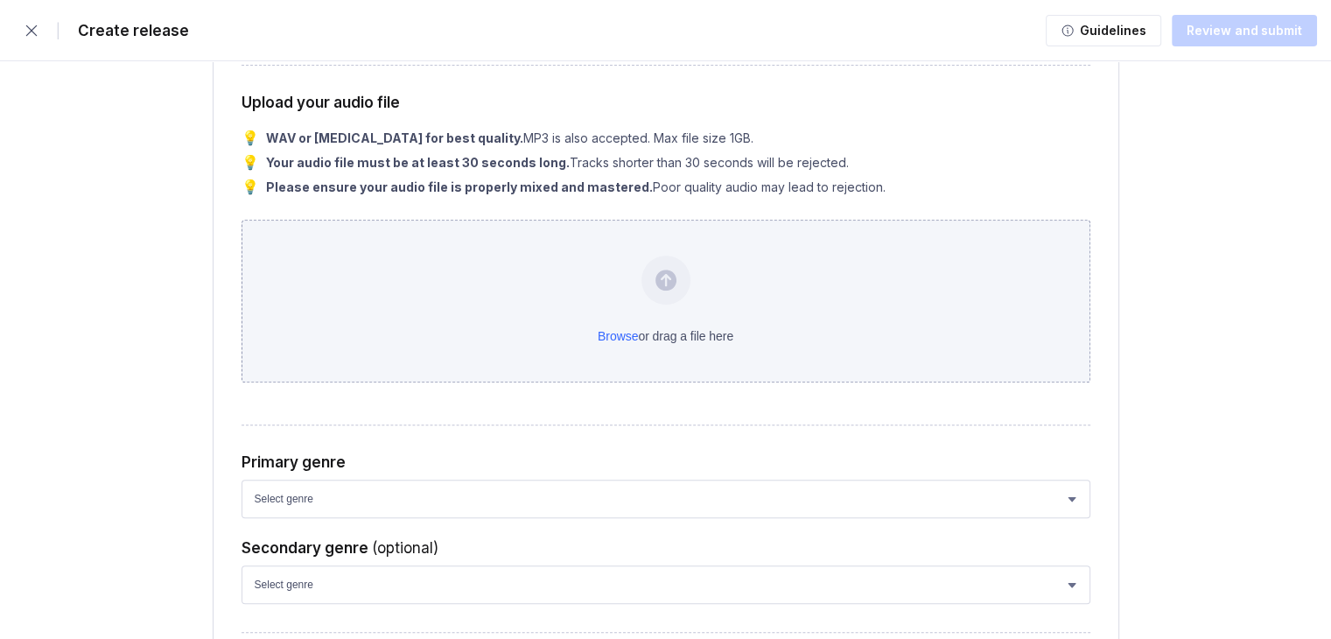
scroll to position [7429, 0]
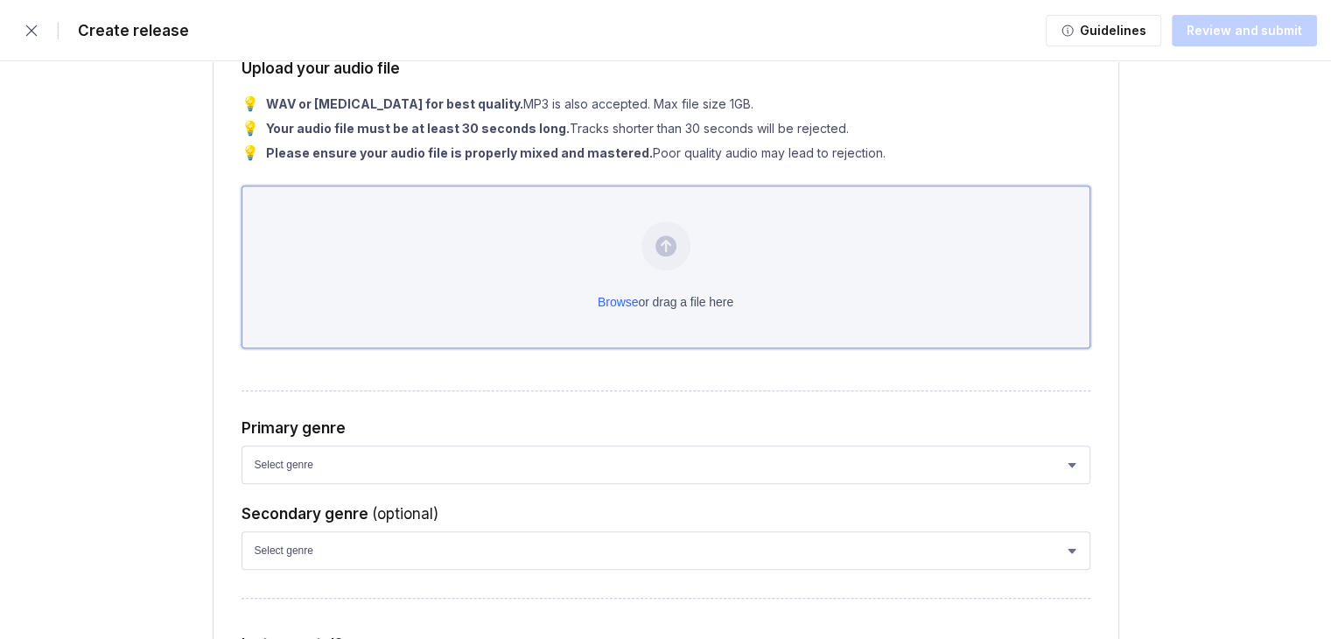
click at [620, 319] on div "Browse or drag a file here" at bounding box center [666, 267] width 849 height 163
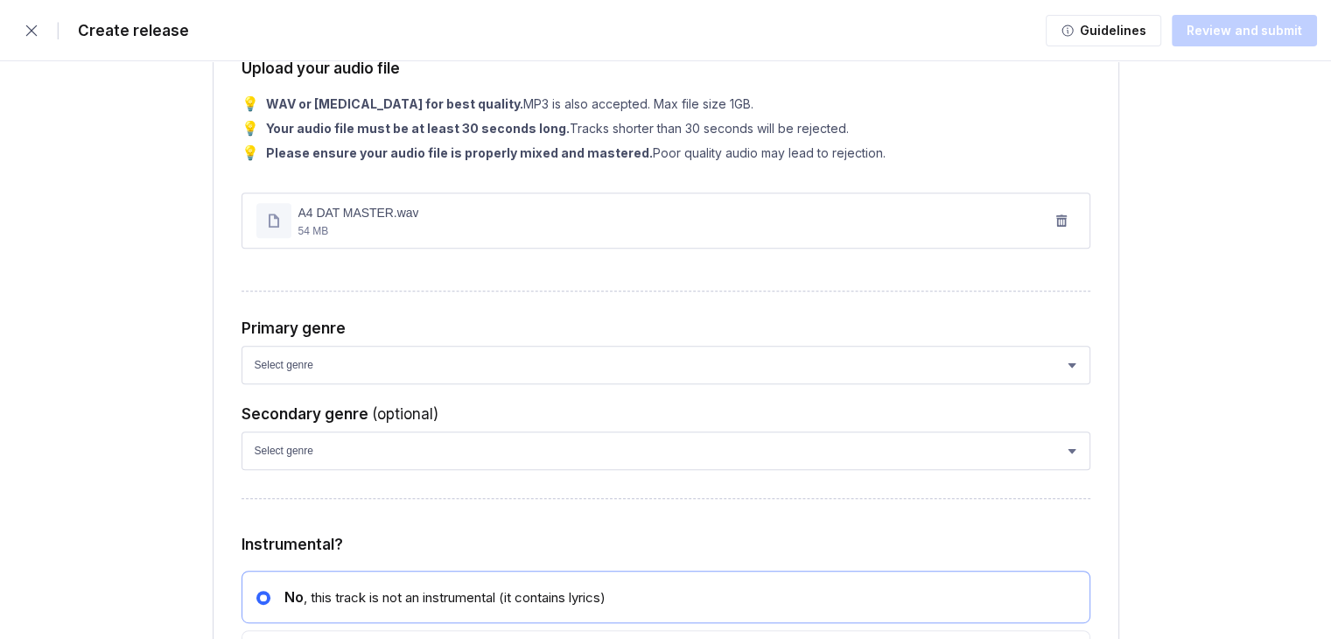
click at [381, 239] on p "54 MB" at bounding box center [358, 231] width 121 height 16
click at [1057, 235] on button "button" at bounding box center [1062, 221] width 28 height 28
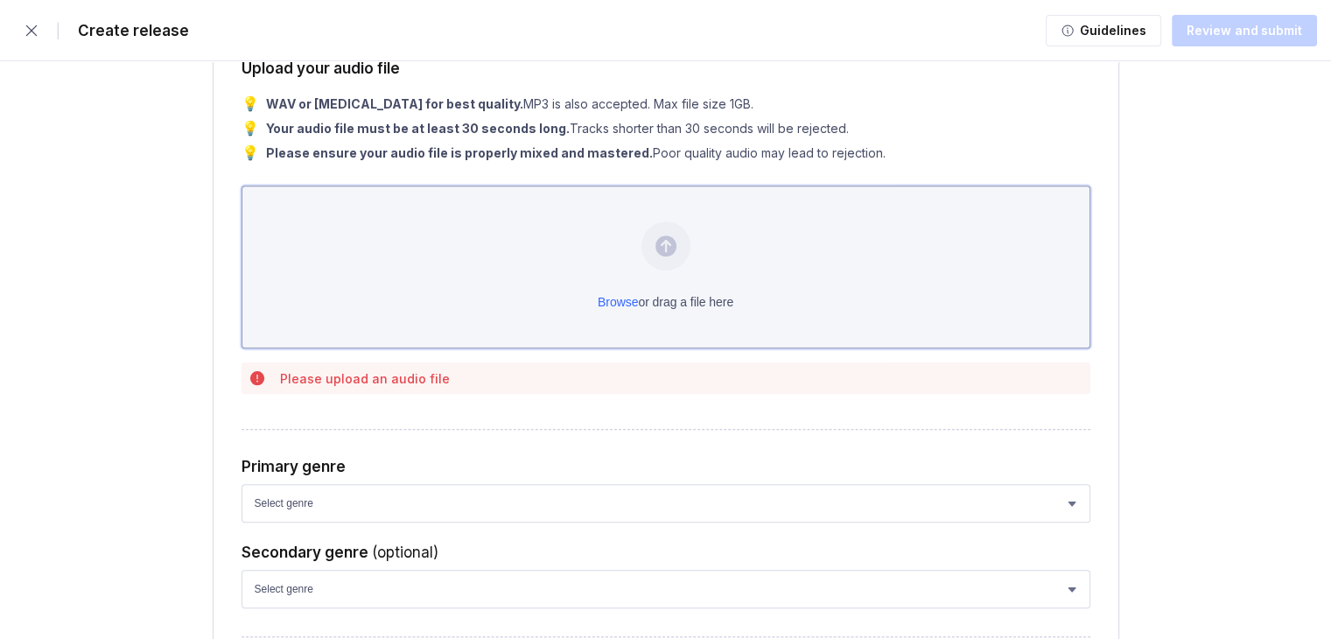
click at [628, 283] on div "Browse or drag a file here" at bounding box center [666, 267] width 849 height 163
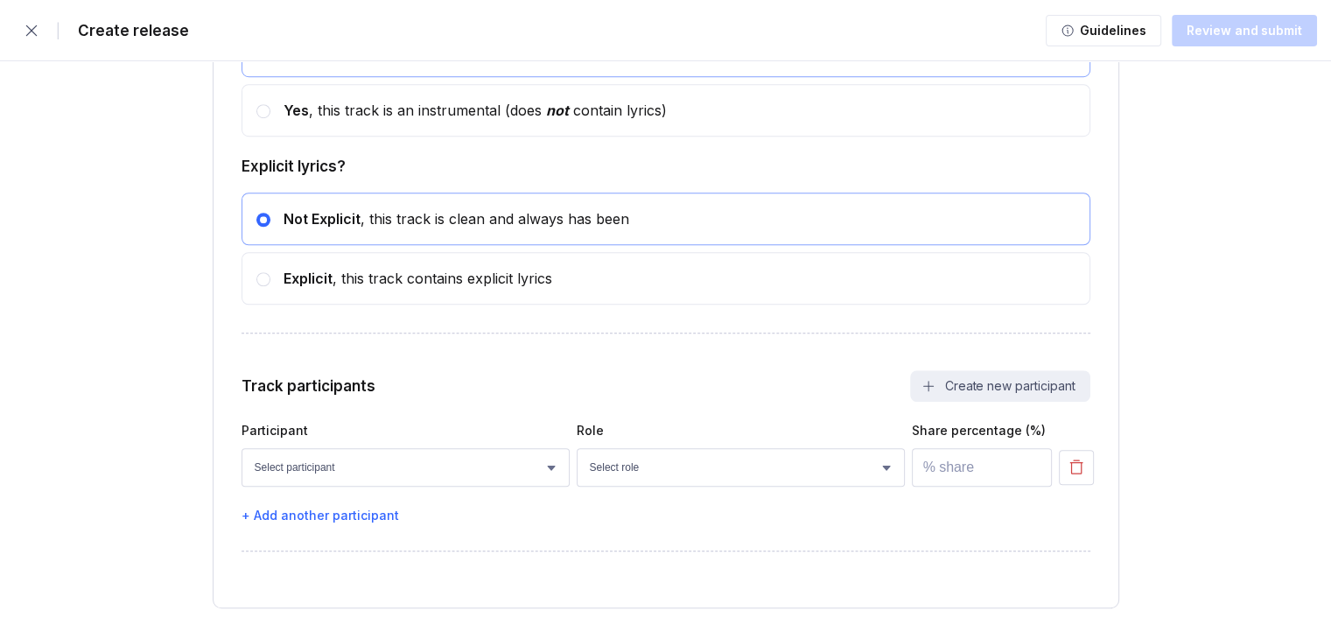
scroll to position [8056, 0]
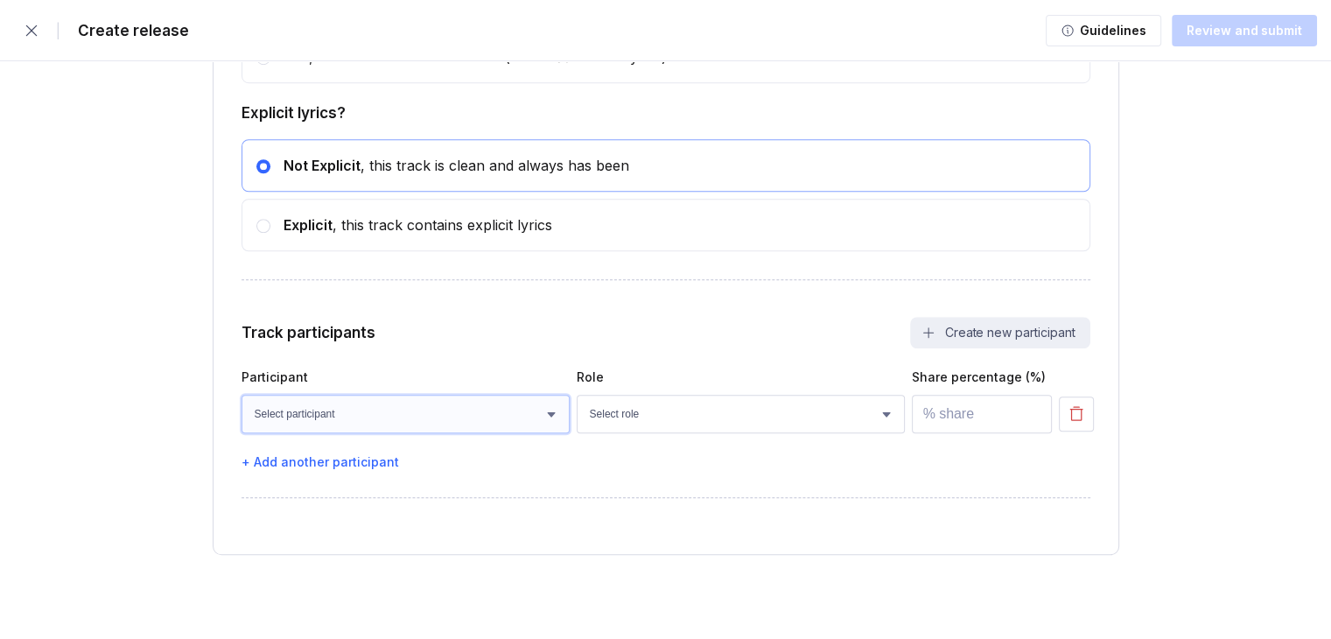
click at [478, 411] on select "Select participant [PERSON_NAME]" at bounding box center [406, 414] width 328 height 39
select select "783360c7-e0bc-4953-8c70-2e6e887c905c"
click at [242, 395] on select "Select participant [PERSON_NAME]" at bounding box center [406, 414] width 328 height 39
click at [620, 418] on select "Select role Actor A&R Arranger Artwork Author (Lyrics) Bass Choir Composer (Mus…" at bounding box center [741, 414] width 328 height 39
select select "665fb200-ff39-47e2-b169-38a171b83805"
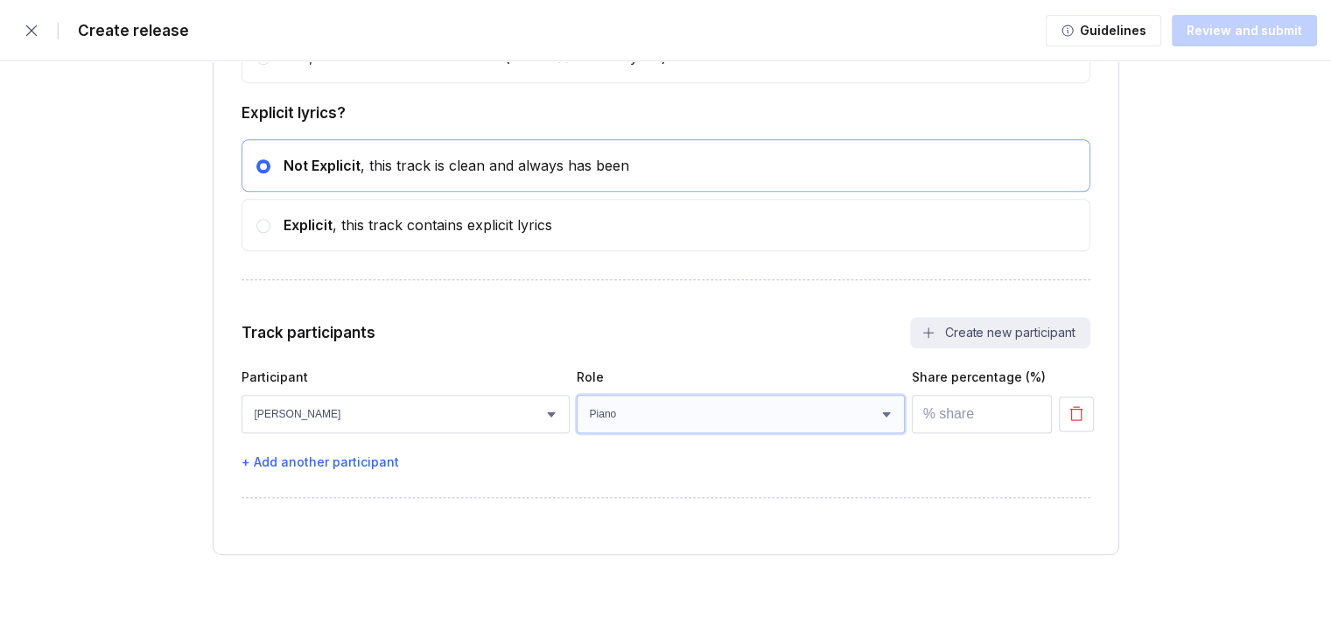
click at [577, 395] on select "Select role Actor A&R Arranger Artwork Author (Lyrics) Bass Choir Composer (Mus…" at bounding box center [741, 414] width 328 height 39
click at [948, 421] on input "number" at bounding box center [982, 414] width 140 height 39
type input "100"
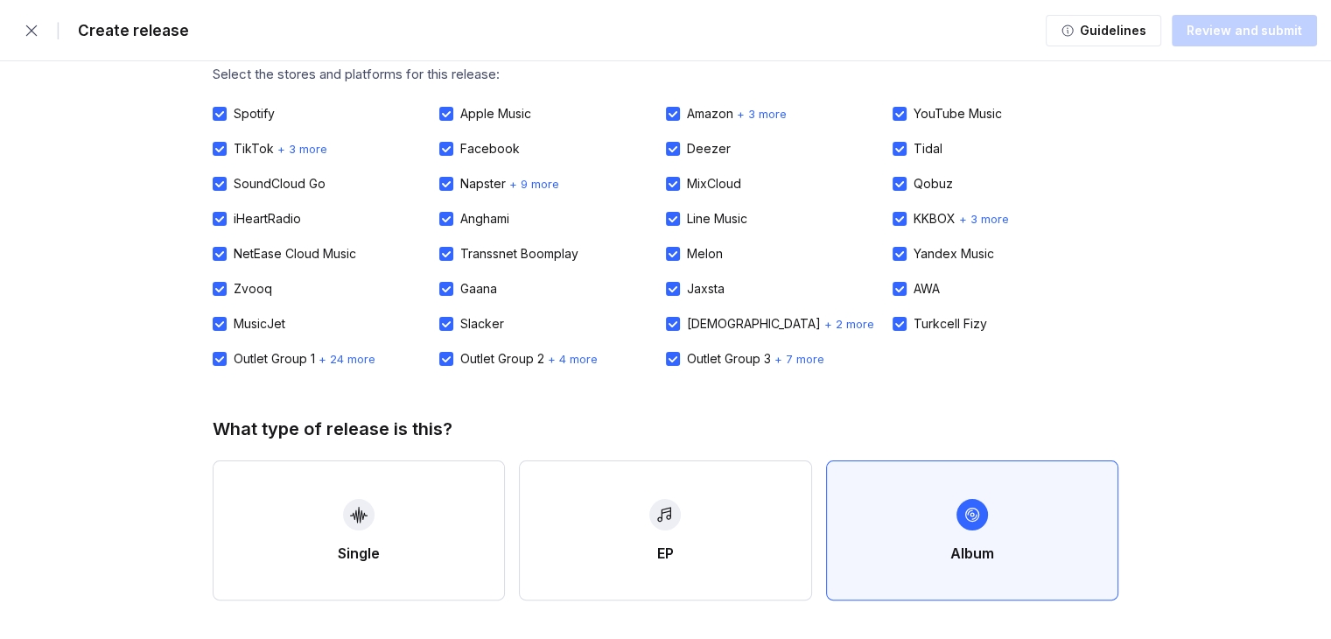
scroll to position [0, 0]
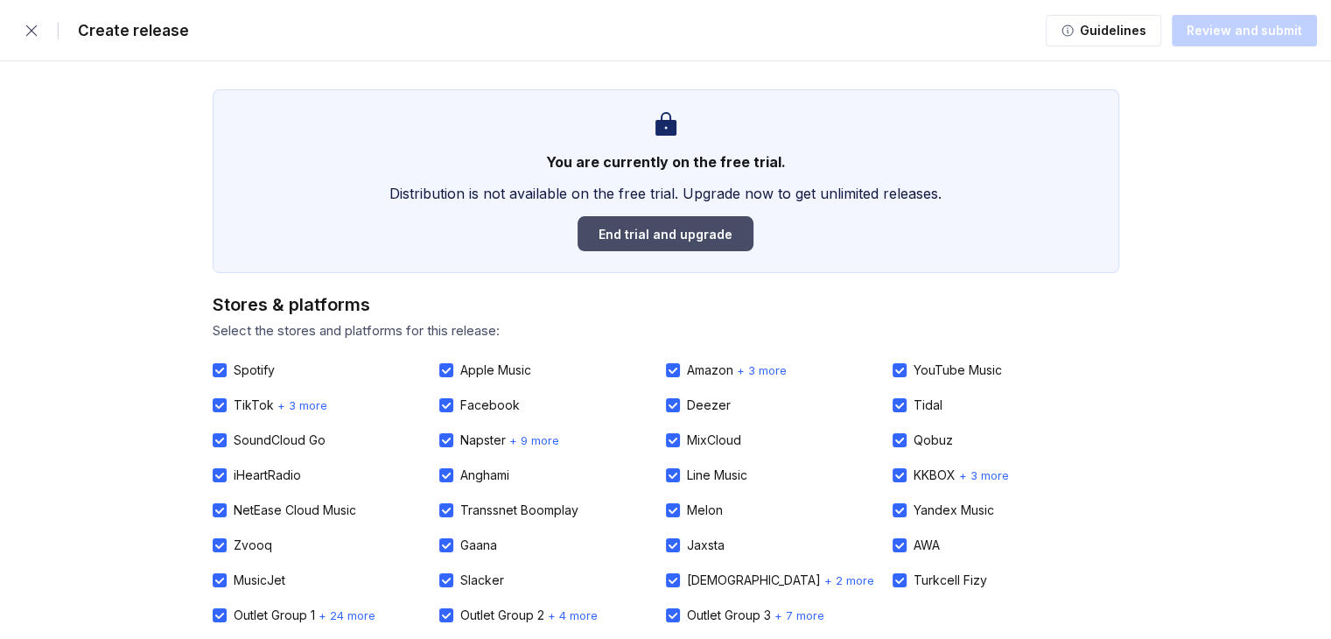
click at [632, 233] on div "End trial and upgrade" at bounding box center [666, 234] width 134 height 15
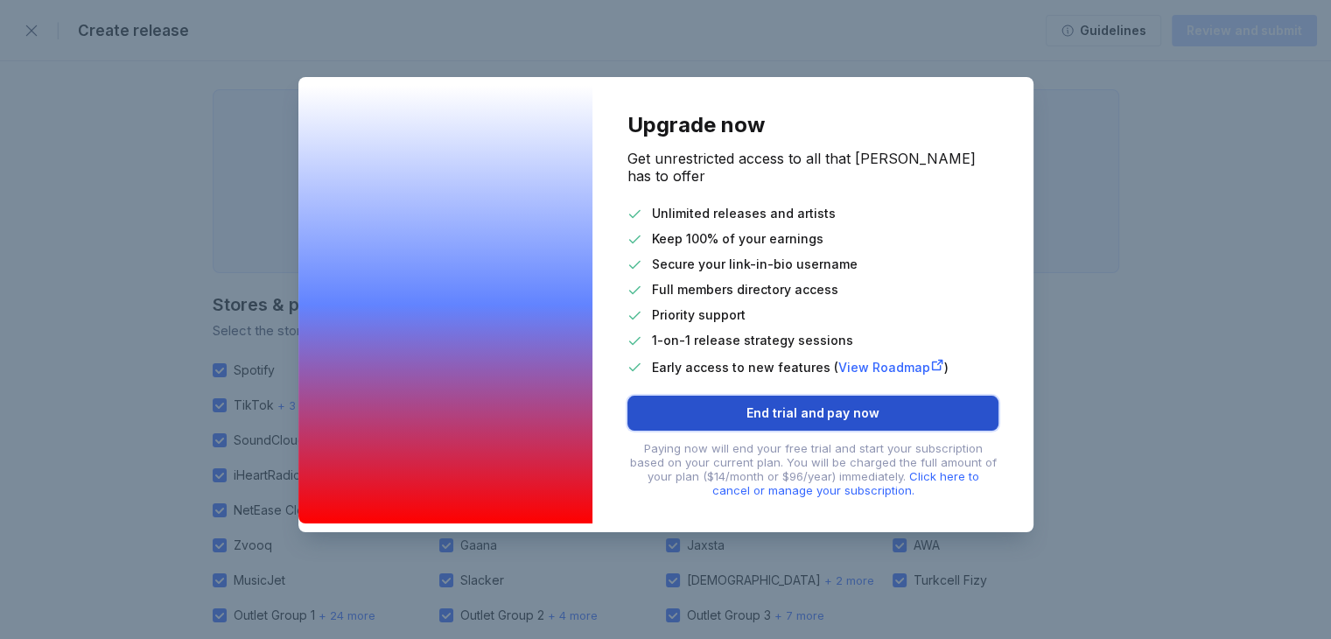
click at [753, 404] on div "End trial and pay now" at bounding box center [813, 413] width 133 height 18
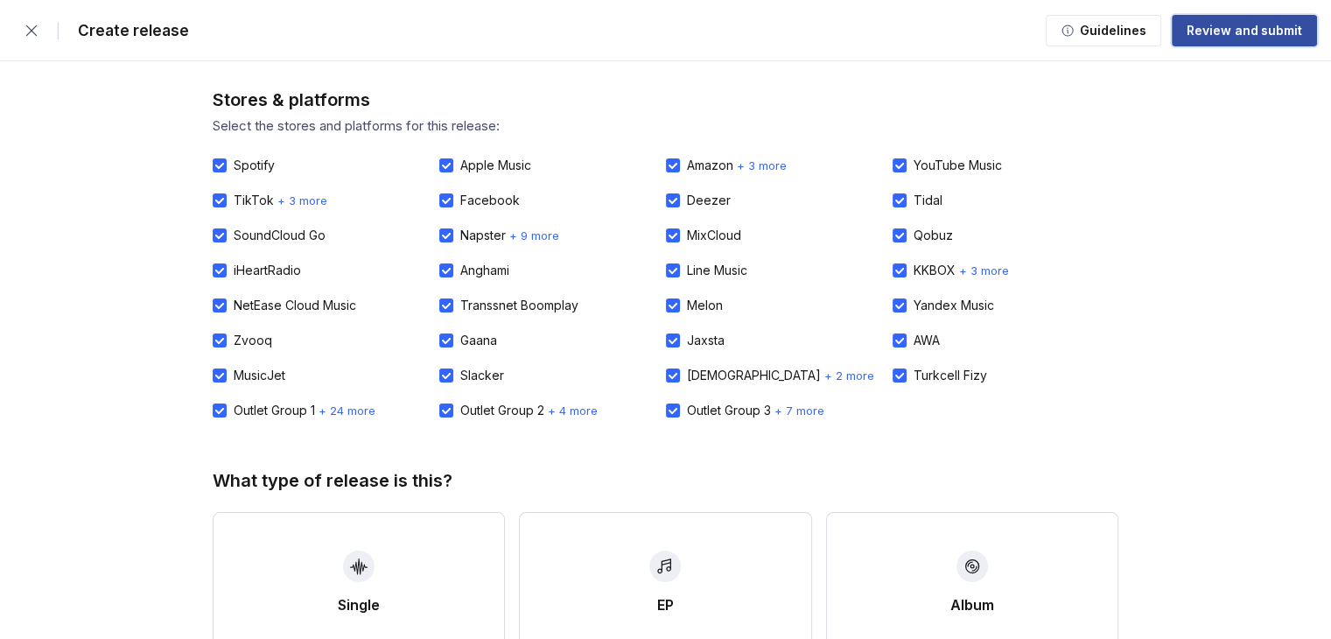
click at [1222, 39] on button "Review and submit" at bounding box center [1244, 31] width 145 height 32
click at [31, 40] on button "button" at bounding box center [31, 30] width 35 height 35
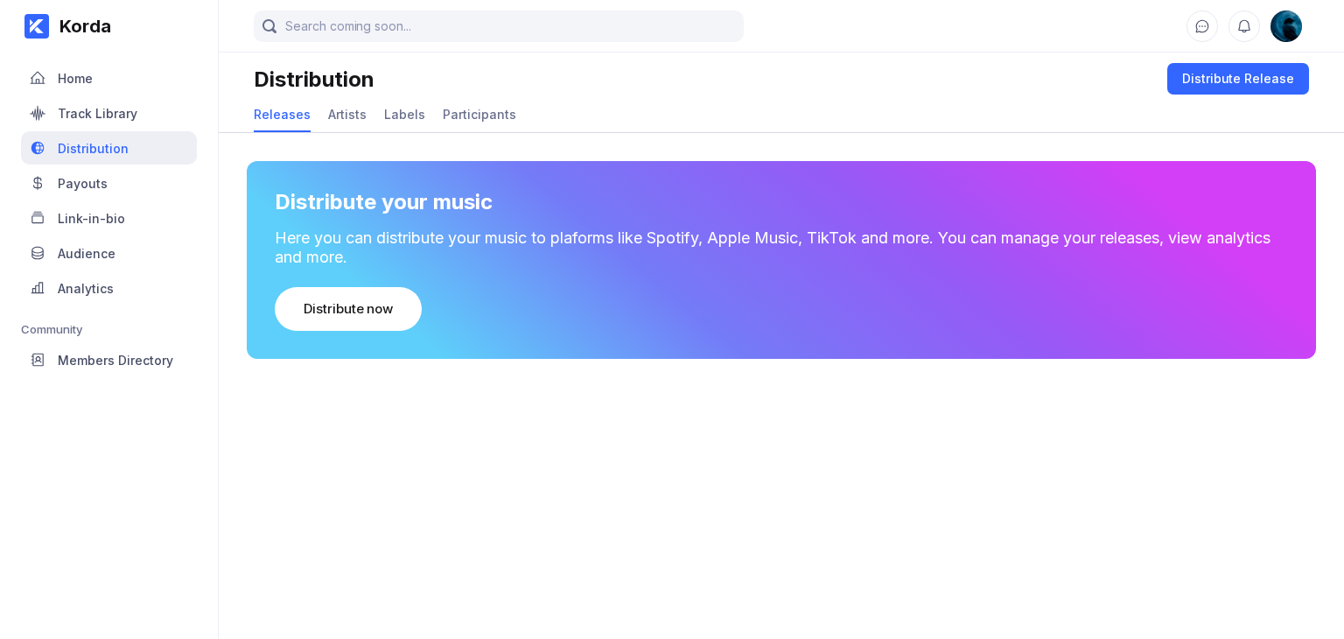
click at [126, 146] on div "Distribution" at bounding box center [109, 147] width 176 height 33
click at [95, 85] on div "Home" at bounding box center [109, 77] width 176 height 33
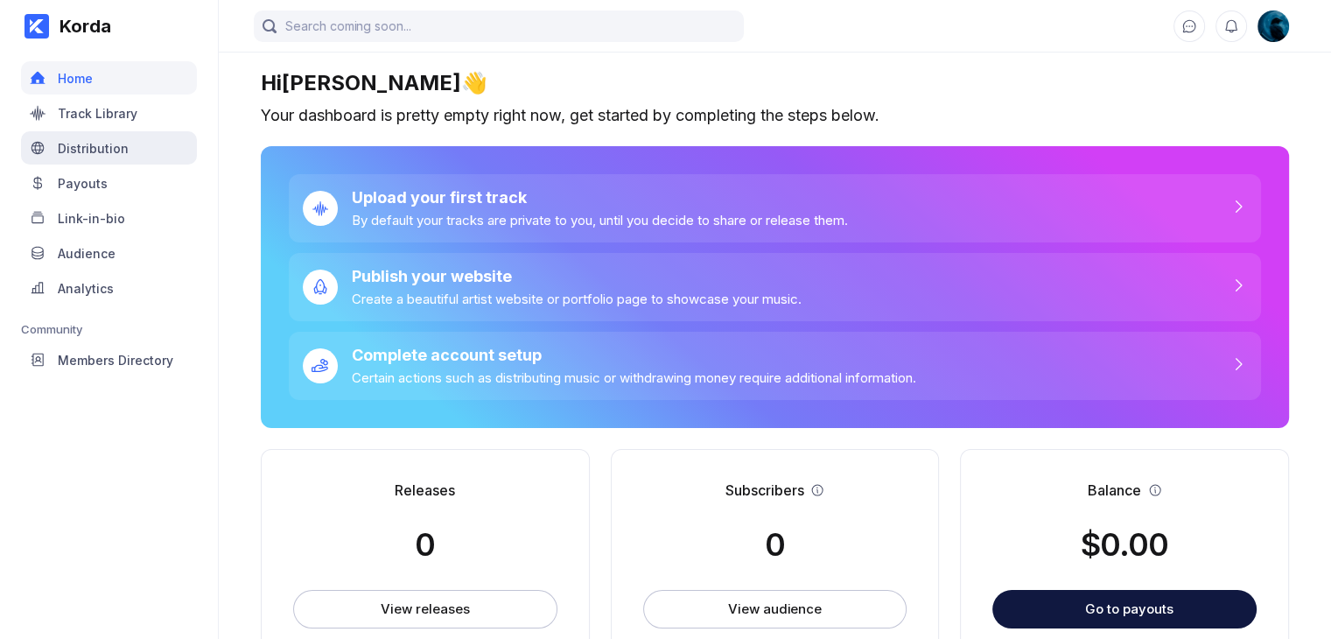
click at [144, 140] on div "Distribution" at bounding box center [109, 147] width 176 height 33
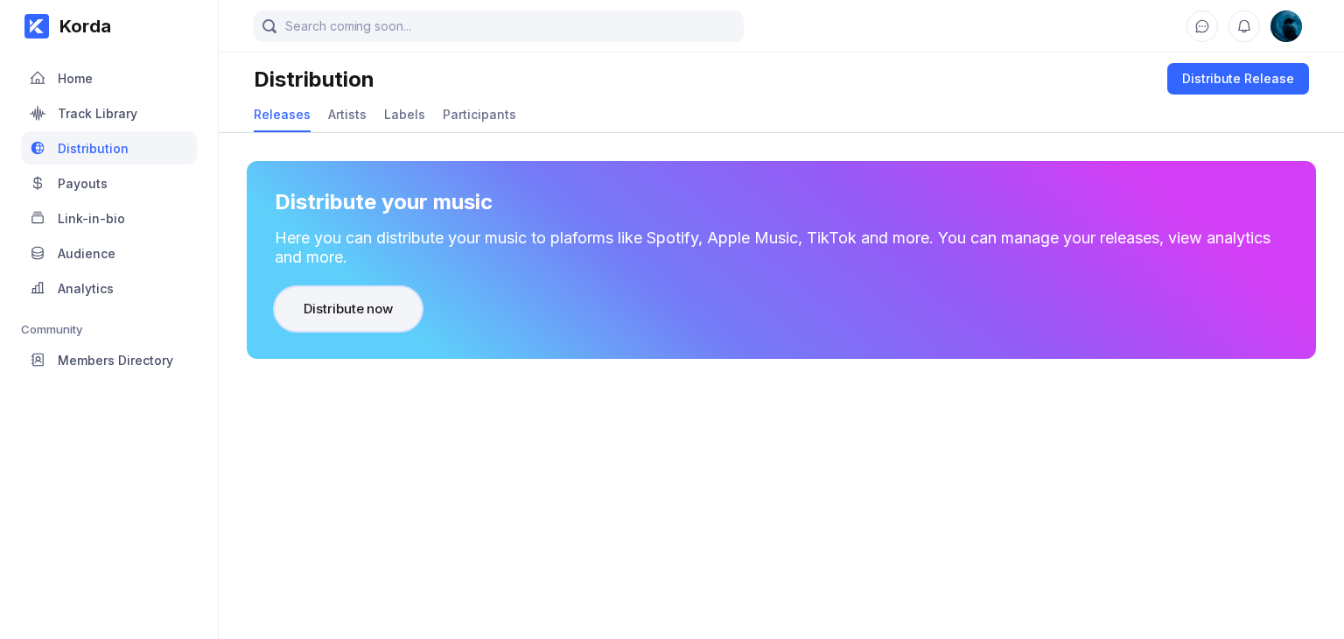
click at [371, 319] on button "Distribute now" at bounding box center [348, 309] width 147 height 44
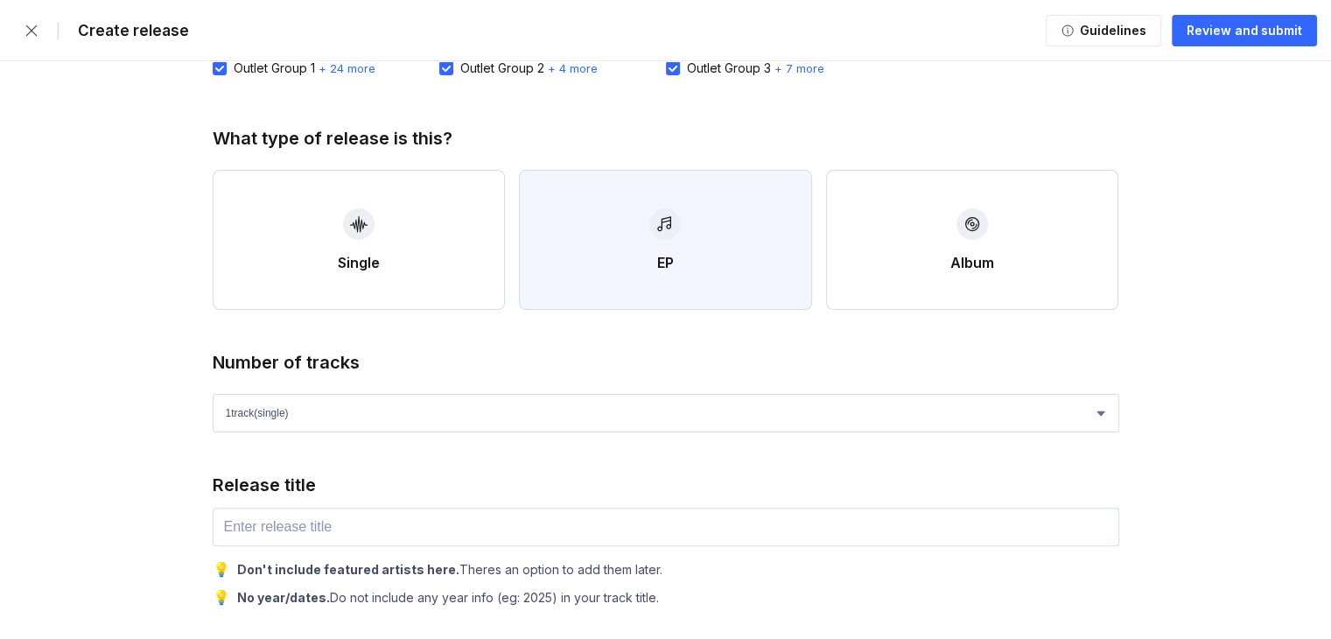
scroll to position [438, 0]
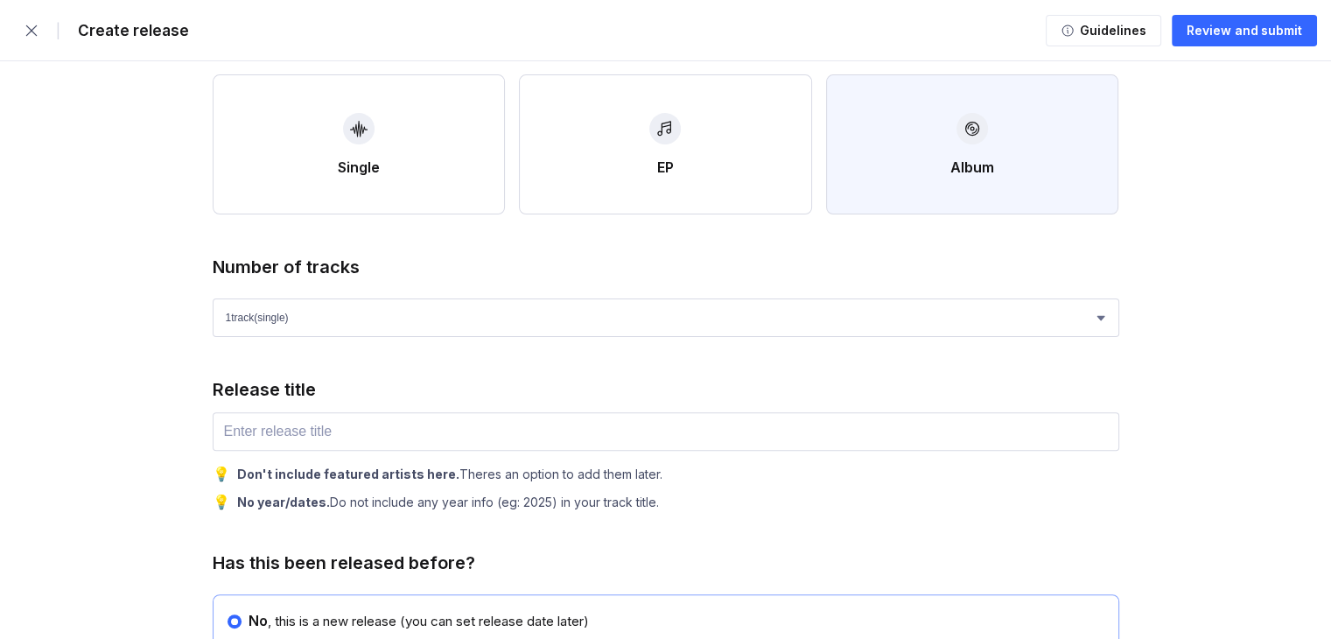
click at [972, 166] on div "Album" at bounding box center [973, 167] width 44 height 18
select select "4"
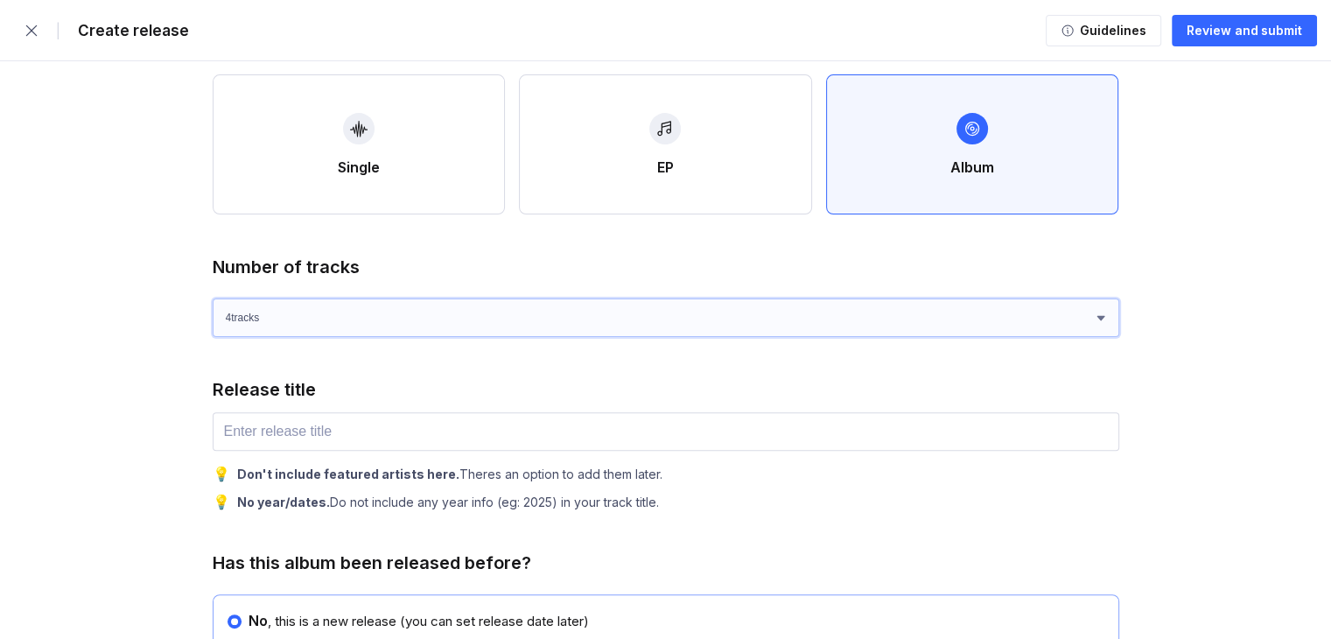
click at [557, 316] on select "1 track (single) 2 track s 3 track s 4 track s" at bounding box center [666, 317] width 907 height 39
click at [557, 313] on select "1 track (single) 2 track s 3 track s 4 track s" at bounding box center [666, 317] width 907 height 39
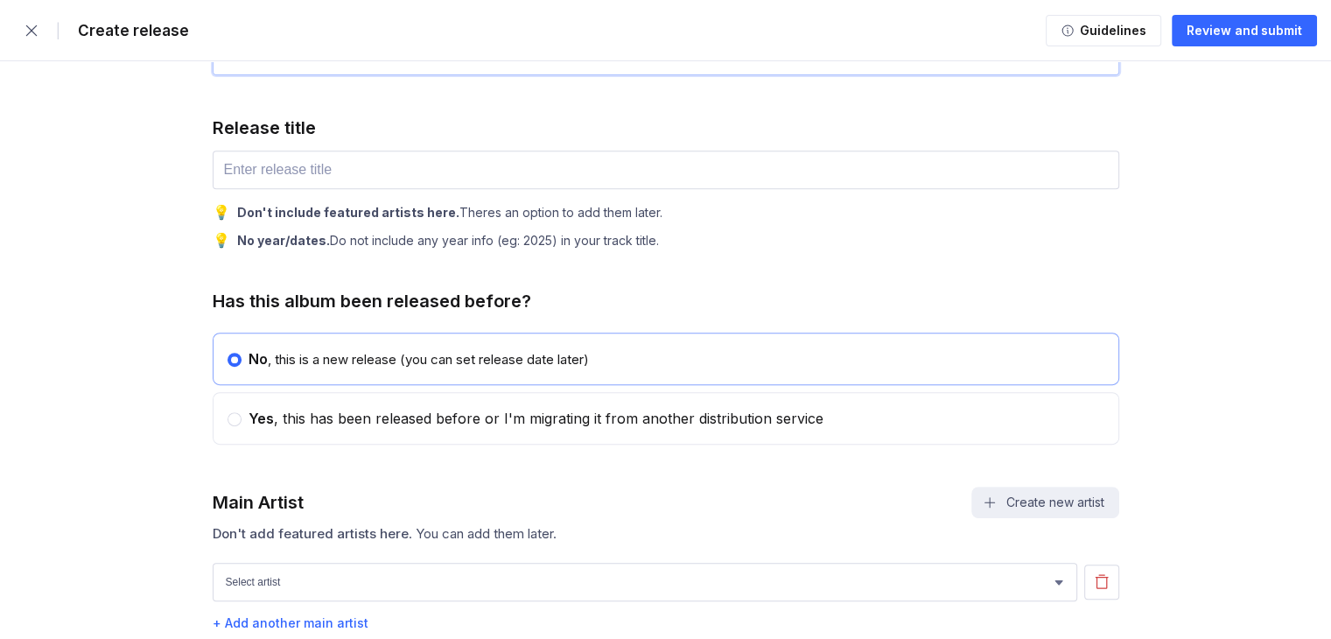
scroll to position [700, 0]
click at [453, 158] on input "text" at bounding box center [666, 169] width 907 height 39
type input "A starry Midnight In June"
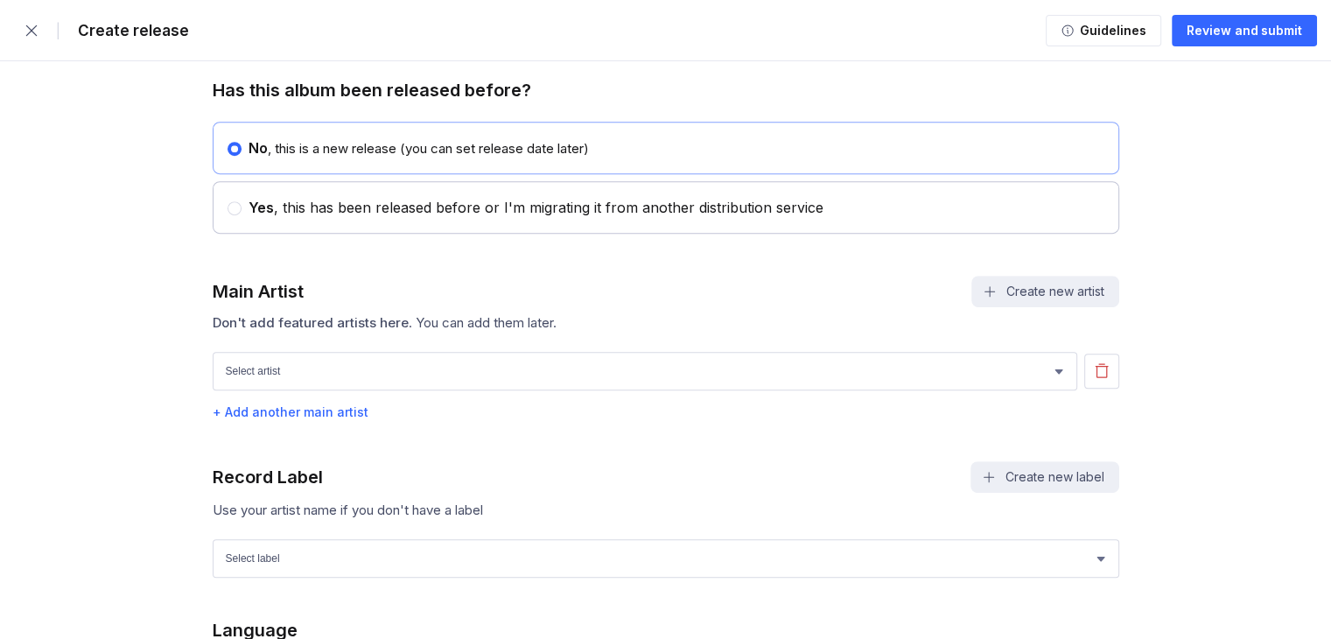
scroll to position [998, 0]
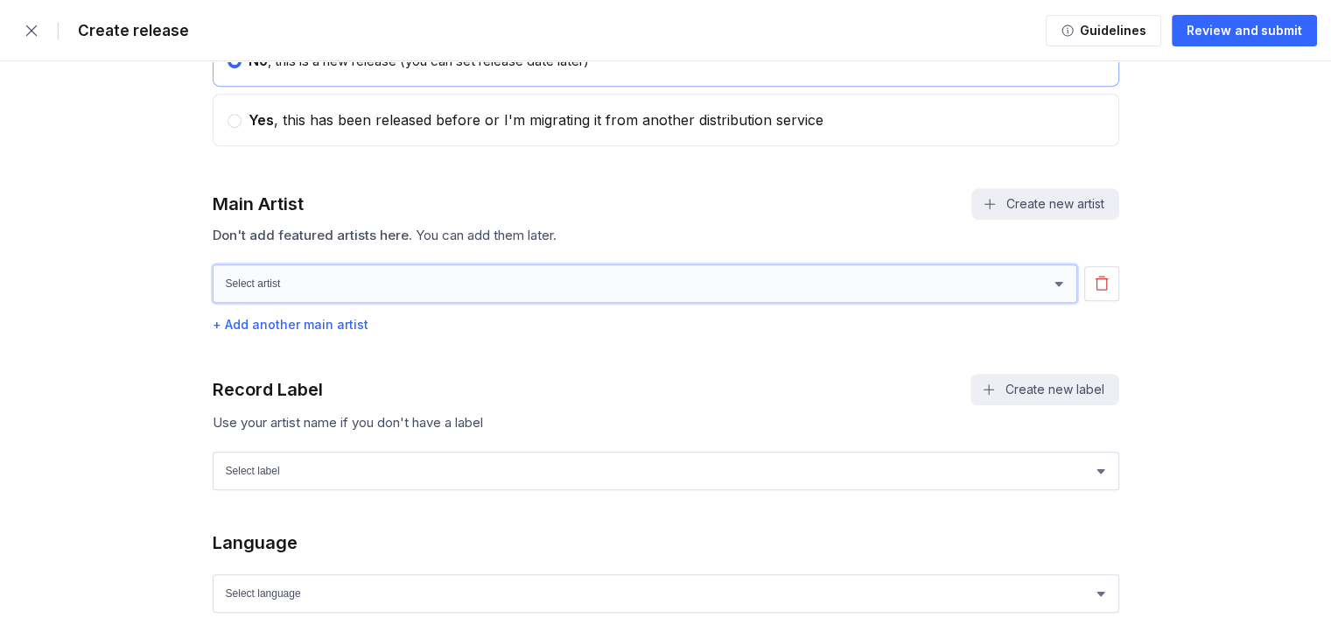
click at [410, 275] on select "[PERSON_NAME] [PERSON_NAME]" at bounding box center [645, 283] width 865 height 39
select select "2558b1f4-2bd4-44a0-bed0-a4df6a4ddd26"
click at [213, 264] on select "[PERSON_NAME] [PERSON_NAME]" at bounding box center [645, 283] width 865 height 39
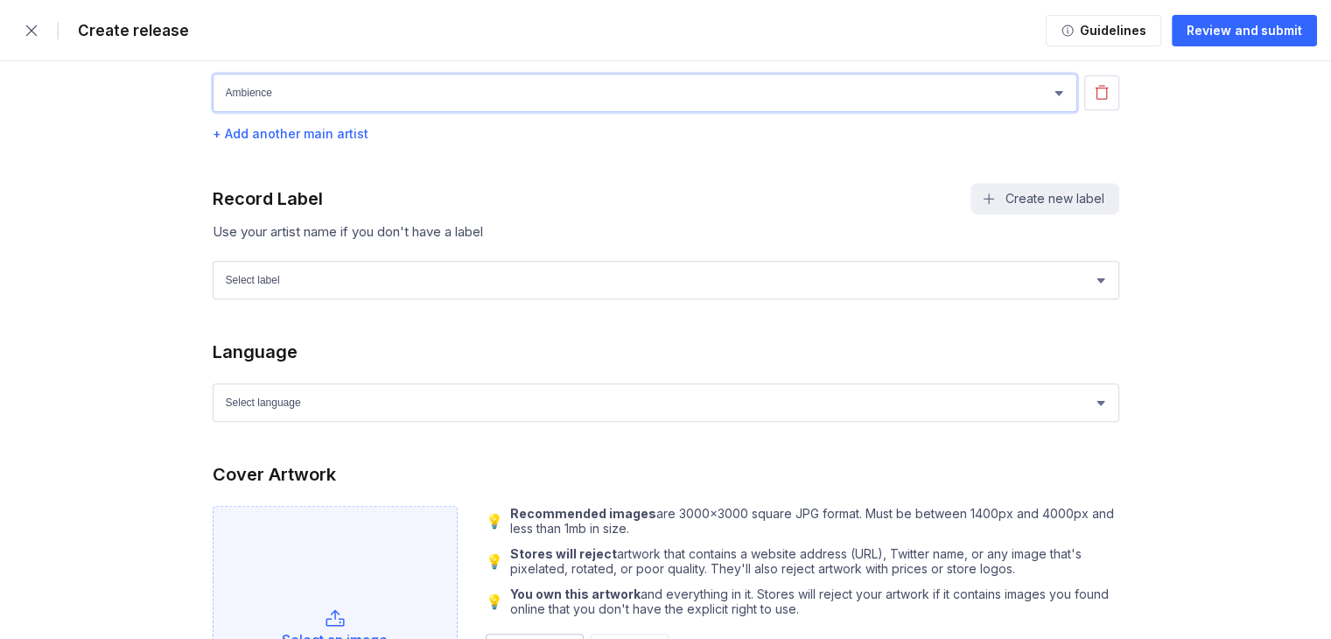
scroll to position [1190, 0]
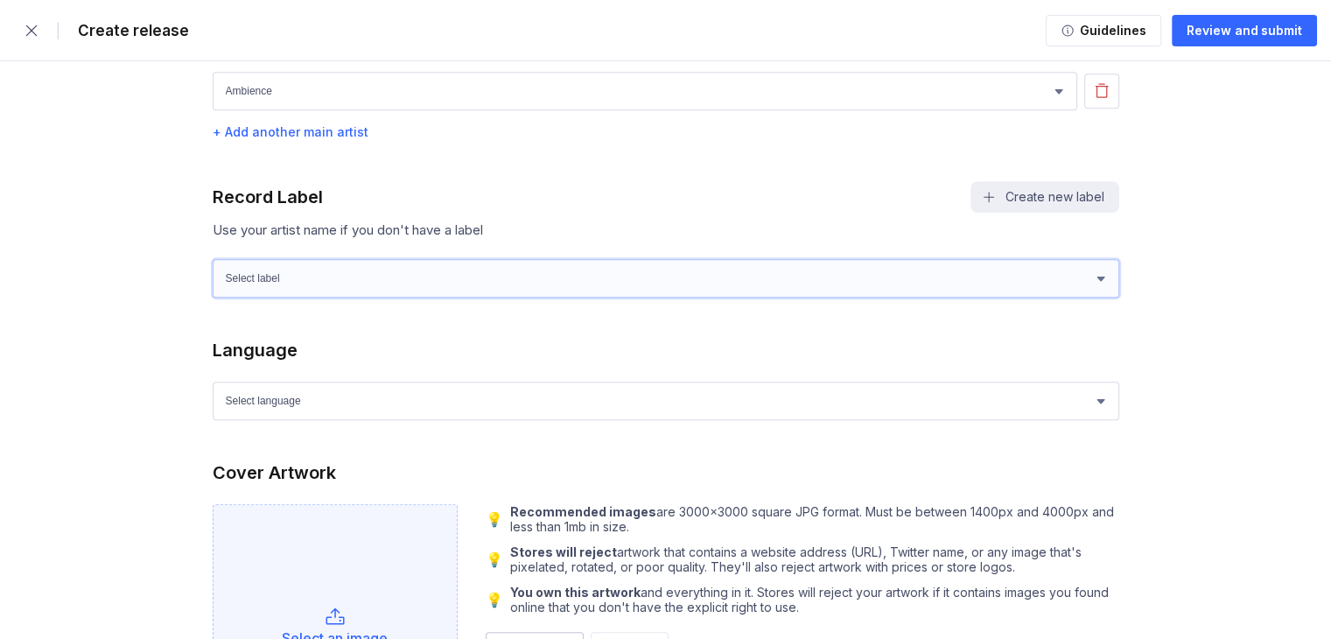
click at [432, 277] on select "Select label Ambience" at bounding box center [666, 278] width 907 height 39
select select "734b0fec-0652-40d9-b373-c40a53f67d2f"
click at [213, 259] on select "Select label Ambience" at bounding box center [666, 278] width 907 height 39
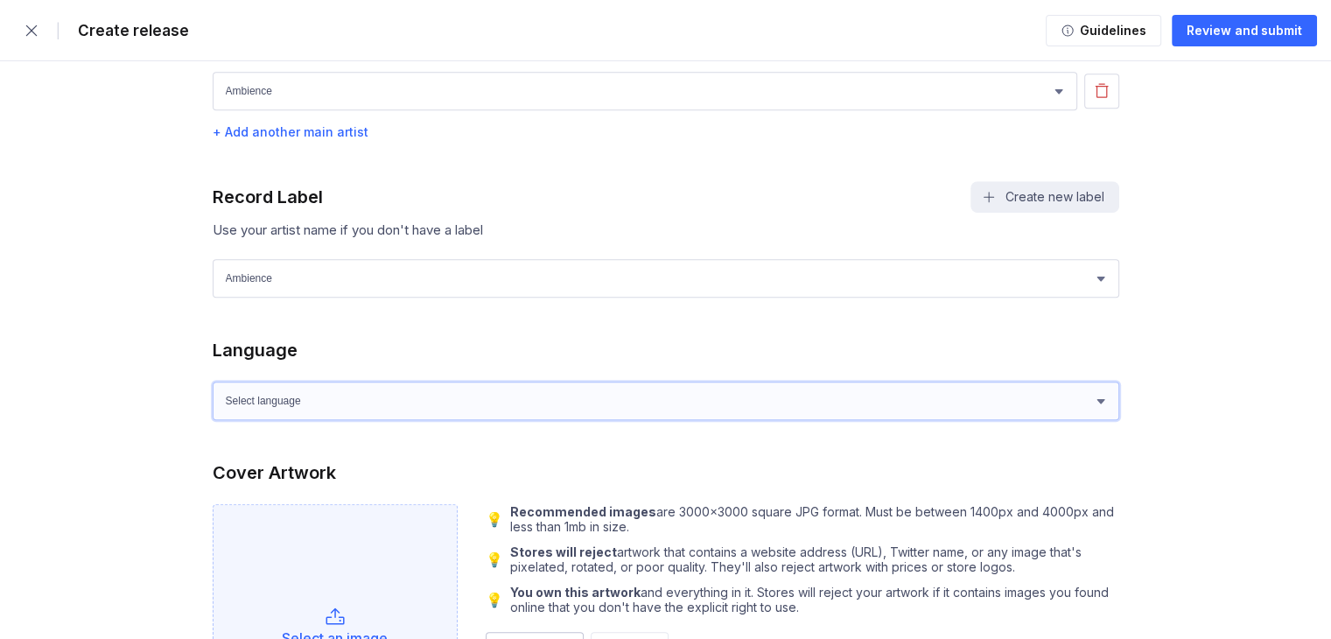
click at [406, 401] on select "Select language Afrikaans Akan Albanian Amharic Arabic Armenian Assamese Azerba…" at bounding box center [666, 401] width 907 height 39
select select "en"
click at [213, 382] on select "Select language Afrikaans Akan Albanian Amharic Arabic Armenian Assamese Azerba…" at bounding box center [666, 401] width 907 height 39
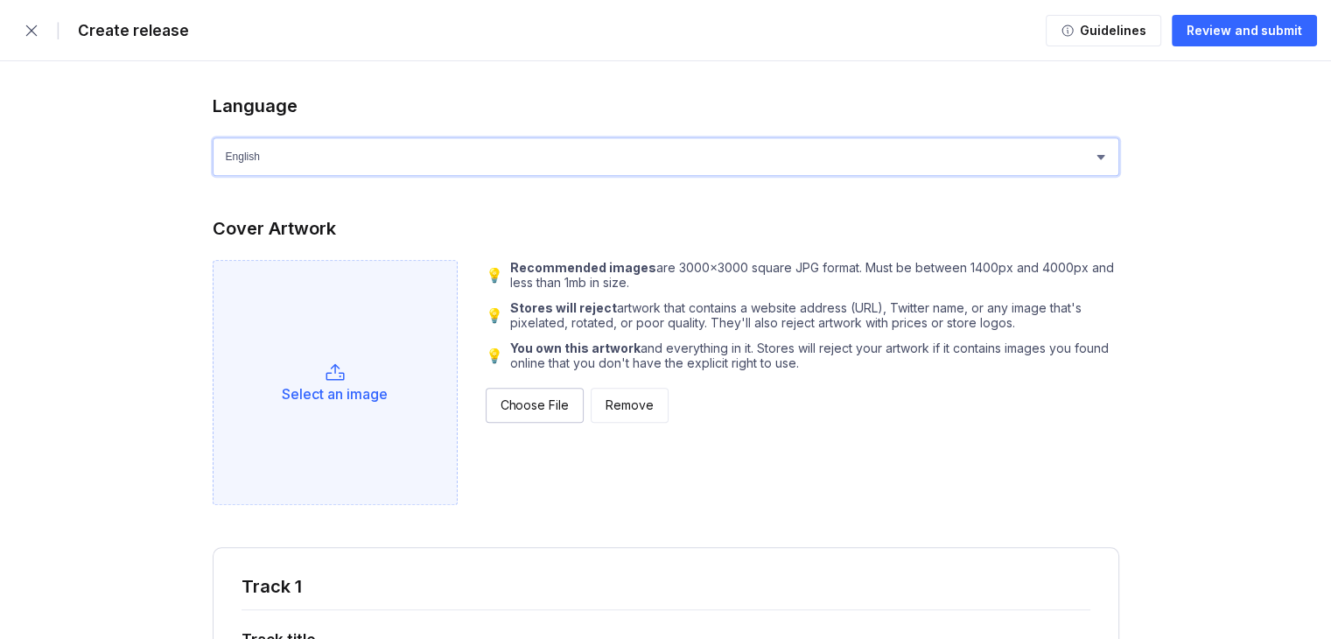
scroll to position [1453, 0]
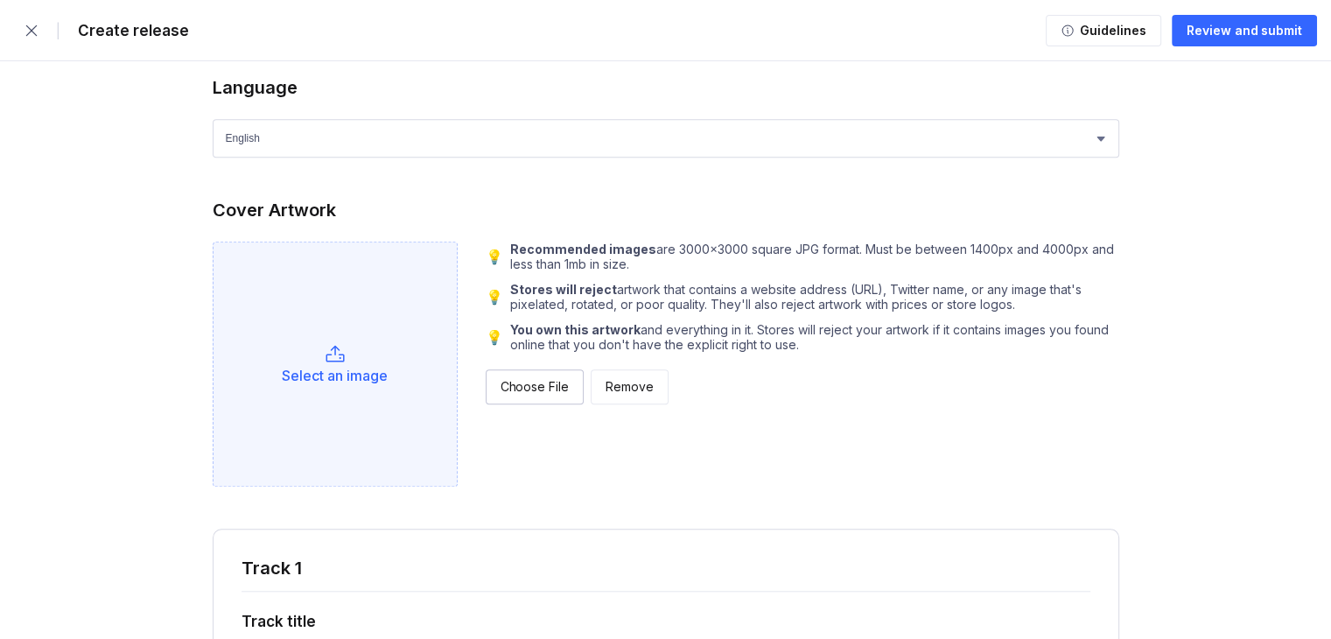
click at [353, 303] on div "Select an image" at bounding box center [335, 364] width 245 height 245
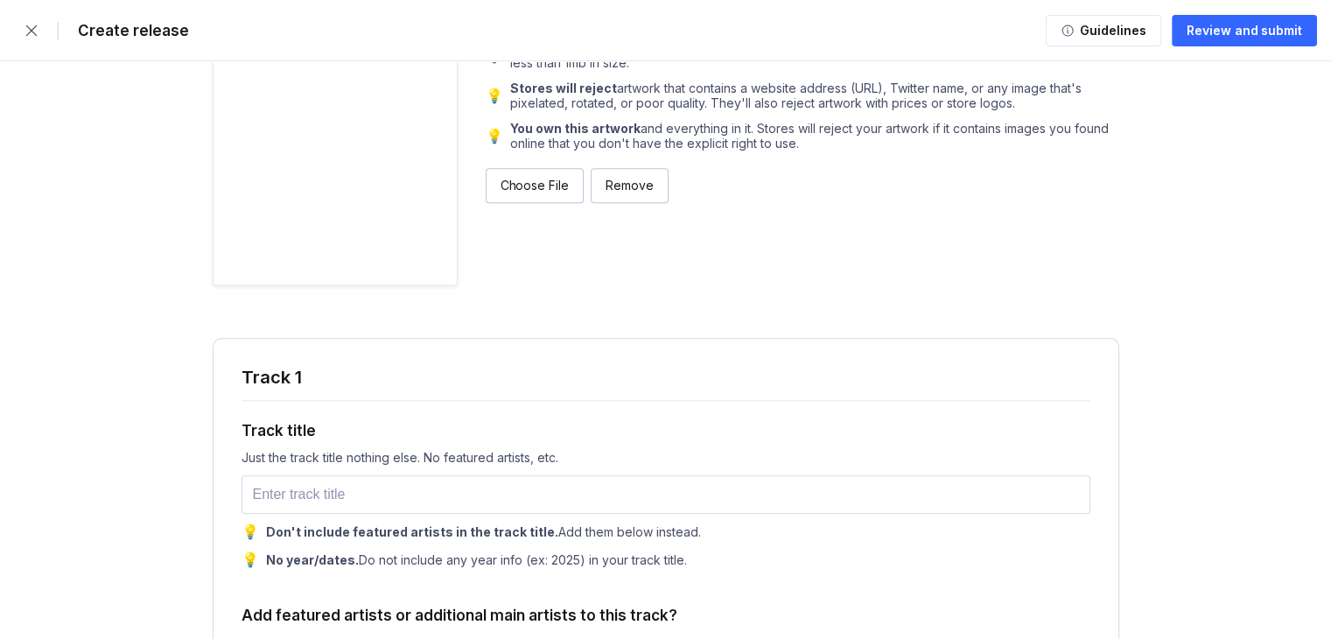
scroll to position [1891, 0]
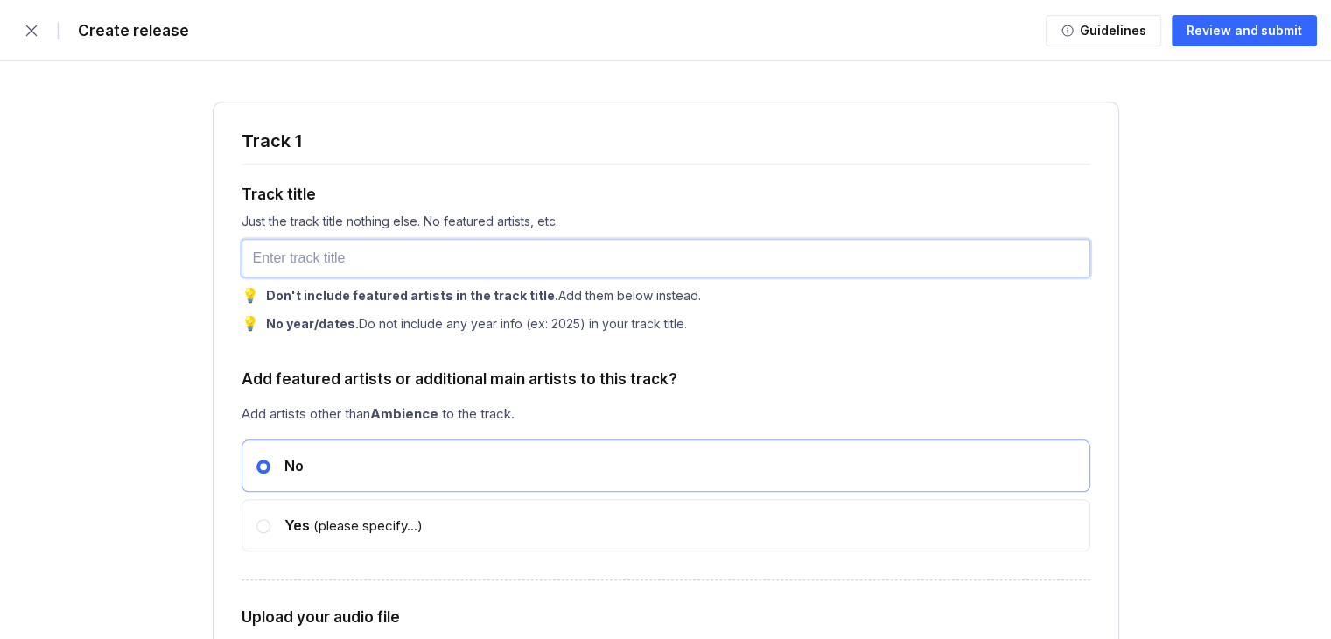
click at [406, 272] on input "text" at bounding box center [666, 258] width 849 height 39
type input "a"
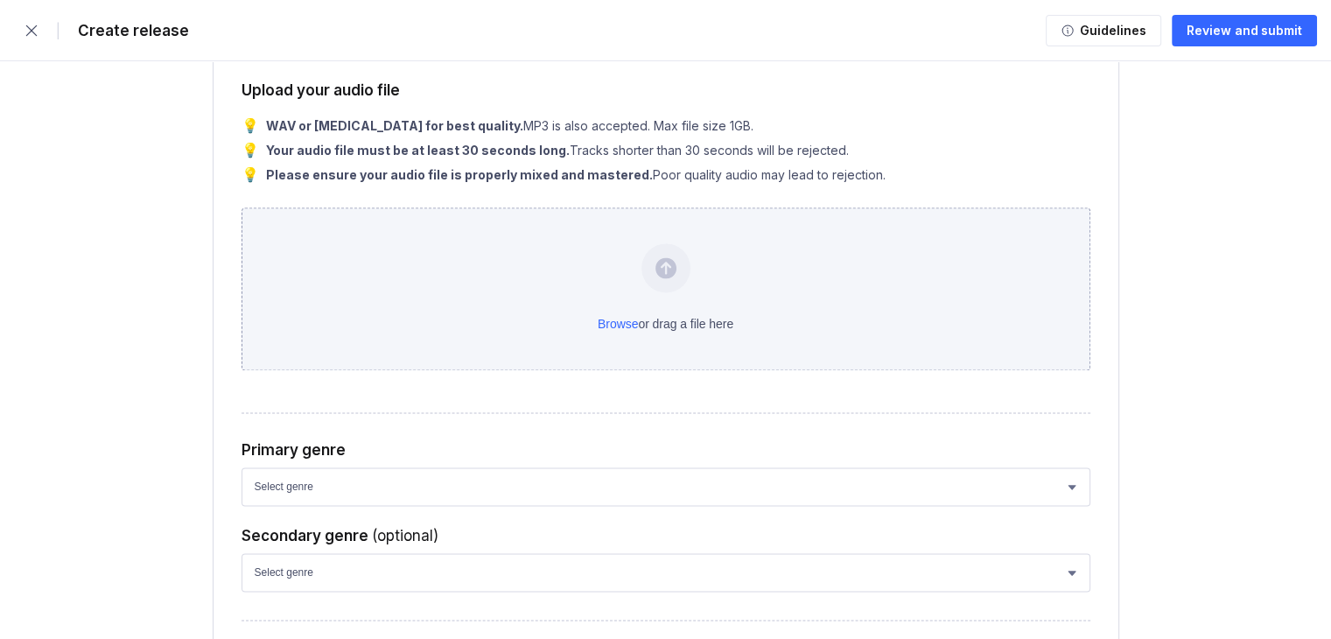
scroll to position [2419, 0]
type input "[PERSON_NAME] Call"
click at [540, 278] on div "Browse or drag a file here" at bounding box center [666, 287] width 849 height 163
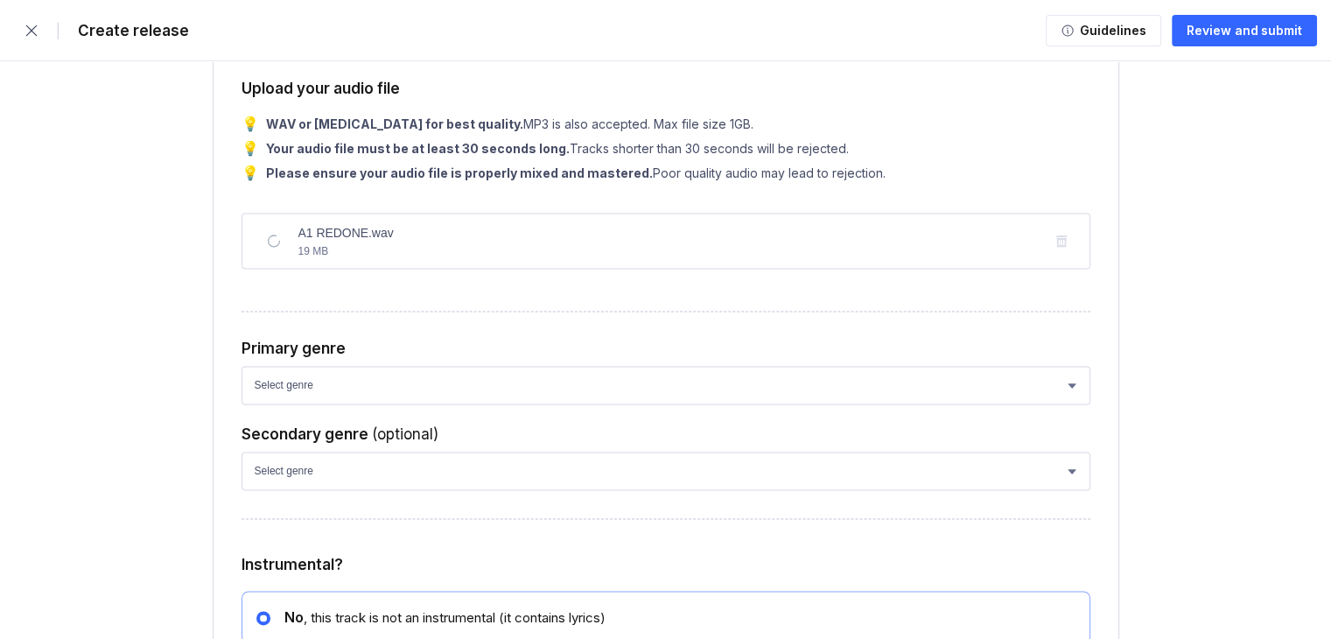
scroll to position [2682, 0]
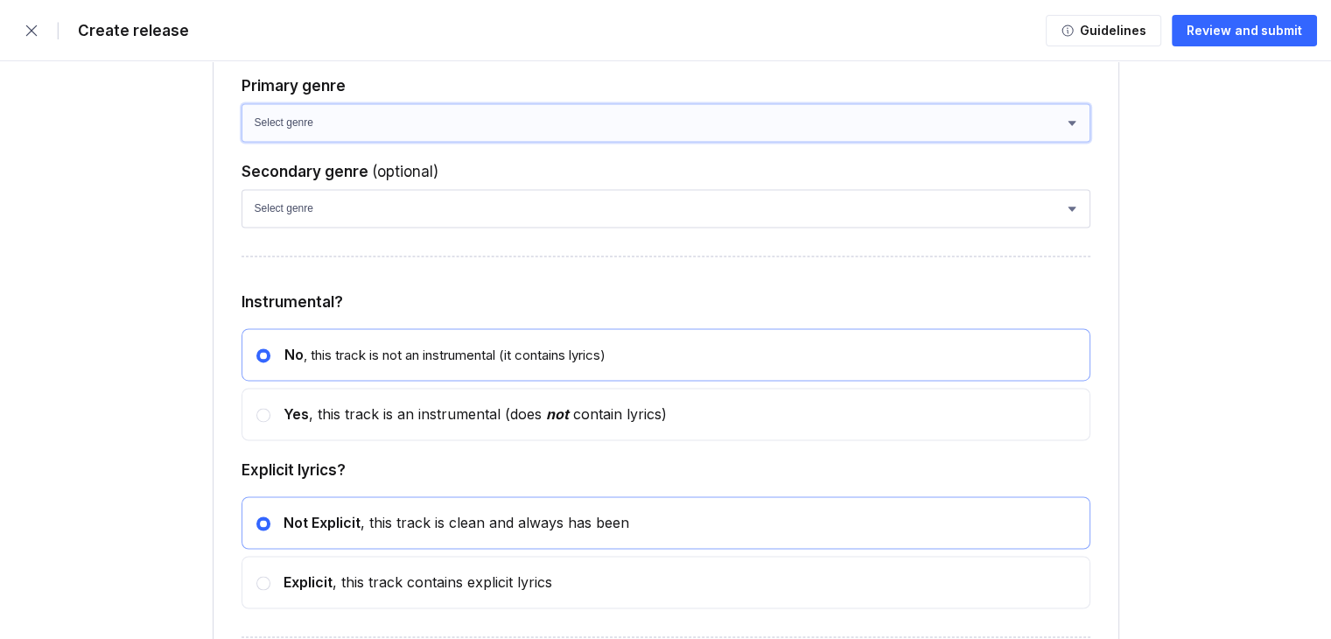
click at [420, 130] on select "Select genre African Afro-Beat Afro-Pop Afro-Soul Alternative Alternative Rock …" at bounding box center [666, 122] width 849 height 39
select select "93461e79-da43-4c51-a2f3-46b7f1775184"
click at [242, 110] on select "Select genre African Afro-Beat Afro-Pop Afro-Soul Alternative Alternative Rock …" at bounding box center [666, 122] width 849 height 39
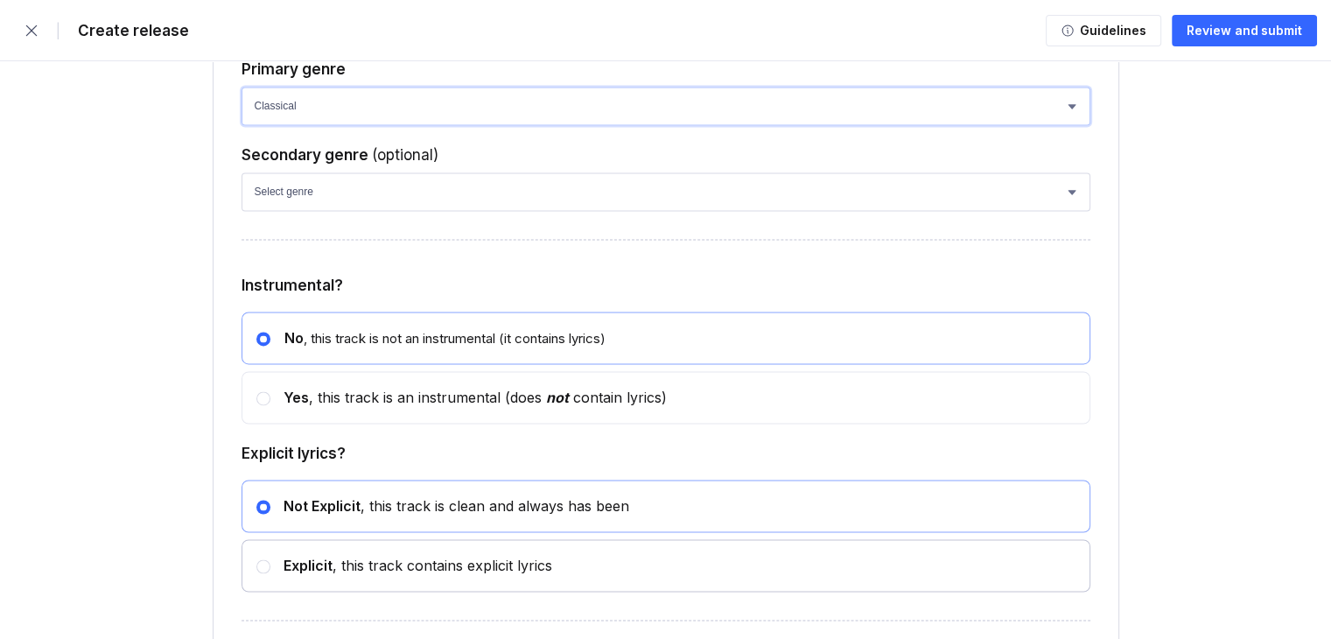
scroll to position [3032, 0]
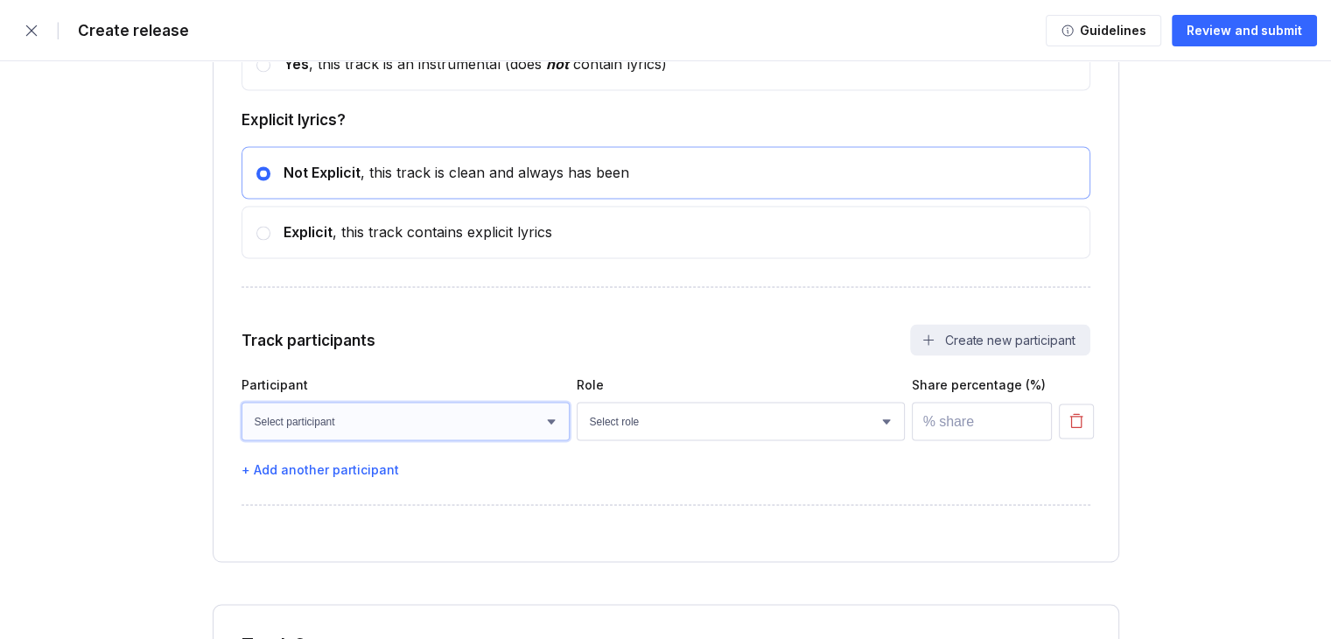
click at [546, 419] on select "Select participant [PERSON_NAME]" at bounding box center [406, 421] width 328 height 39
select select "783360c7-e0bc-4953-8c70-2e6e887c905c"
click at [242, 409] on select "Select participant [PERSON_NAME]" at bounding box center [406, 421] width 328 height 39
click at [704, 418] on select "Select role Actor A&R Arranger Artwork Author (Lyrics) Bass Choir Composer (Mus…" at bounding box center [741, 421] width 328 height 39
select select "665fb200-ff39-47e2-b169-38a171b83805"
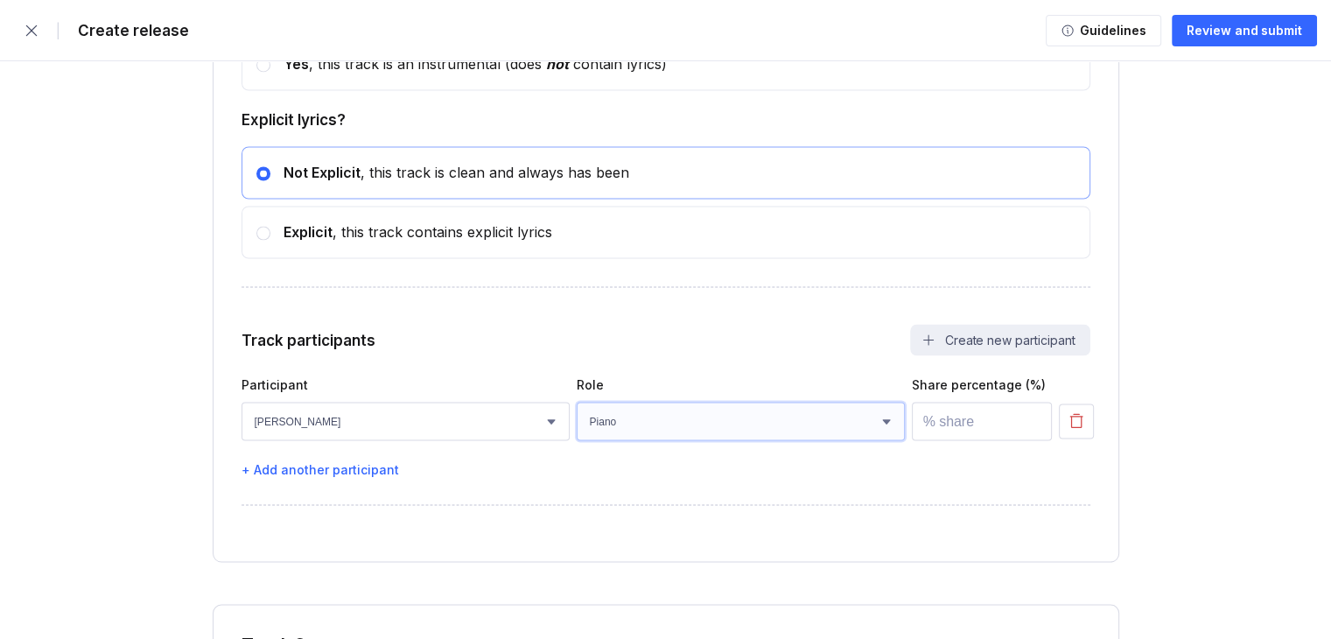
click at [577, 409] on select "Select role Actor A&R Arranger Artwork Author (Lyrics) Bass Choir Composer (Mus…" at bounding box center [741, 421] width 328 height 39
click at [987, 420] on input "number" at bounding box center [982, 421] width 140 height 39
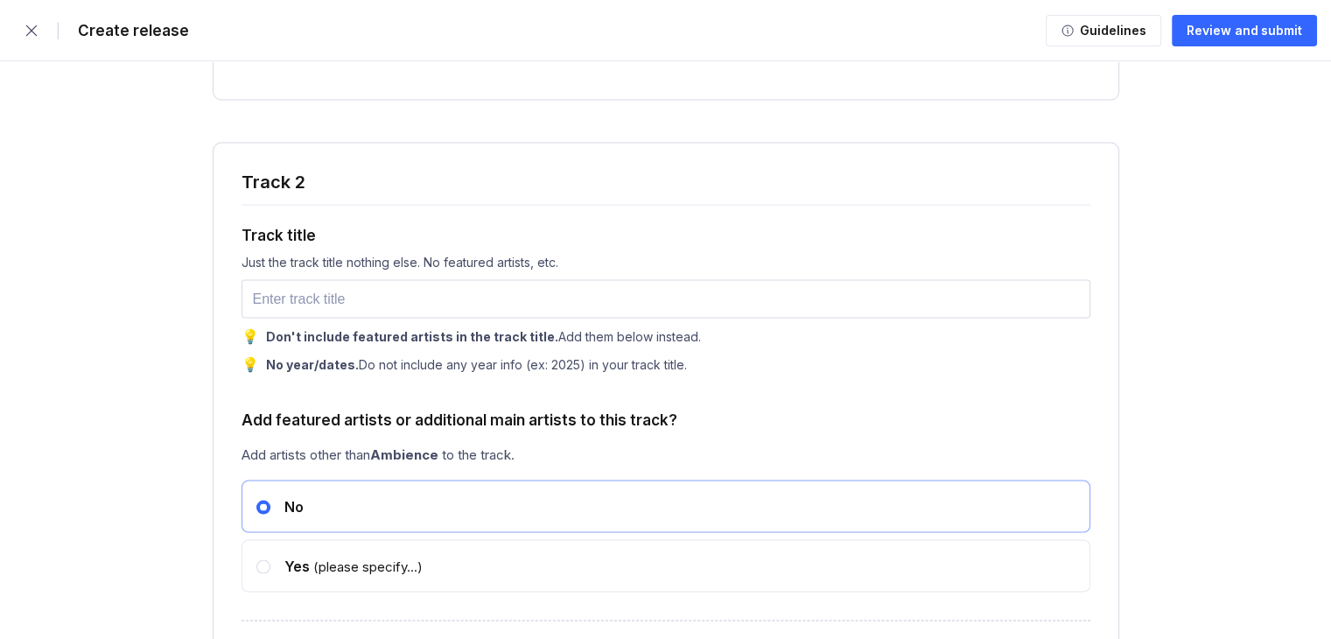
scroll to position [3645, 0]
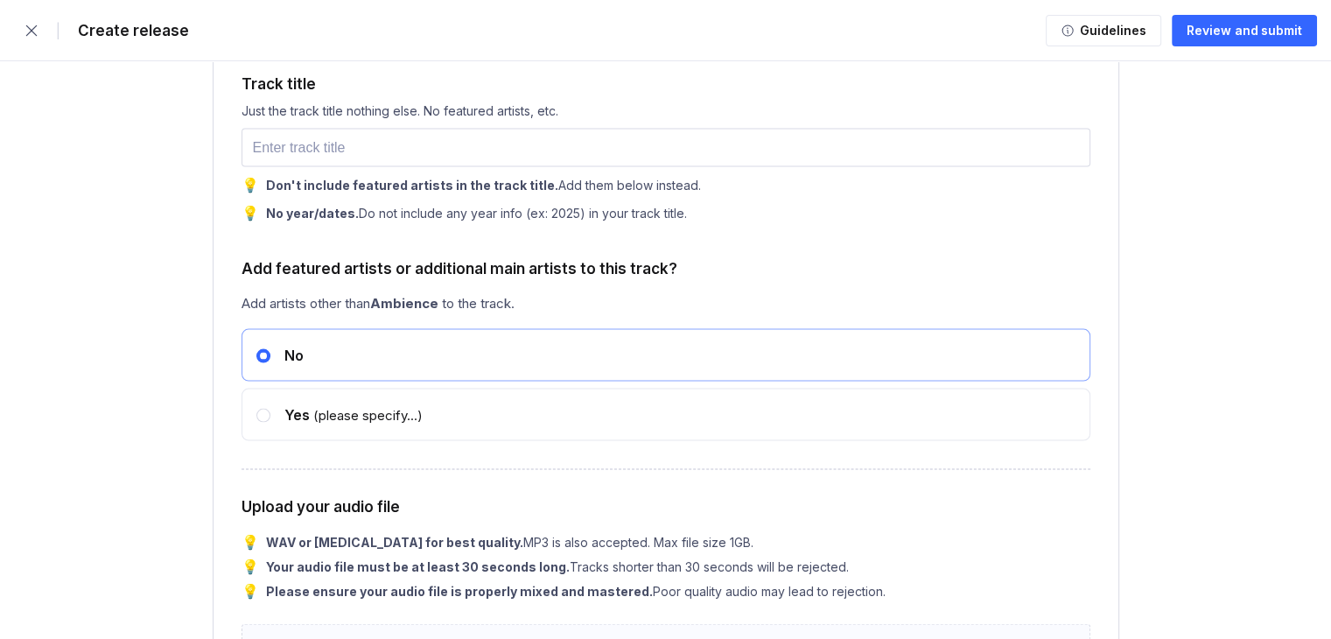
type input "100"
click at [375, 130] on div "Track title Just the track title nothing else. No featured artists, etc. 💡 Don'…" at bounding box center [666, 137] width 849 height 168
click at [376, 158] on input "text" at bounding box center [666, 148] width 849 height 39
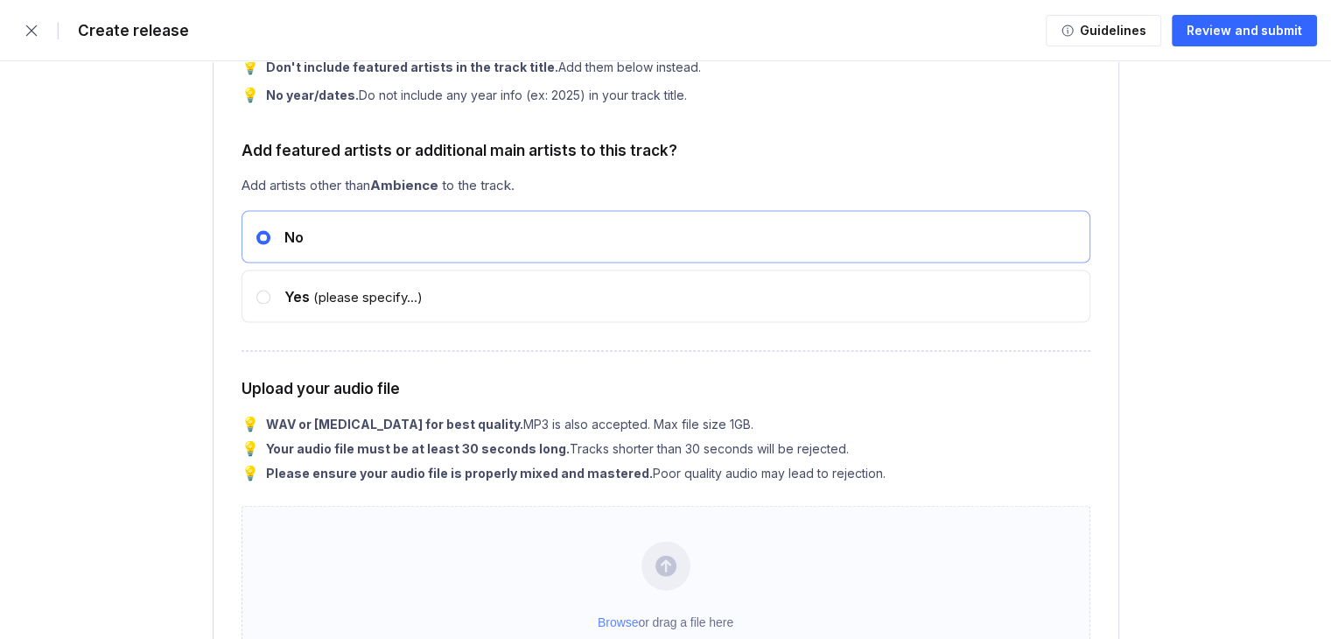
scroll to position [3907, 0]
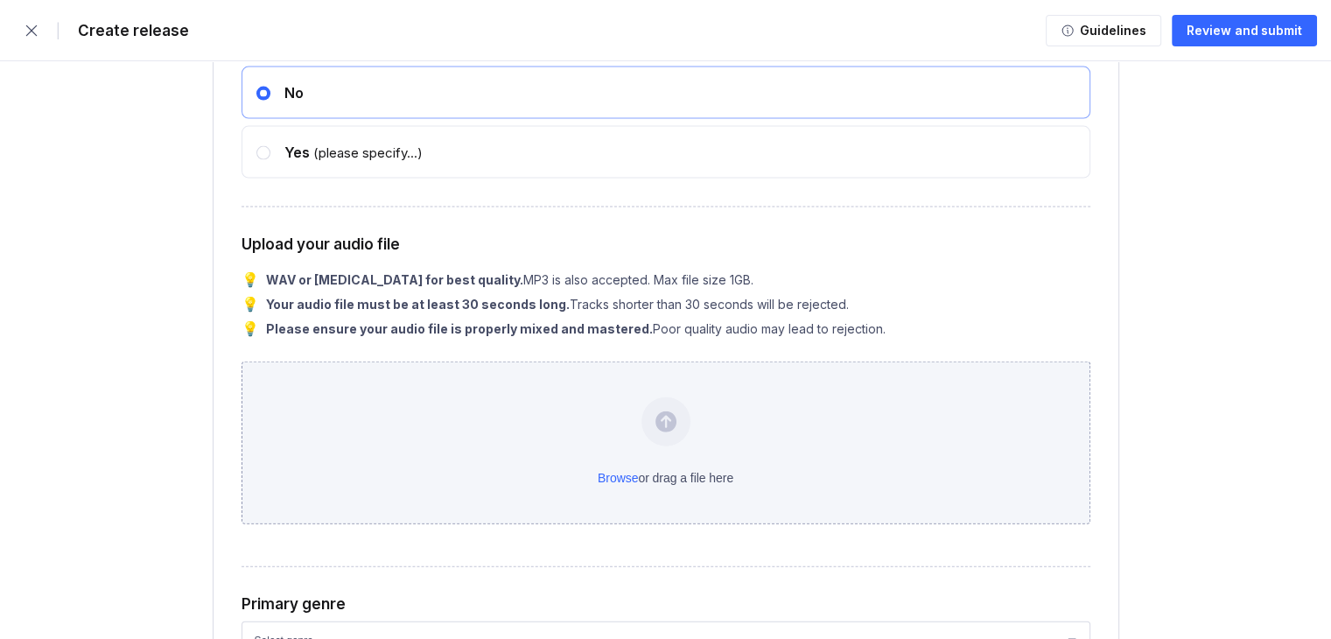
type input "Solstice of Cold winter jargon.."
click at [600, 430] on div "Browse or drag a file here" at bounding box center [666, 443] width 849 height 163
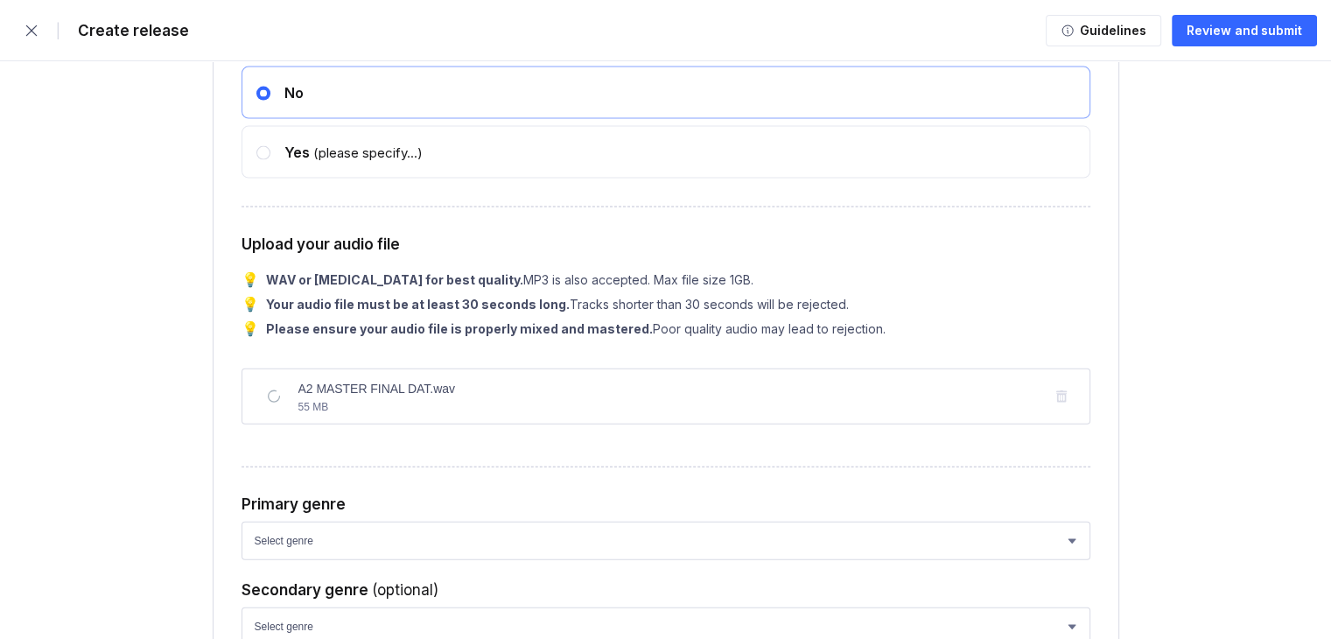
scroll to position [4345, 0]
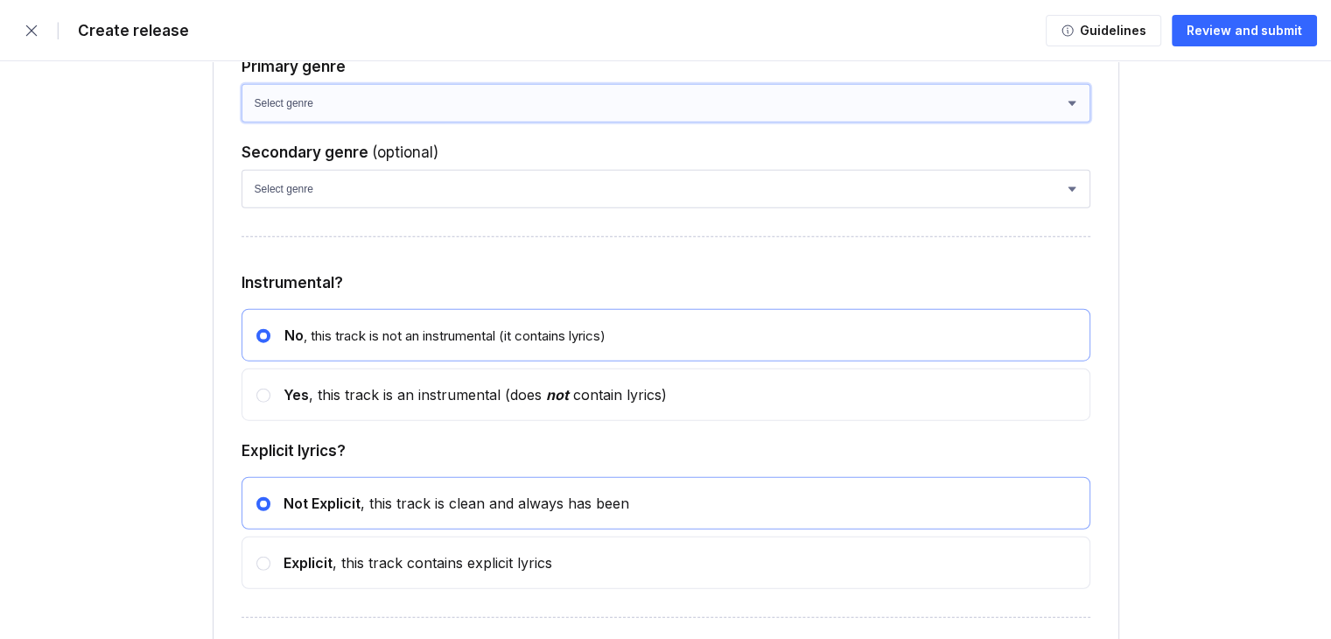
click at [370, 112] on select "Select genre African Afro-Beat Afro-Pop Afro-Soul Alternative Alternative Rock …" at bounding box center [666, 103] width 849 height 39
select select "93461e79-da43-4c51-a2f3-46b7f1775184"
click at [242, 98] on select "Select genre African Afro-Beat Afro-Pop Afro-Soul Alternative Alternative Rock …" at bounding box center [666, 103] width 849 height 39
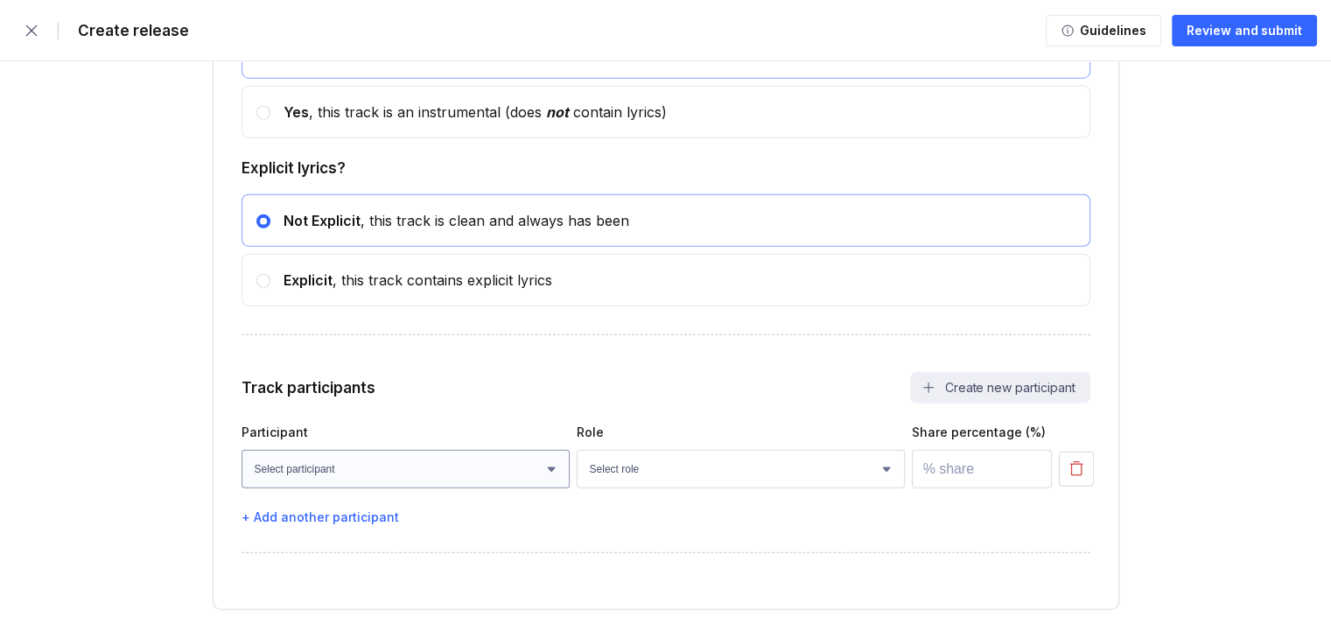
scroll to position [4783, 0]
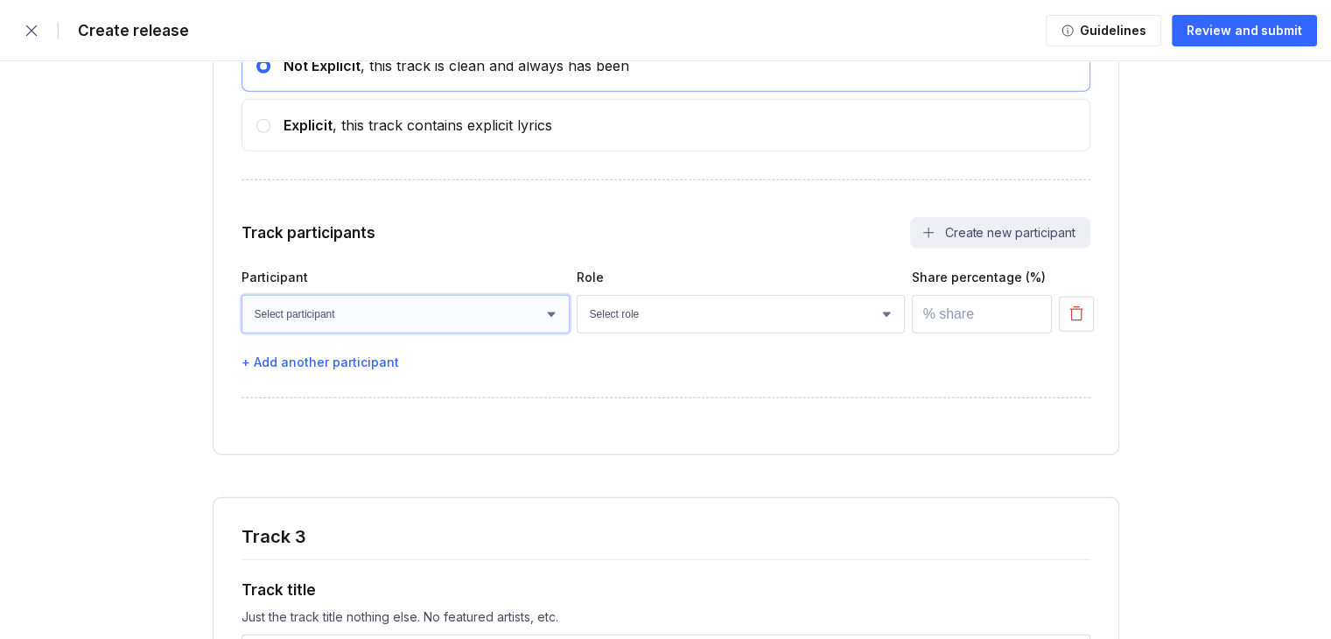
click at [480, 332] on select "Select participant [PERSON_NAME]" at bounding box center [406, 314] width 328 height 39
select select "783360c7-e0bc-4953-8c70-2e6e887c905c"
click at [242, 310] on select "Select participant [PERSON_NAME]" at bounding box center [406, 314] width 328 height 39
click at [673, 333] on select "Select role Actor A&R Arranger Artwork Author (Lyrics) Bass Choir Composer (Mus…" at bounding box center [741, 314] width 328 height 39
select select "665fb200-ff39-47e2-b169-38a171b83805"
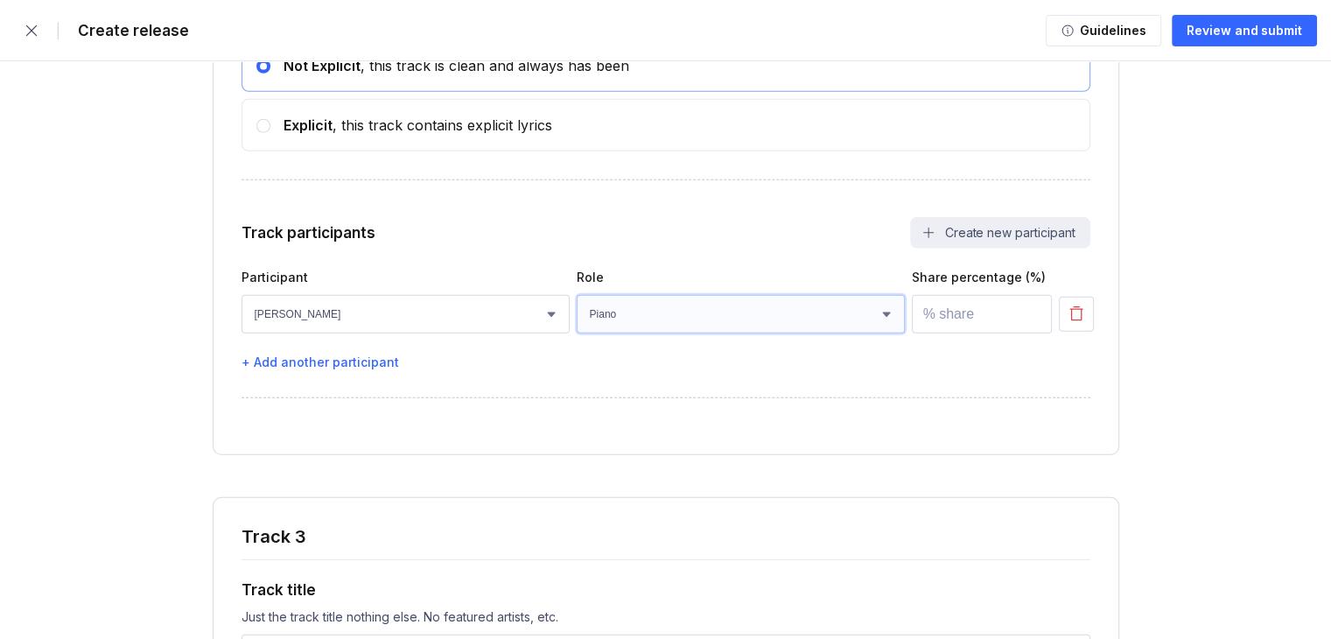
click at [577, 310] on select "Select role Actor A&R Arranger Artwork Author (Lyrics) Bass Choir Composer (Mus…" at bounding box center [741, 314] width 328 height 39
click at [949, 326] on input "number" at bounding box center [982, 314] width 140 height 39
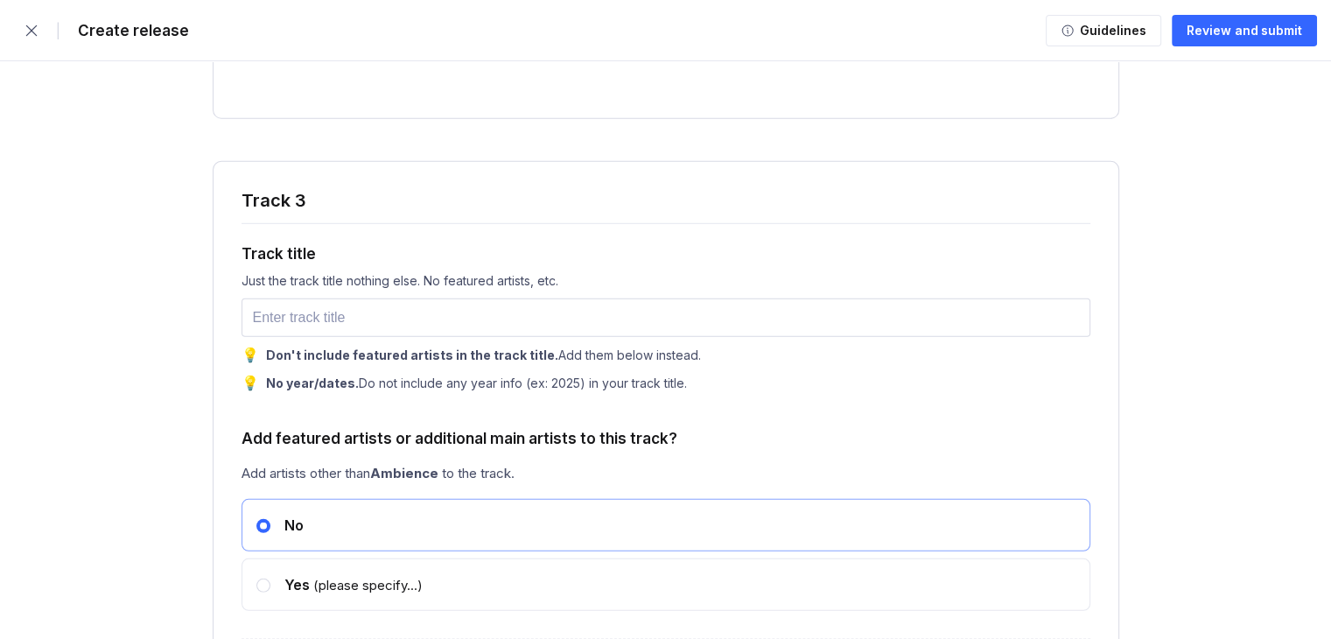
scroll to position [5220, 0]
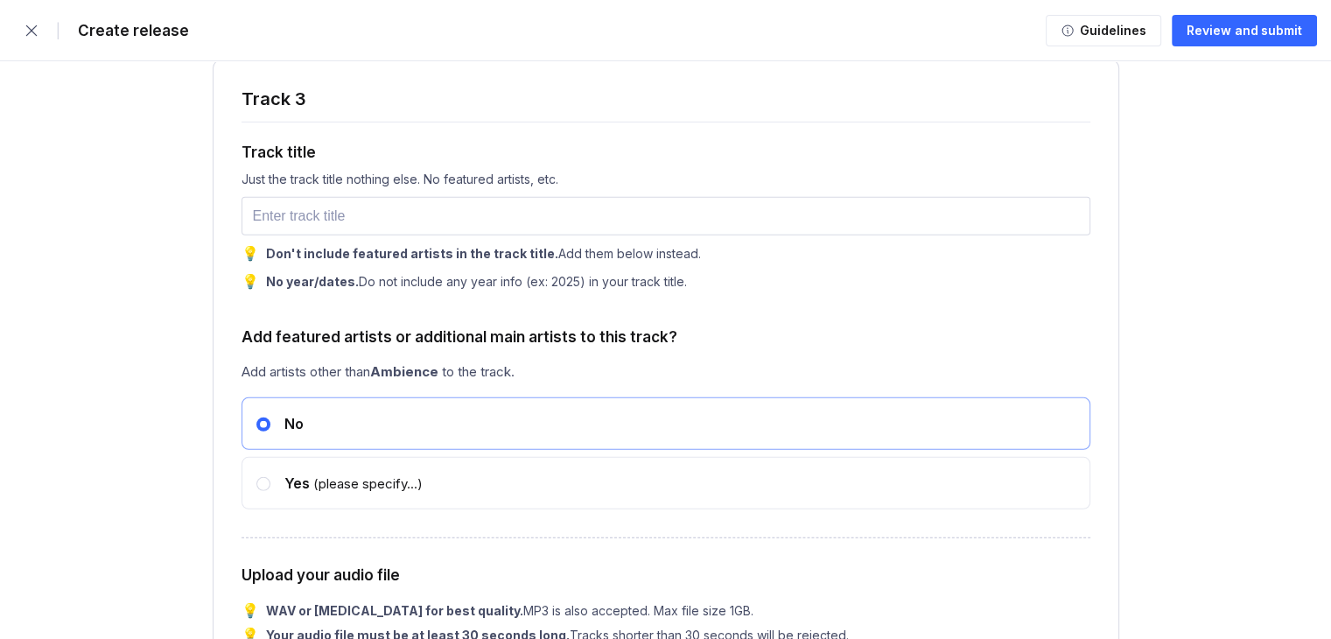
type input "100"
click at [369, 186] on div "Just the track title nothing else. No featured artists, etc." at bounding box center [666, 179] width 849 height 15
click at [368, 225] on input "text" at bounding box center [666, 216] width 849 height 39
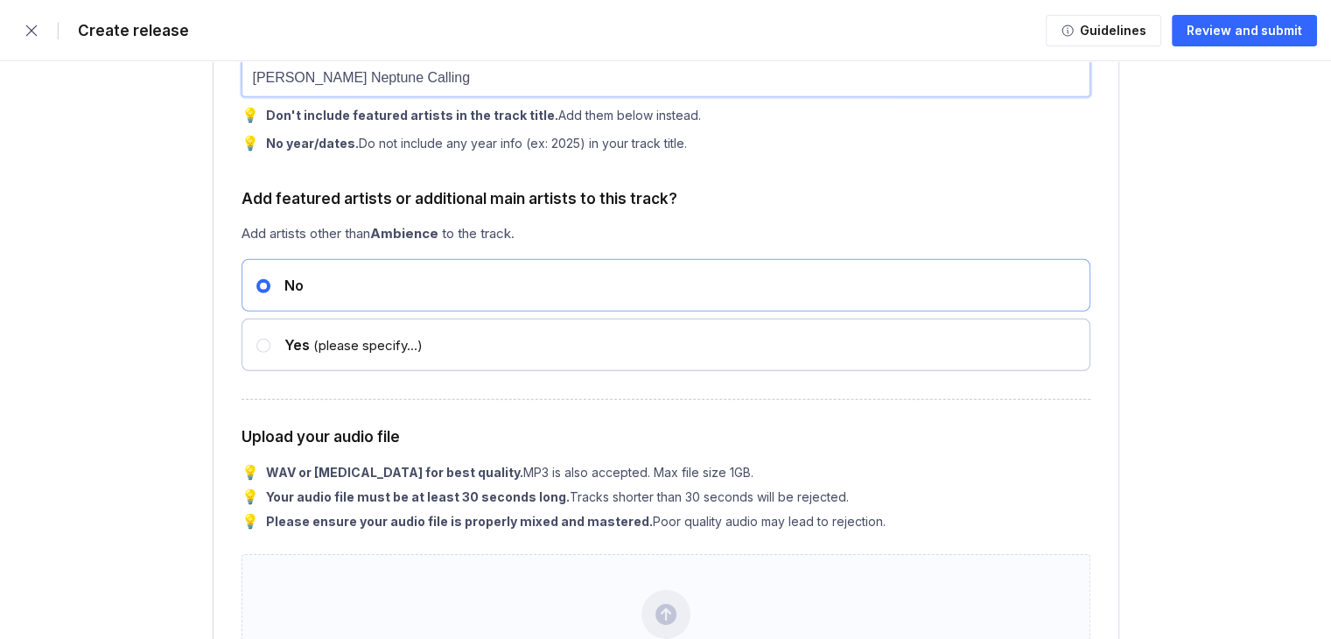
scroll to position [5570, 0]
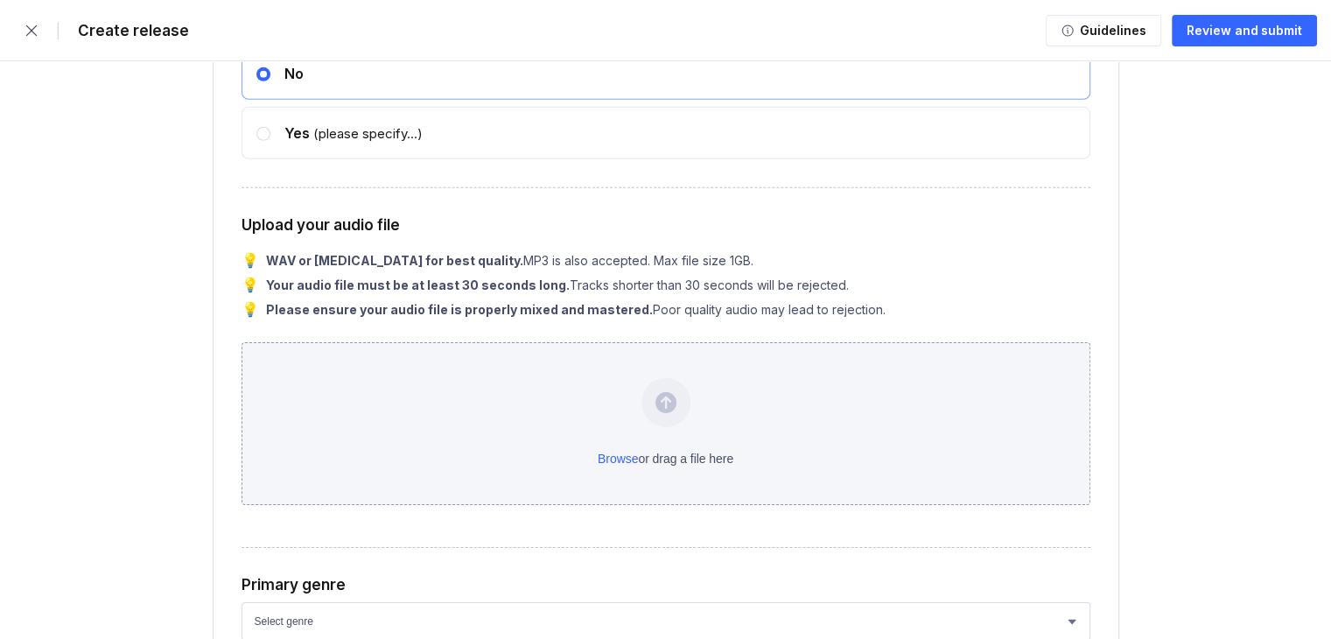
type input "[PERSON_NAME] Neptune Calling"
click at [602, 399] on div "Browse or drag a file here" at bounding box center [666, 423] width 849 height 163
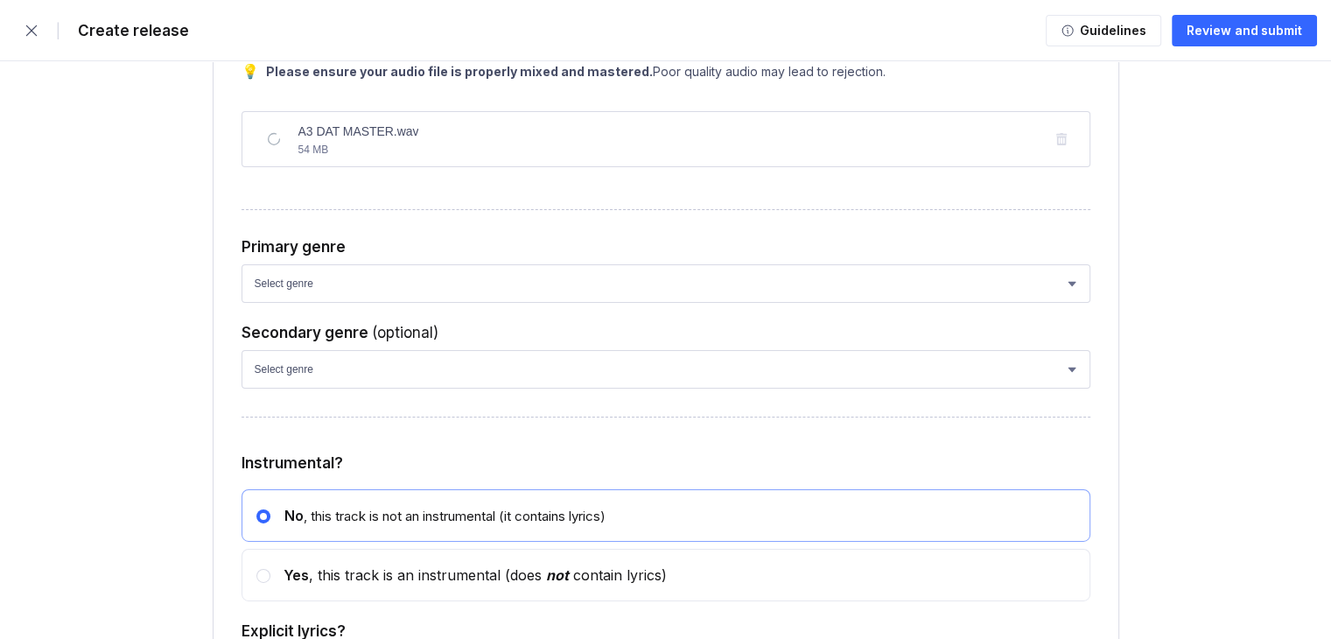
scroll to position [6008, 0]
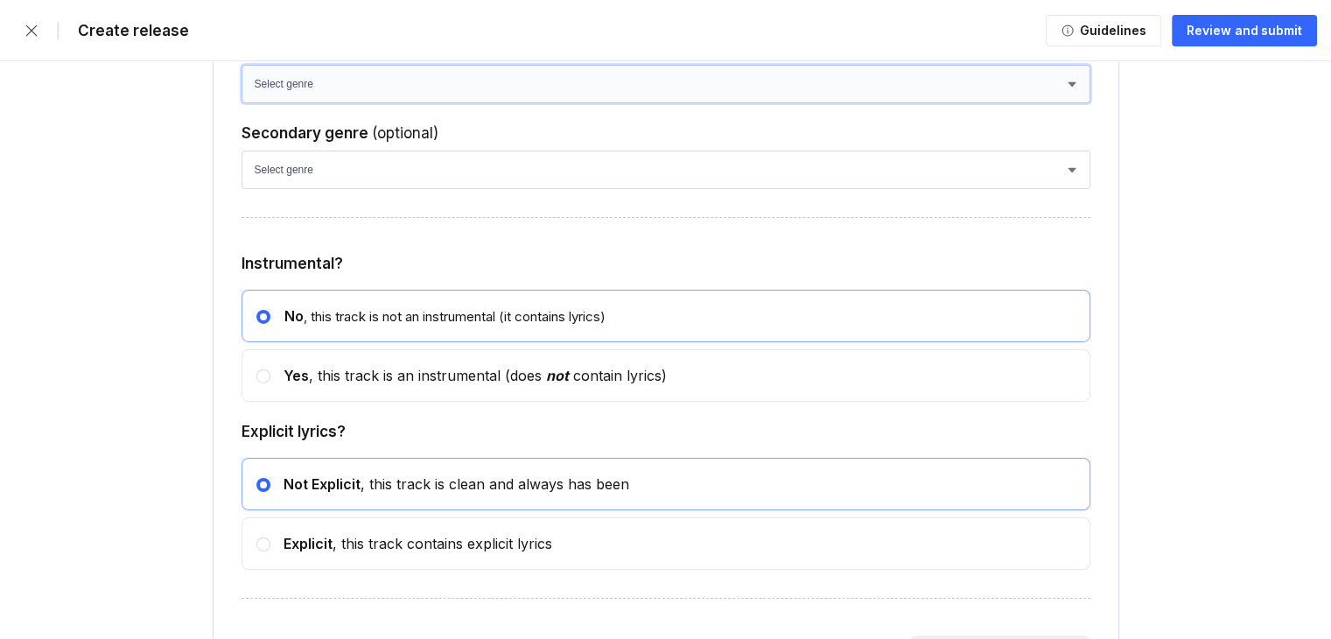
click at [382, 103] on select "Select genre African Afro-Beat Afro-Pop Afro-Soul Alternative Alternative Rock …" at bounding box center [666, 84] width 849 height 39
select select "93461e79-da43-4c51-a2f3-46b7f1775184"
click at [242, 87] on select "Select genre African Afro-Beat Afro-Pop Afro-Soul Alternative Alternative Rock …" at bounding box center [666, 84] width 849 height 39
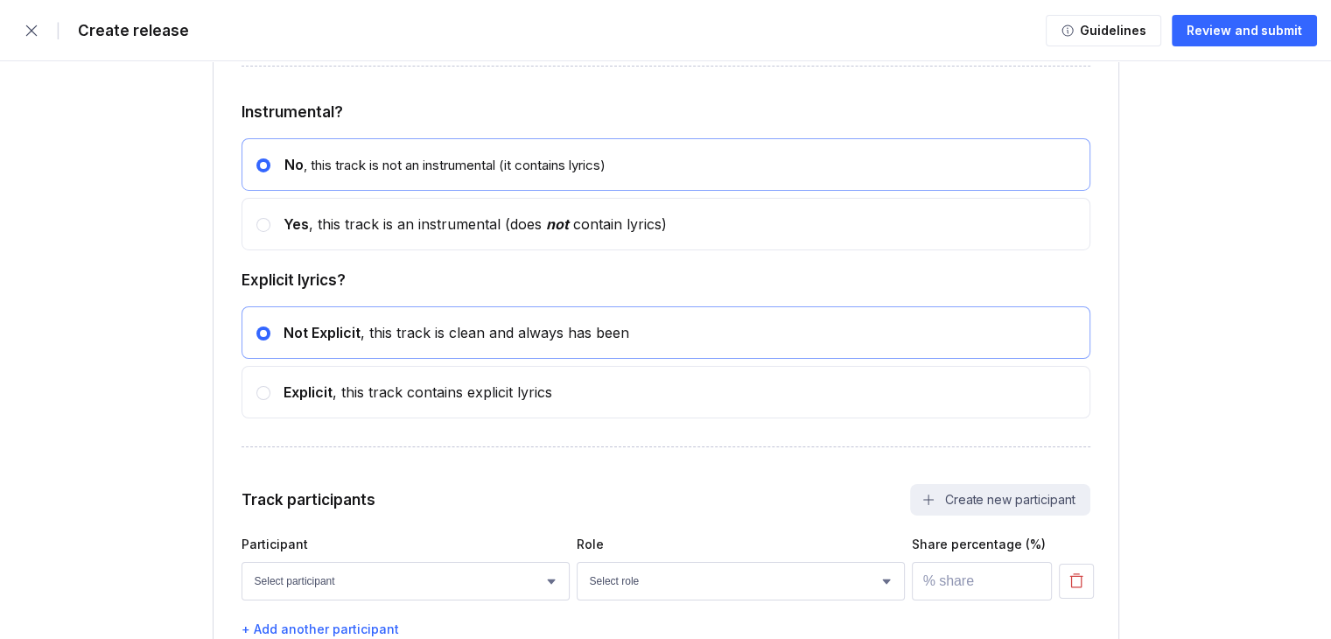
scroll to position [6358, 0]
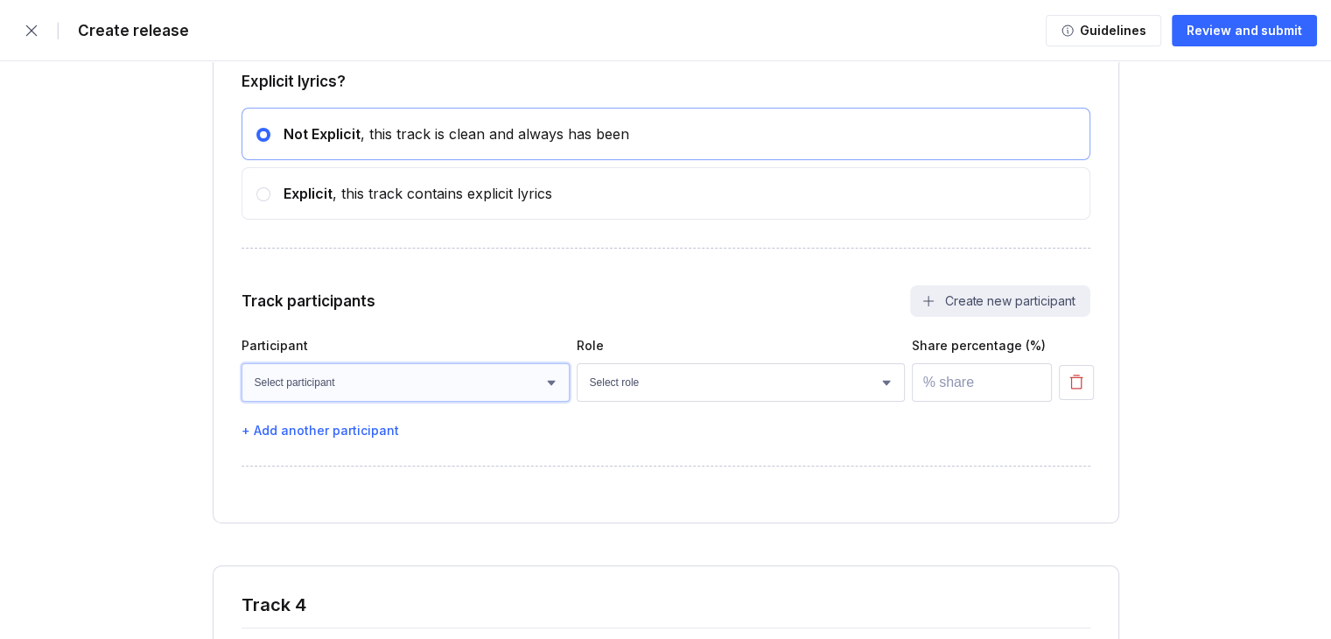
click at [475, 386] on select "Select participant [PERSON_NAME]" at bounding box center [406, 382] width 328 height 39
select select "783360c7-e0bc-4953-8c70-2e6e887c905c"
click at [242, 385] on select "Select participant [PERSON_NAME]" at bounding box center [406, 382] width 328 height 39
click at [630, 402] on select "Select role Actor A&R Arranger Artwork Author (Lyrics) Bass Choir Composer (Mus…" at bounding box center [741, 382] width 328 height 39
select select "665fb200-ff39-47e2-b169-38a171b83805"
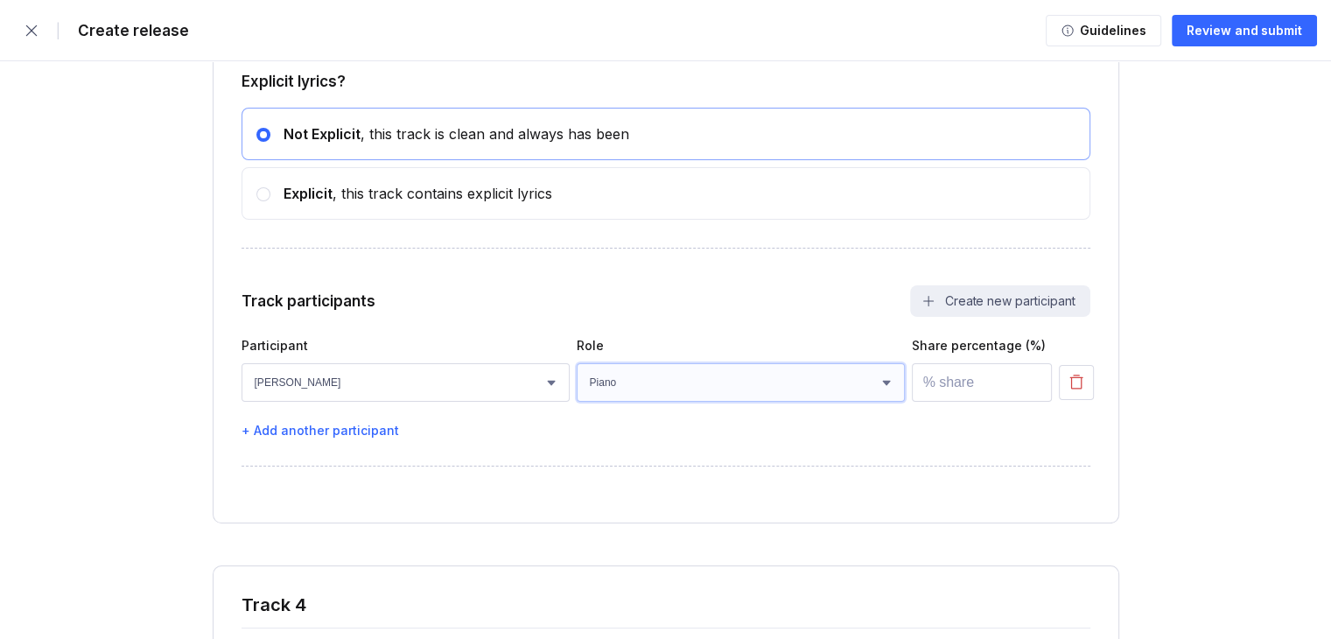
click at [577, 385] on select "Select role Actor A&R Arranger Artwork Author (Lyrics) Bass Choir Composer (Mus…" at bounding box center [741, 382] width 328 height 39
click at [940, 402] on input "number" at bounding box center [982, 382] width 140 height 39
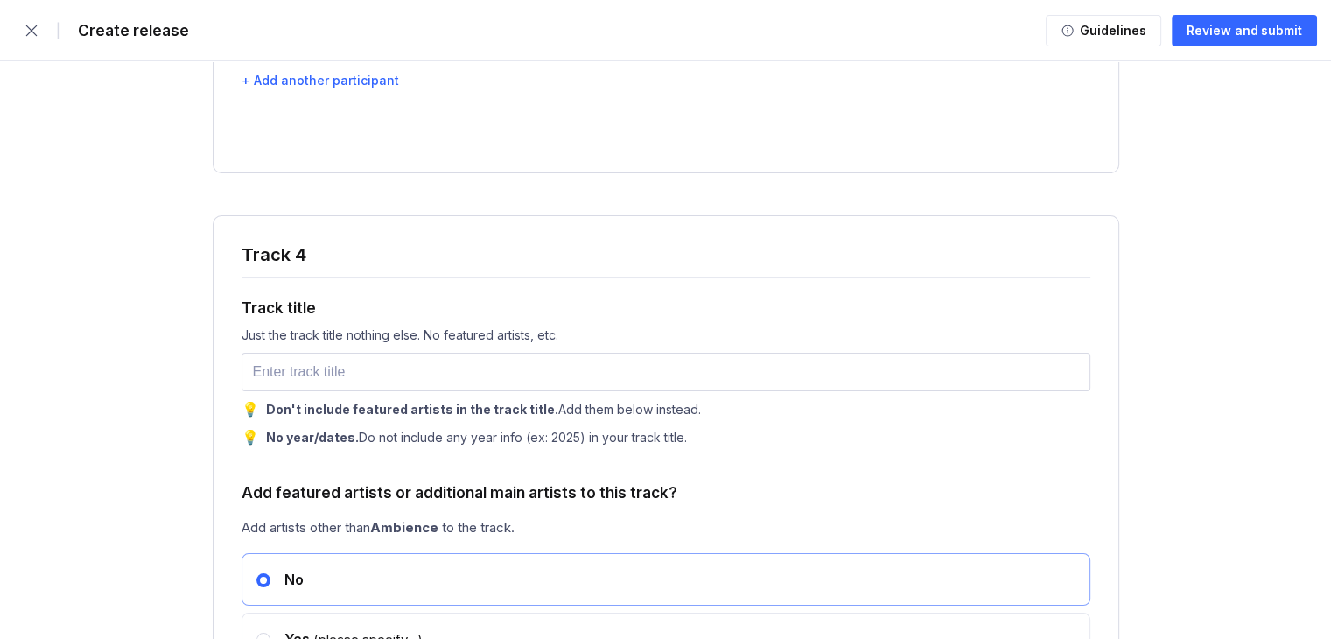
scroll to position [6883, 0]
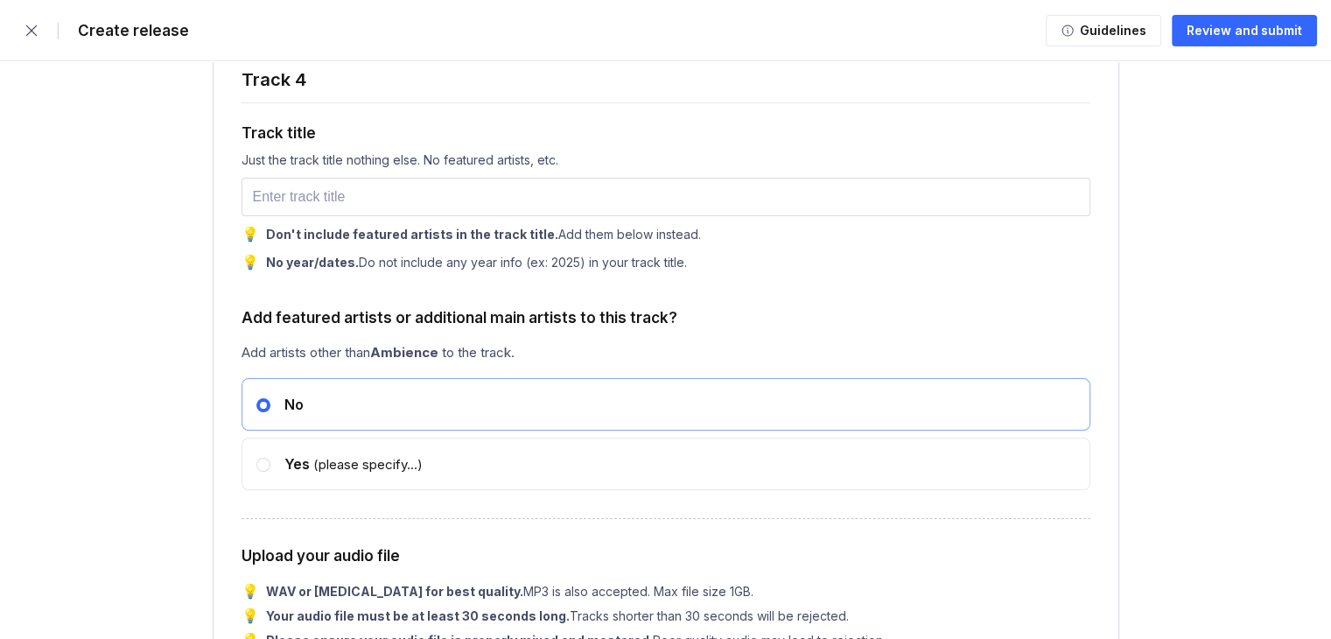
type input "100"
drag, startPoint x: 388, startPoint y: 185, endPoint x: 387, endPoint y: 209, distance: 24.5
click at [387, 194] on div "Track title Just the track title nothing else. No featured artists, etc. 💡 Don'…" at bounding box center [666, 186] width 849 height 168
click at [386, 210] on input "text" at bounding box center [666, 197] width 849 height 39
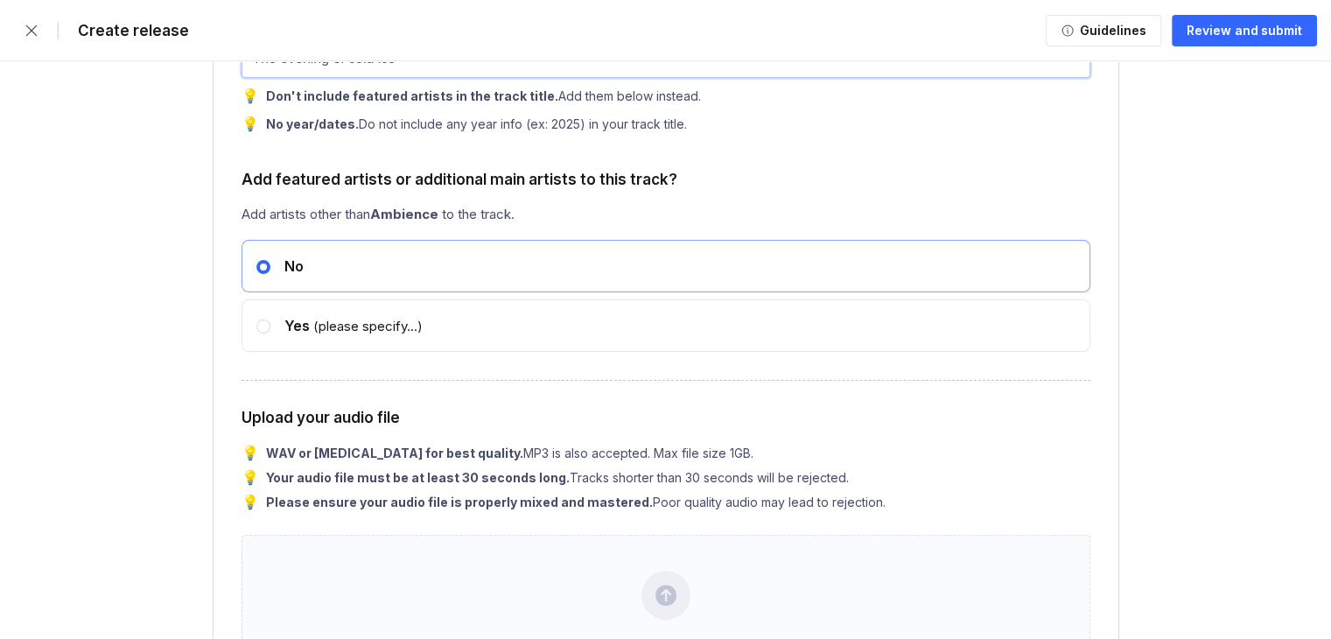
scroll to position [7234, 0]
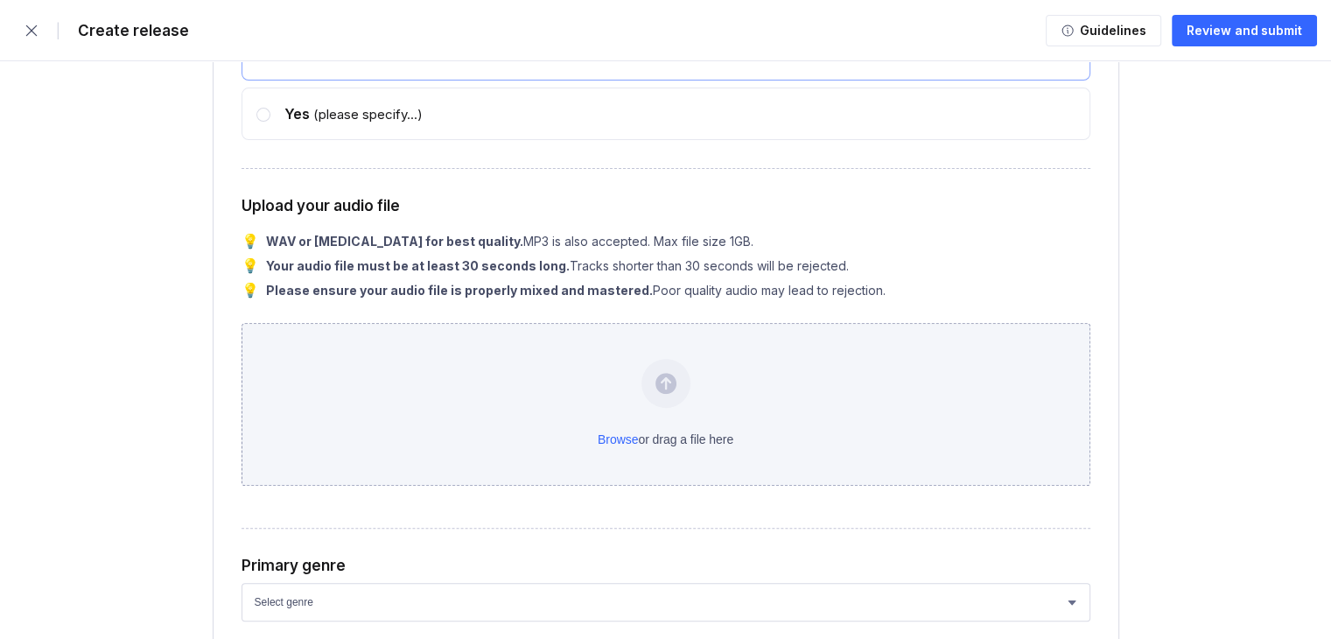
type input "The evening of cold ice"
click at [599, 439] on div "Browse or drag a file here" at bounding box center [666, 404] width 849 height 163
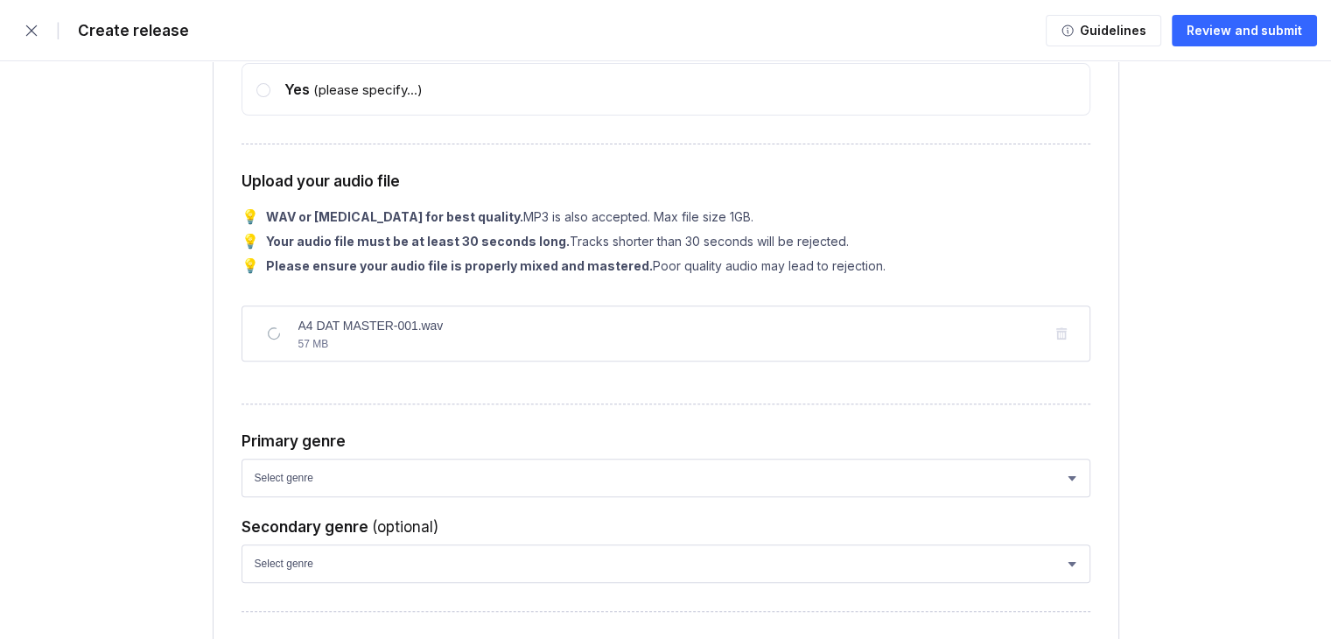
scroll to position [7584, 0]
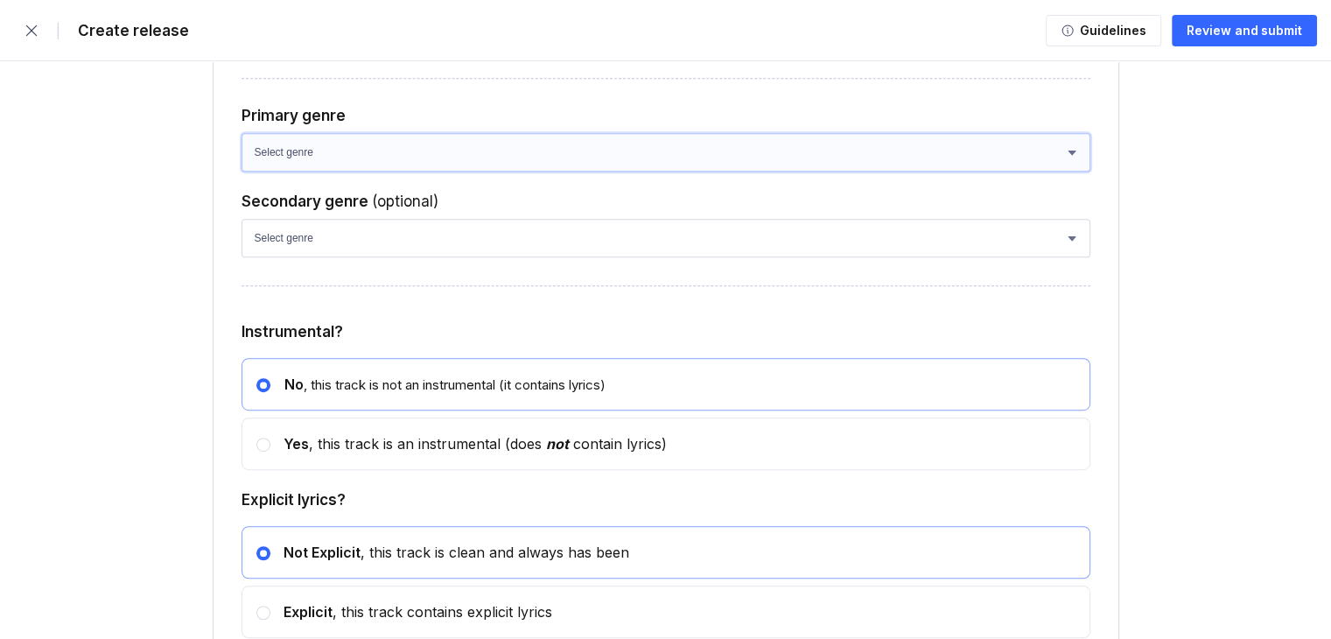
click at [376, 172] on select "Select genre African Afro-Beat Afro-Pop Afro-Soul Alternative Alternative Rock …" at bounding box center [666, 152] width 849 height 39
select select "93461e79-da43-4c51-a2f3-46b7f1775184"
click at [242, 162] on select "Select genre African Afro-Beat Afro-Pop Afro-Soul Alternative Alternative Rock …" at bounding box center [666, 152] width 849 height 39
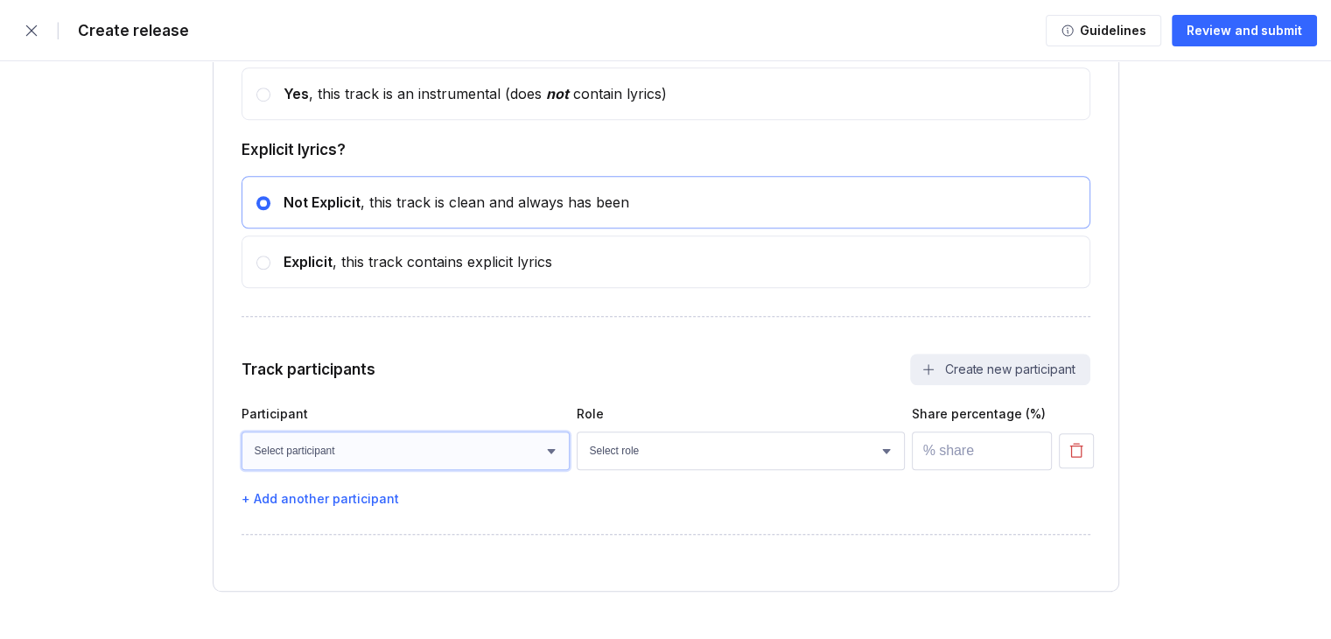
drag, startPoint x: 492, startPoint y: 474, endPoint x: 484, endPoint y: 498, distance: 25.7
click at [492, 470] on select "Select participant [PERSON_NAME]" at bounding box center [406, 451] width 328 height 39
select select "783360c7-e0bc-4953-8c70-2e6e887c905c"
click at [242, 460] on select "Select participant [PERSON_NAME]" at bounding box center [406, 451] width 328 height 39
click at [616, 470] on select "Select role Actor A&R Arranger Artwork Author (Lyrics) Bass Choir Composer (Mus…" at bounding box center [741, 451] width 328 height 39
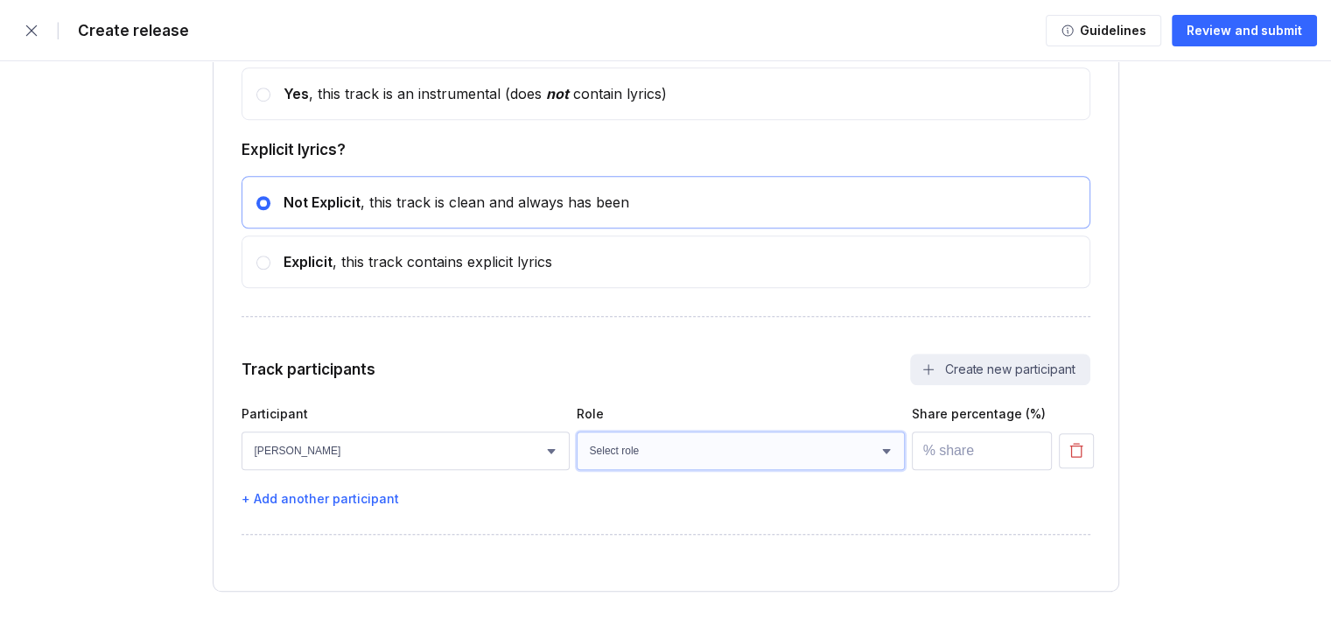
select select "665fb200-ff39-47e2-b169-38a171b83805"
click at [577, 460] on select "Select role Actor A&R Arranger Artwork Author (Lyrics) Bass Choir Composer (Mus…" at bounding box center [741, 451] width 328 height 39
click at [952, 470] on input "number" at bounding box center [982, 451] width 140 height 39
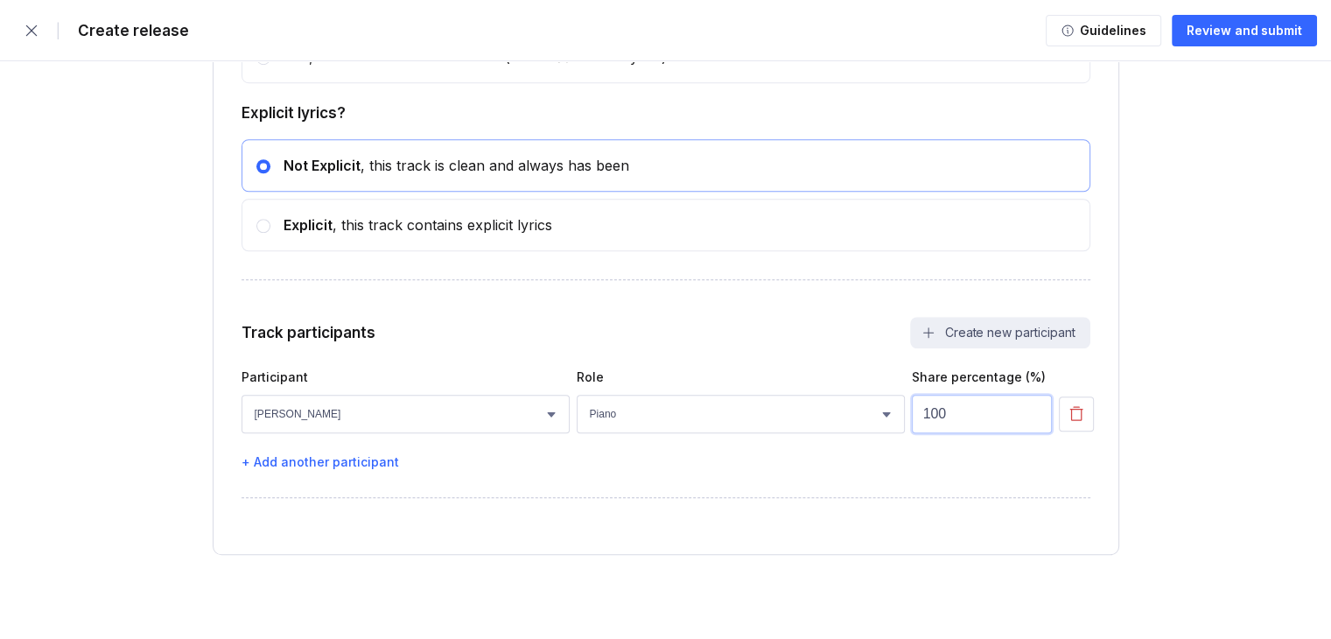
type input "100"
click at [1264, 44] on button "Review and submit" at bounding box center [1244, 31] width 145 height 32
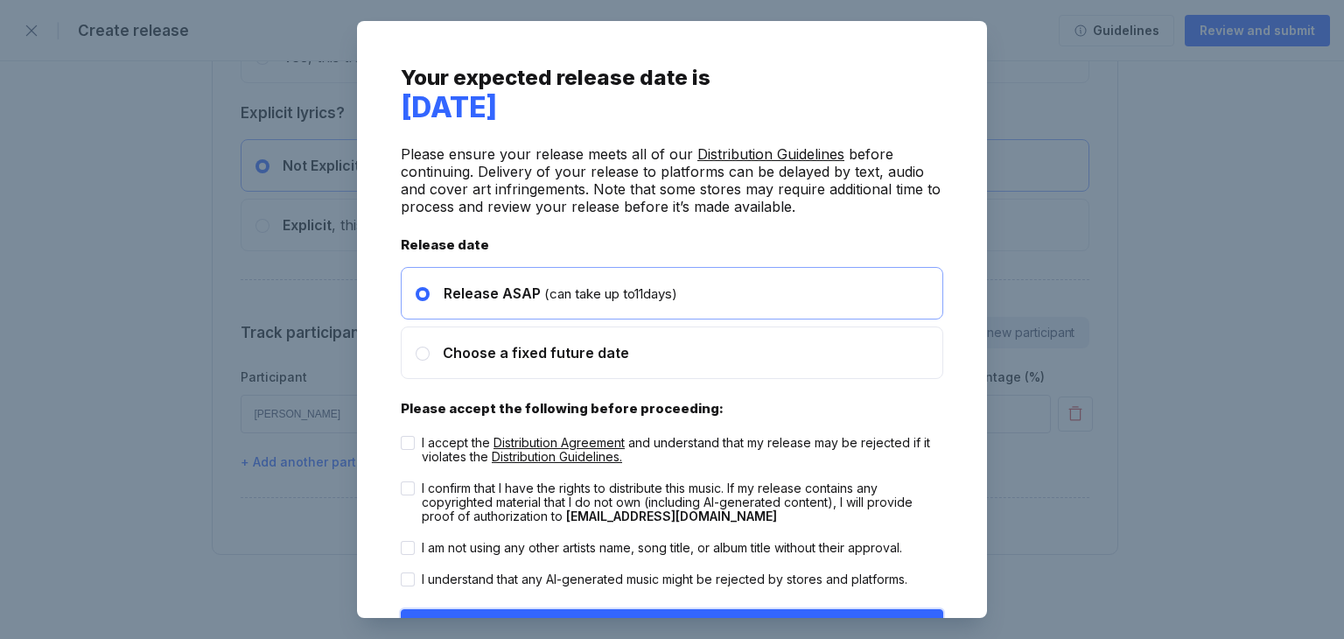
scroll to position [43, 0]
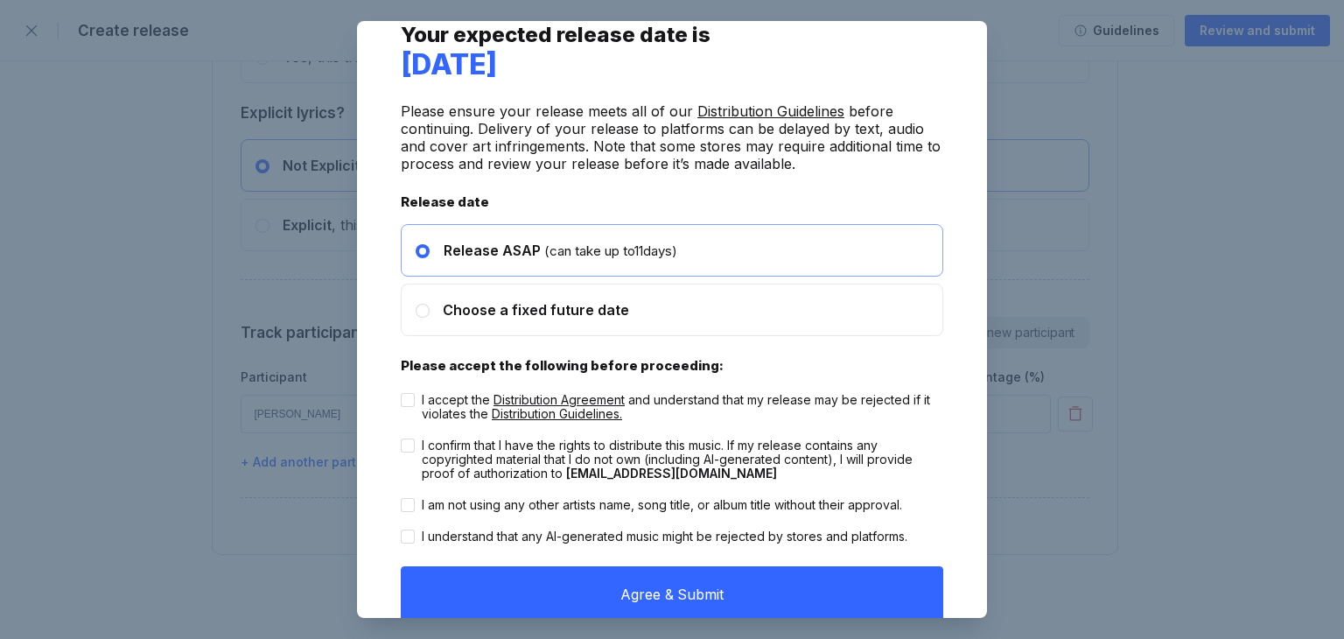
click at [406, 400] on div at bounding box center [408, 400] width 14 height 14
click at [402, 394] on input "I accept the Distribution Agreement and understand that my release may be rejec…" at bounding box center [401, 393] width 1 height 1
checkbox input "true"
click at [412, 453] on label "I confirm that I have the rights to distribute this music. If my release contai…" at bounding box center [672, 460] width 543 height 42
click at [402, 439] on input "I confirm that I have the rights to distribute this music. If my release contai…" at bounding box center [401, 439] width 1 height 1
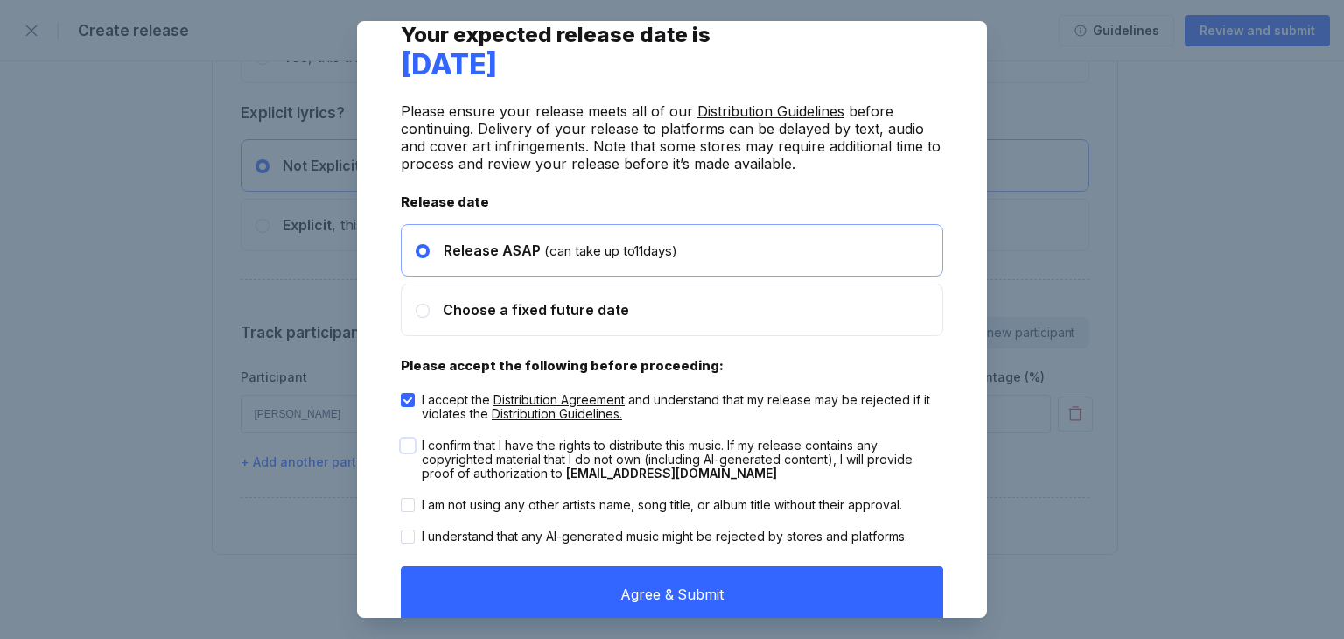
checkbox input "true"
click at [405, 504] on div at bounding box center [408, 505] width 14 height 14
click at [402, 499] on input "I am not using any other artists name, song title, or album title without their…" at bounding box center [401, 498] width 1 height 1
checkbox input "true"
click at [413, 537] on div at bounding box center [408, 537] width 14 height 14
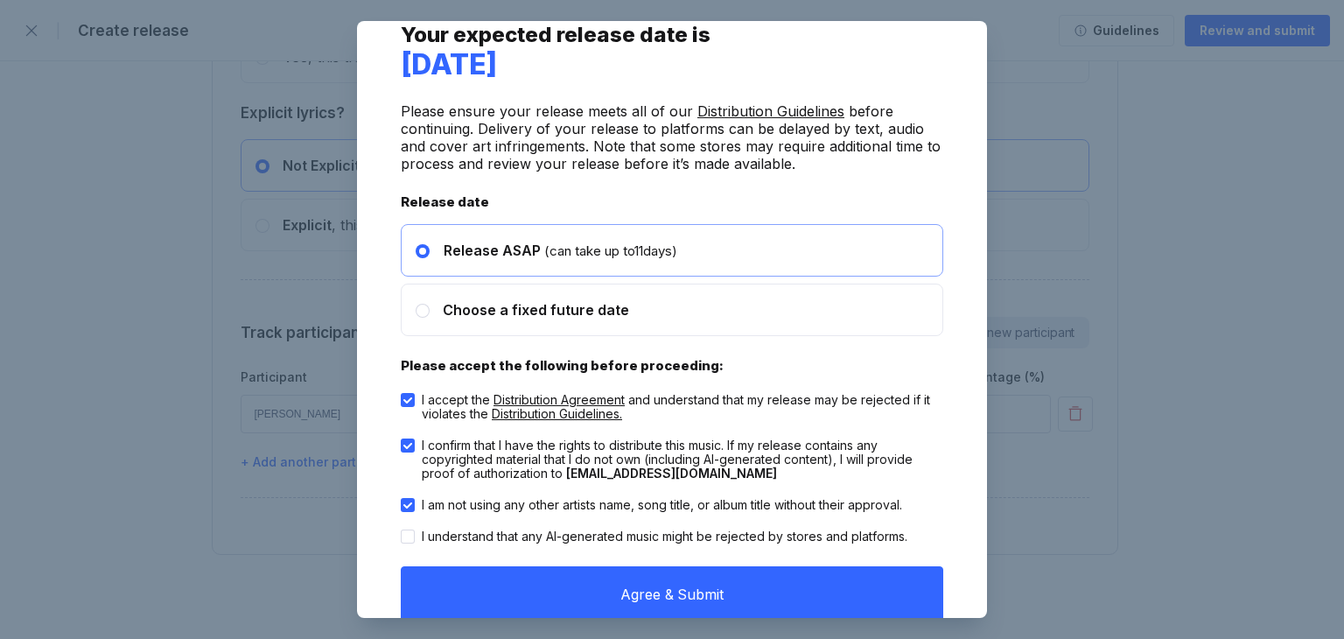
click at [402, 530] on input "I understand that any AI-generated music might be rejected by stores and platfo…" at bounding box center [401, 530] width 1 height 1
checkbox input "true"
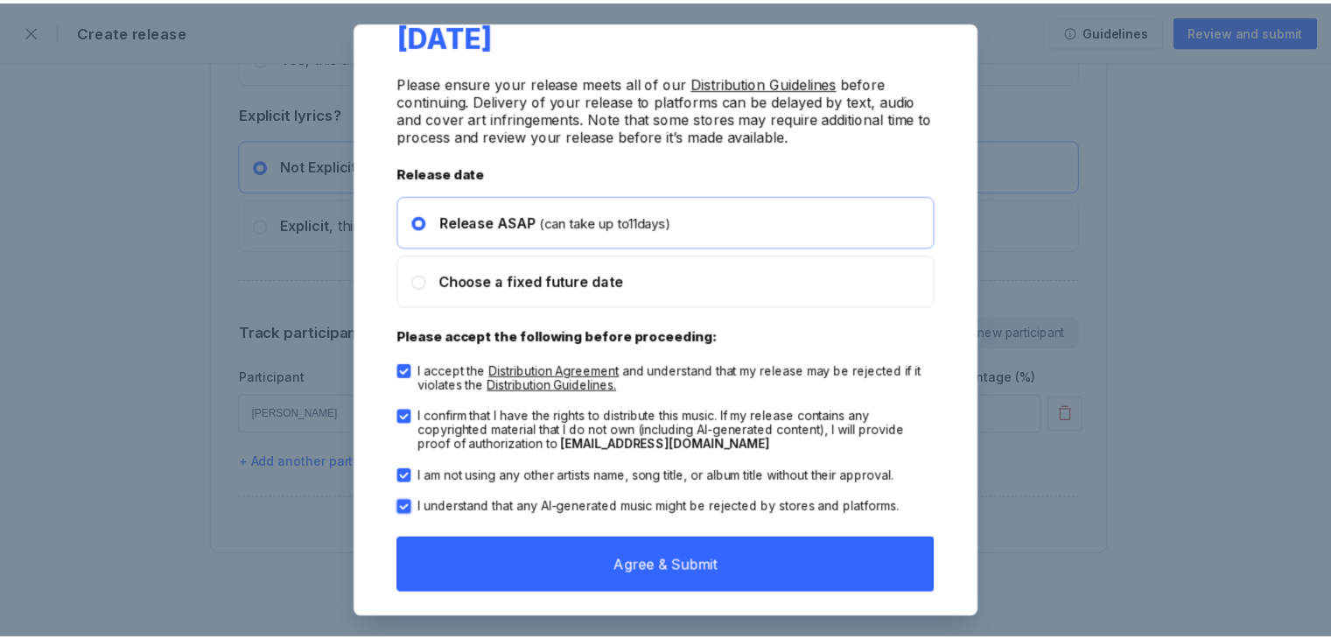
scroll to position [87, 0]
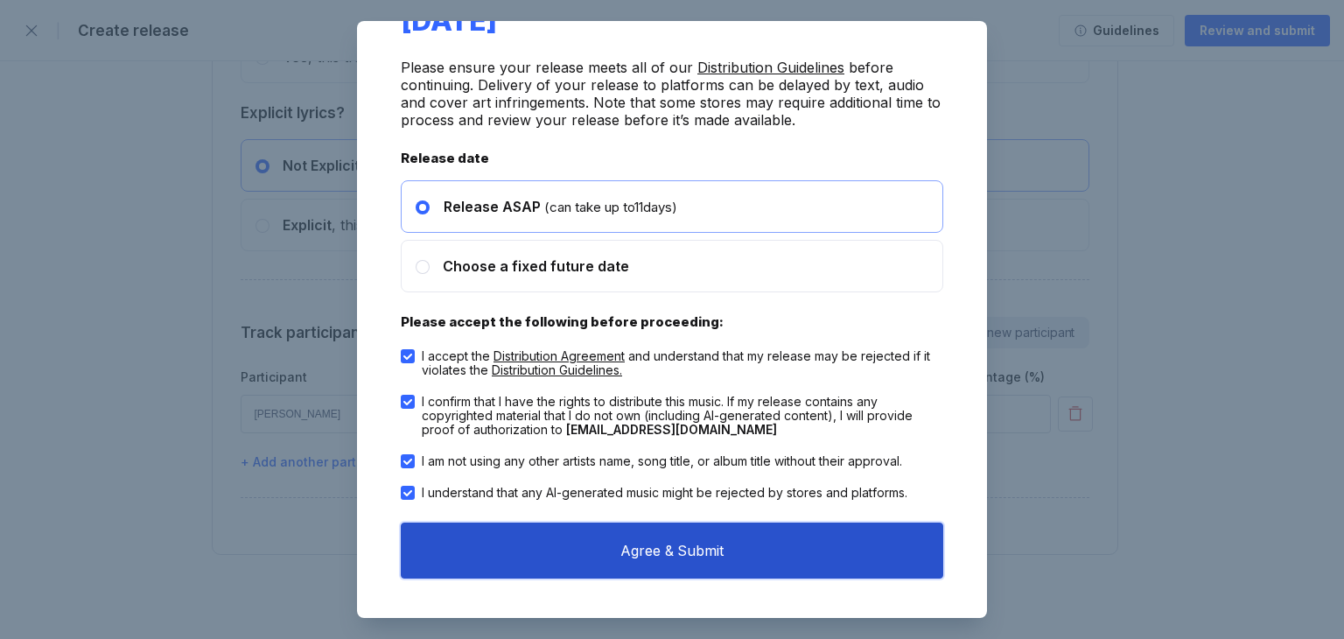
click at [625, 540] on button "Agree & Submit" at bounding box center [672, 551] width 543 height 56
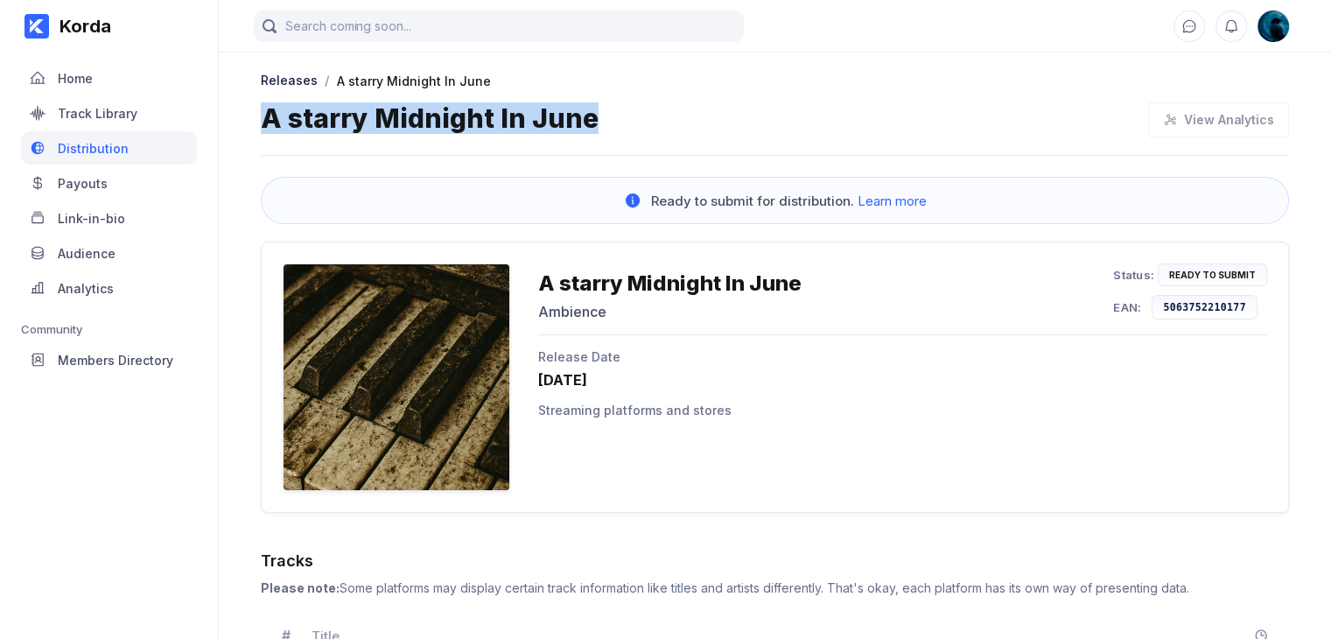
drag, startPoint x: 650, startPoint y: 107, endPoint x: 249, endPoint y: 104, distance: 400.9
click at [249, 103] on div "Releases / A starry Midnight In June A starry Midnight In June View Analytics R…" at bounding box center [775, 475] width 1113 height 852
copy div "A starry Midnight In June"
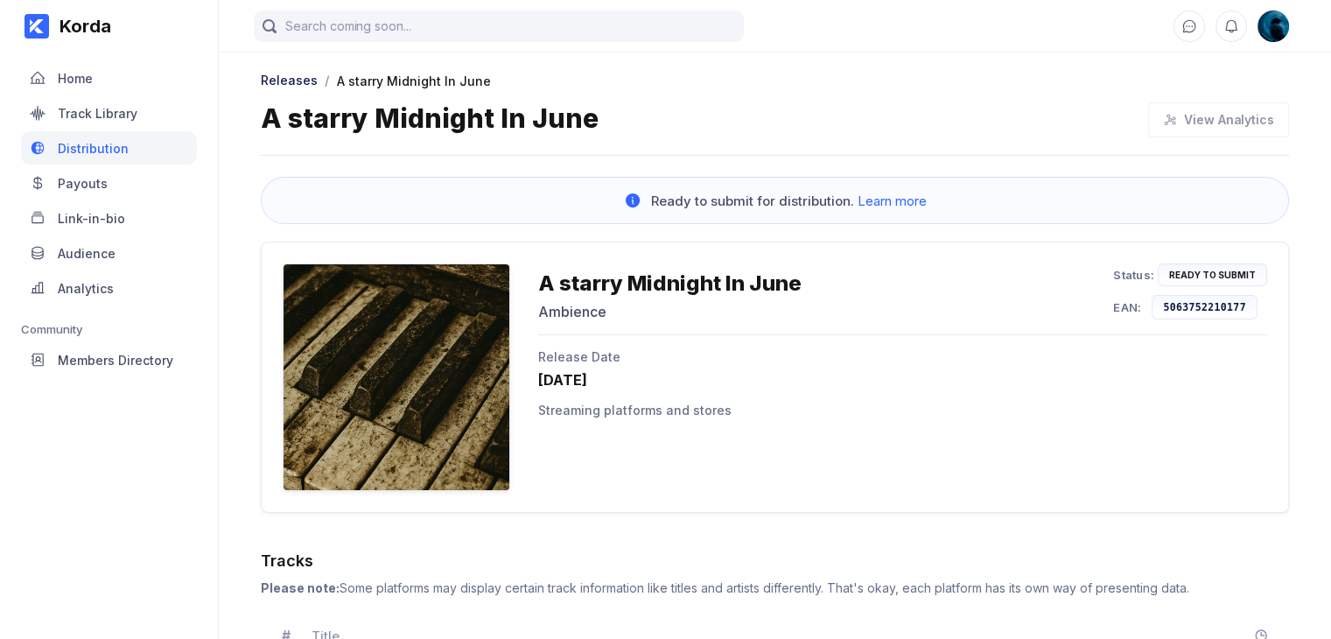
click at [1211, 276] on div "Ready to Submit" at bounding box center [1212, 275] width 87 height 11
click at [114, 71] on div "Home" at bounding box center [109, 77] width 176 height 33
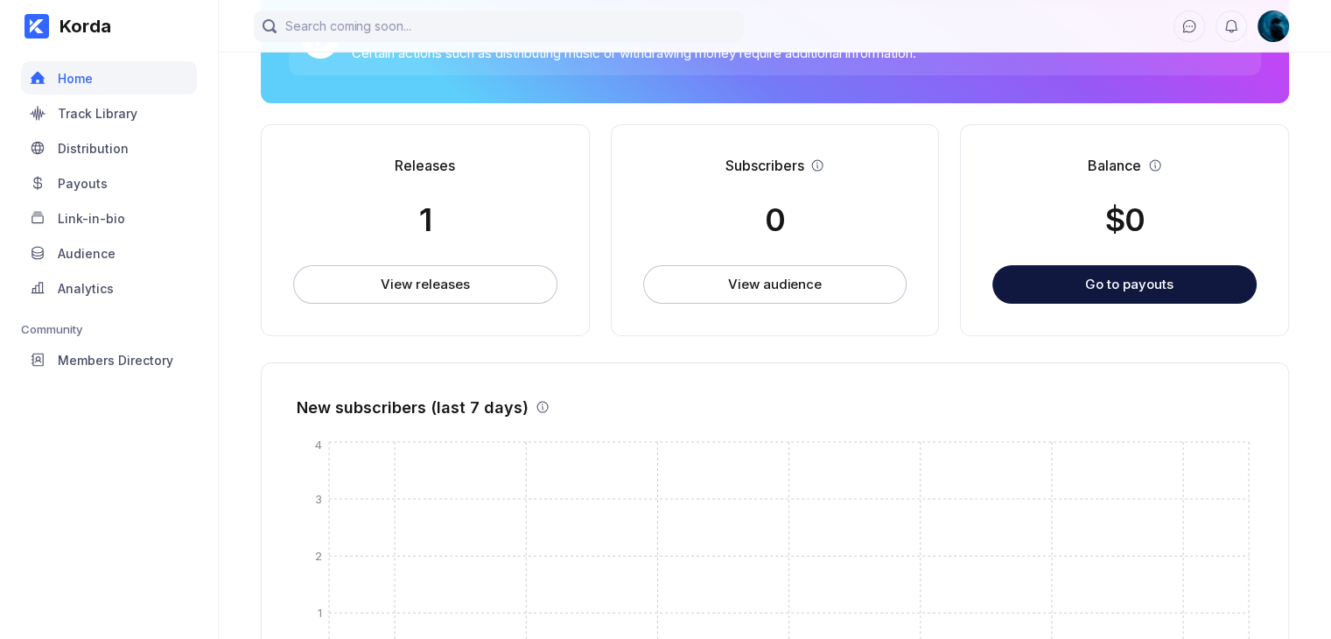
scroll to position [350, 0]
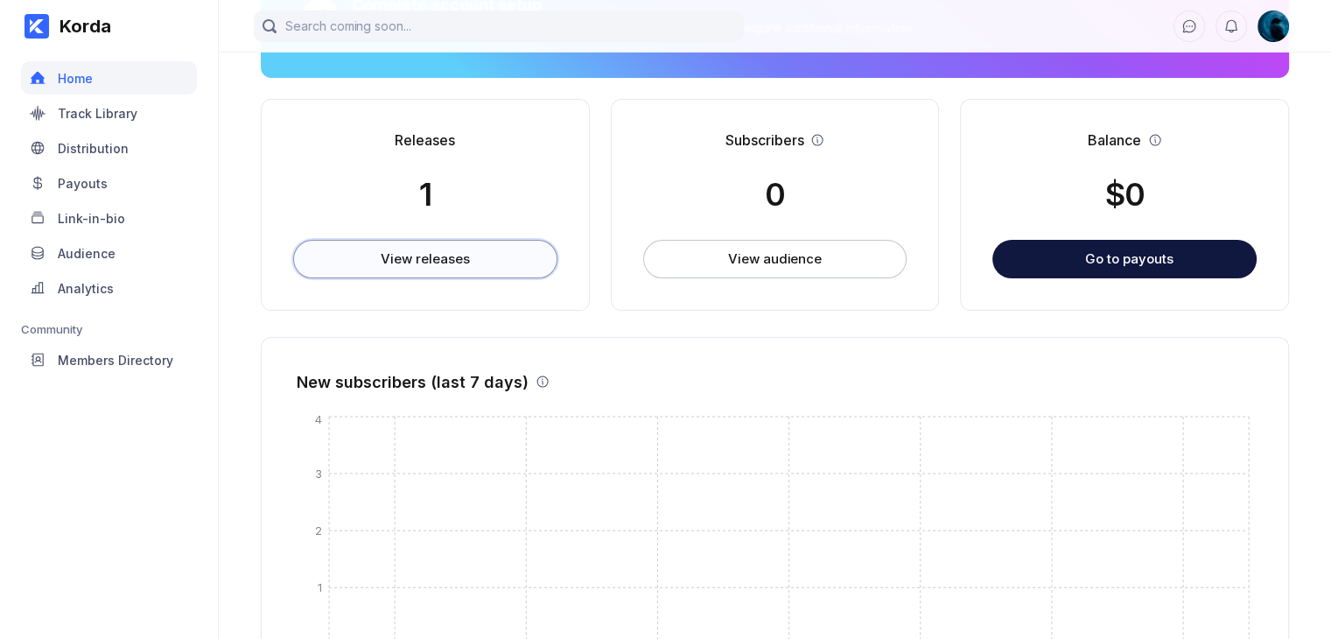
click at [442, 276] on button "View releases" at bounding box center [425, 259] width 264 height 39
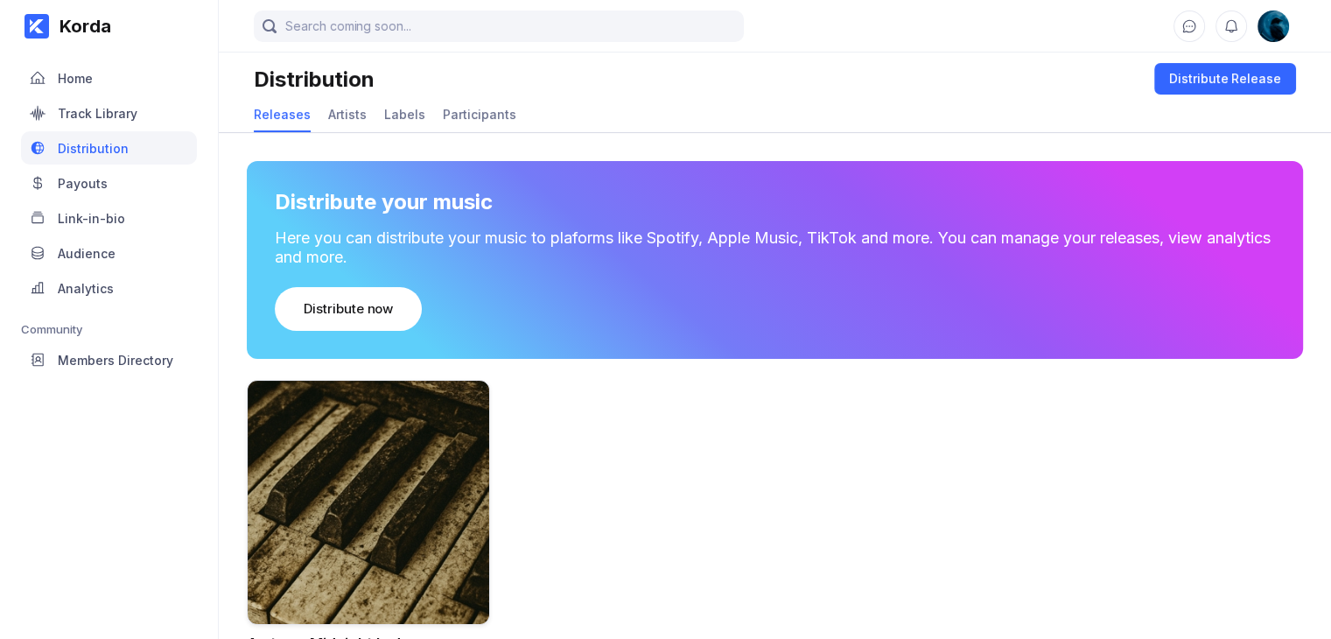
click at [446, 260] on div "Here you can distribute your music to plaforms like Spotify, Apple Music, TikTo…" at bounding box center [775, 247] width 1000 height 38
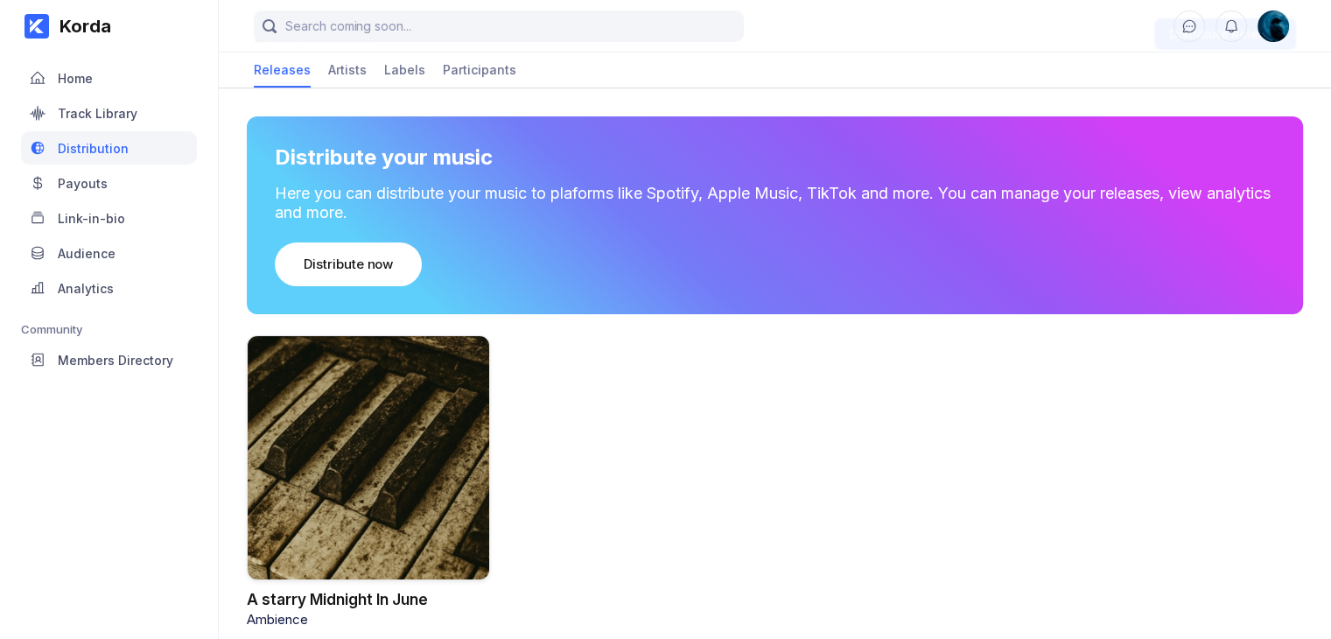
scroll to position [67, 0]
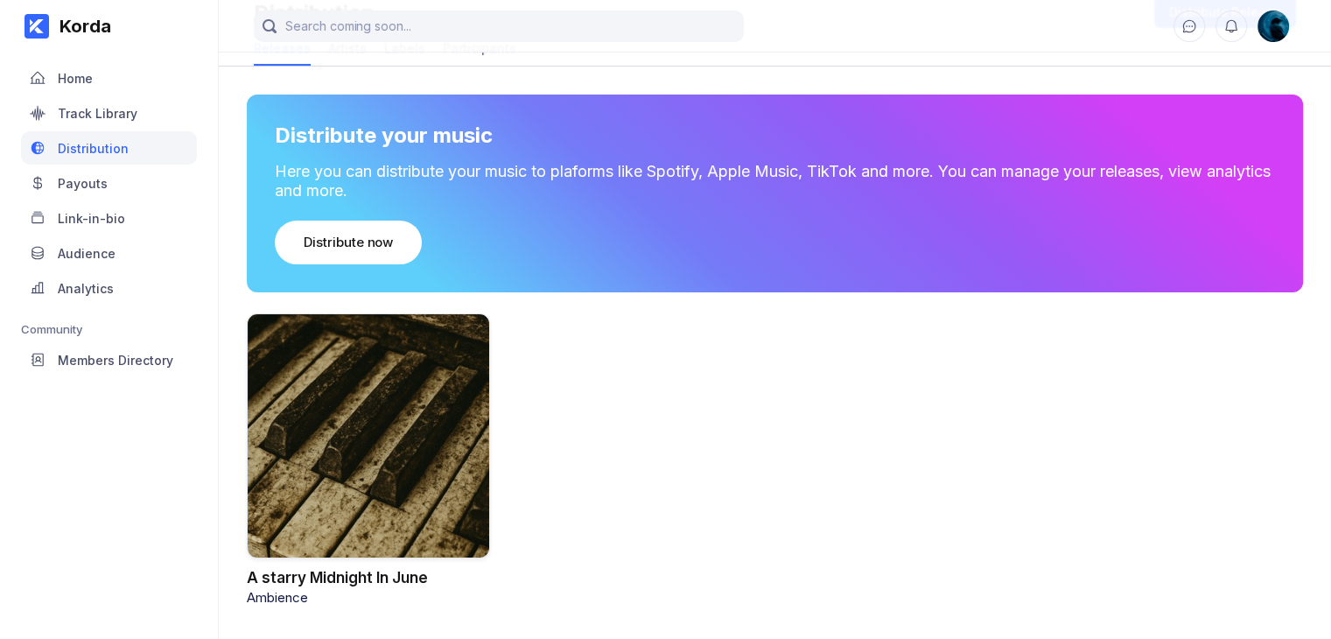
click at [390, 421] on div at bounding box center [368, 435] width 243 height 245
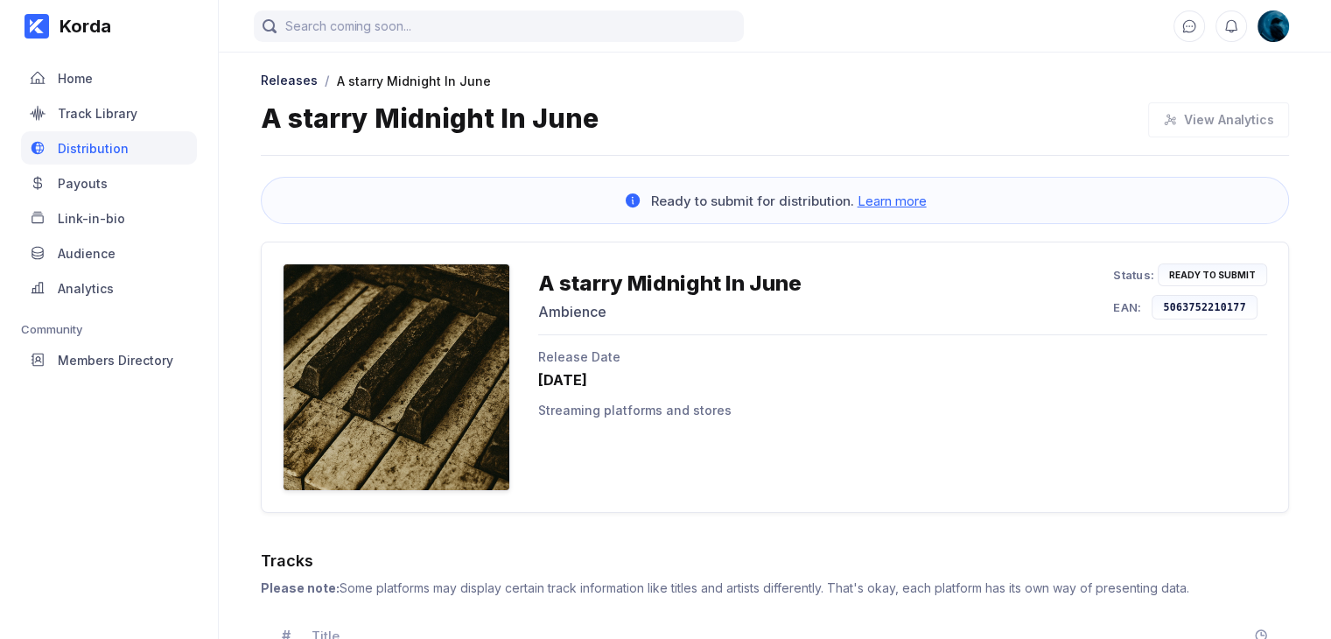
click at [879, 207] on span "Learn more" at bounding box center [892, 201] width 69 height 17
click at [102, 92] on div "Home" at bounding box center [109, 77] width 176 height 33
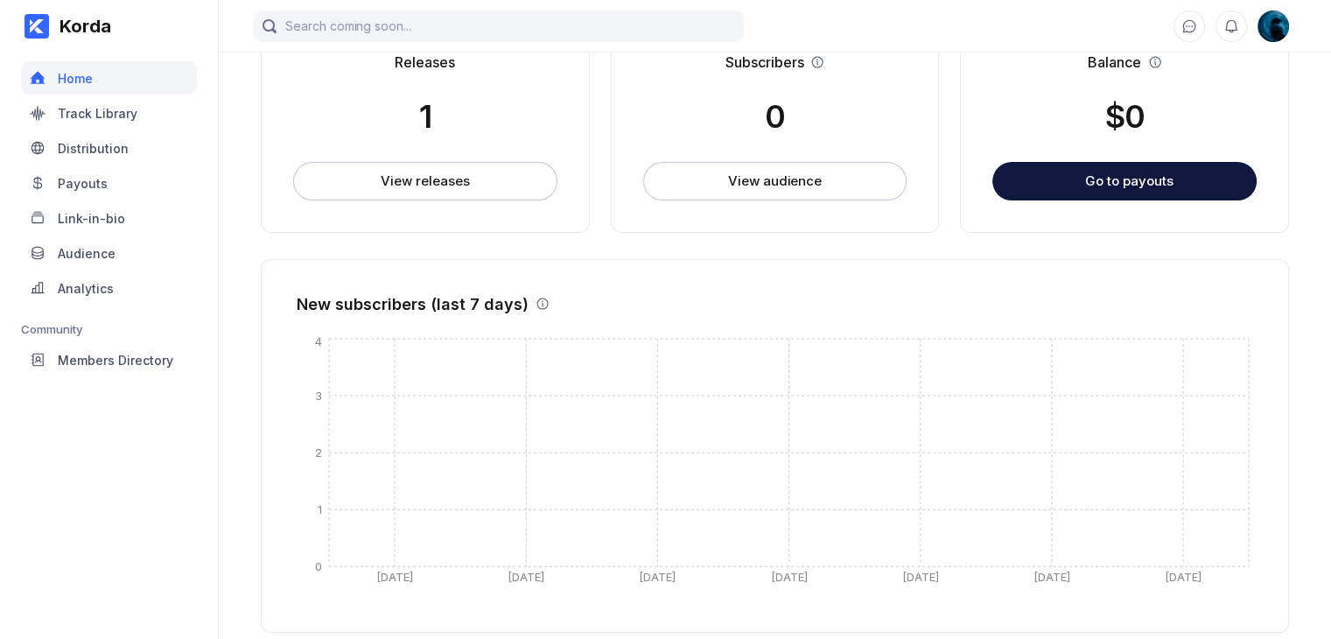
scroll to position [438, 0]
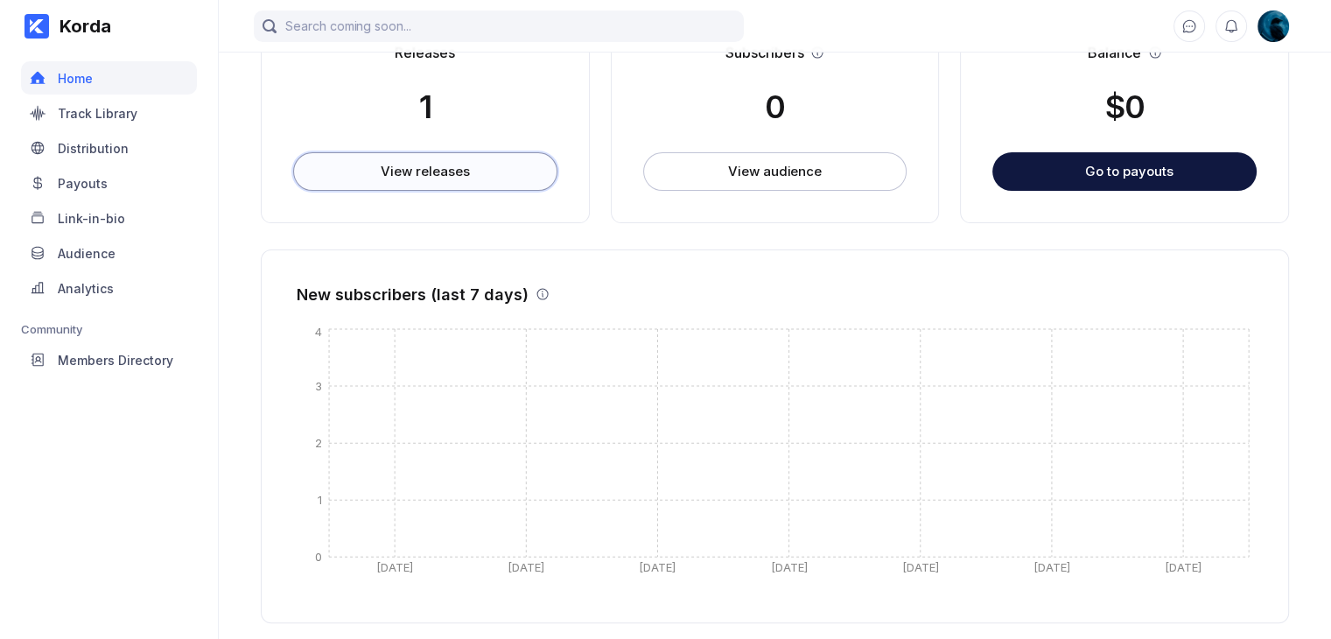
click at [389, 176] on div "View releases" at bounding box center [425, 172] width 88 height 18
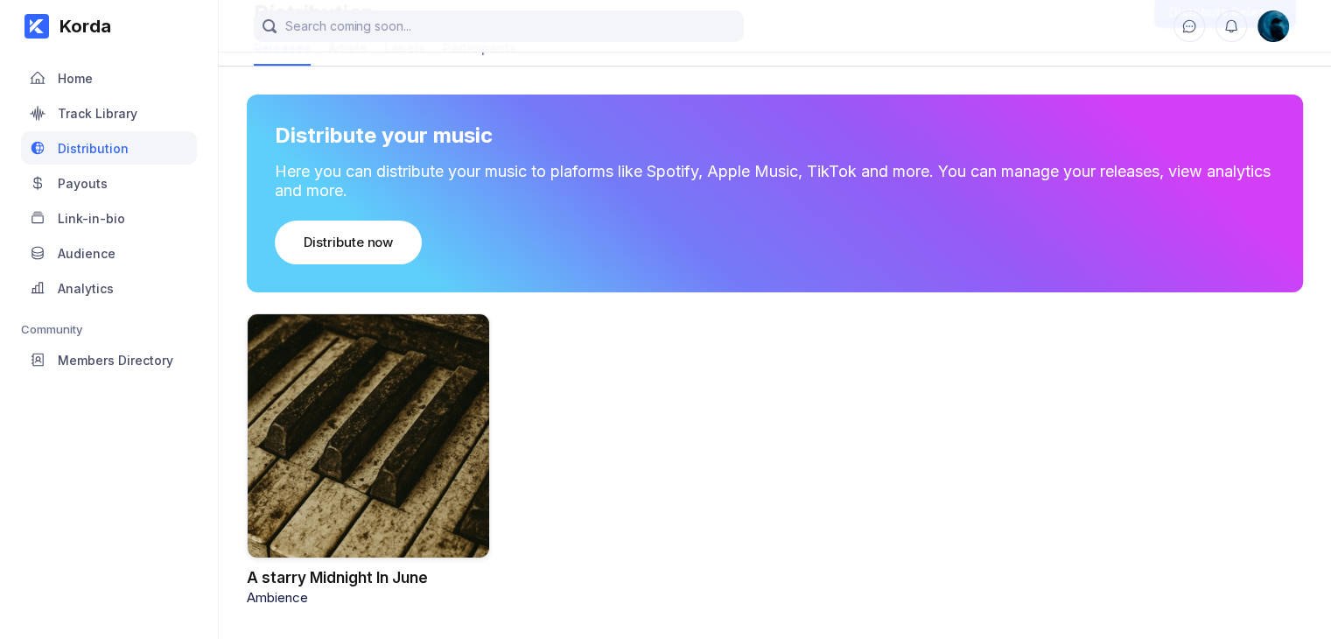
scroll to position [67, 0]
